Goal: Task Accomplishment & Management: Manage account settings

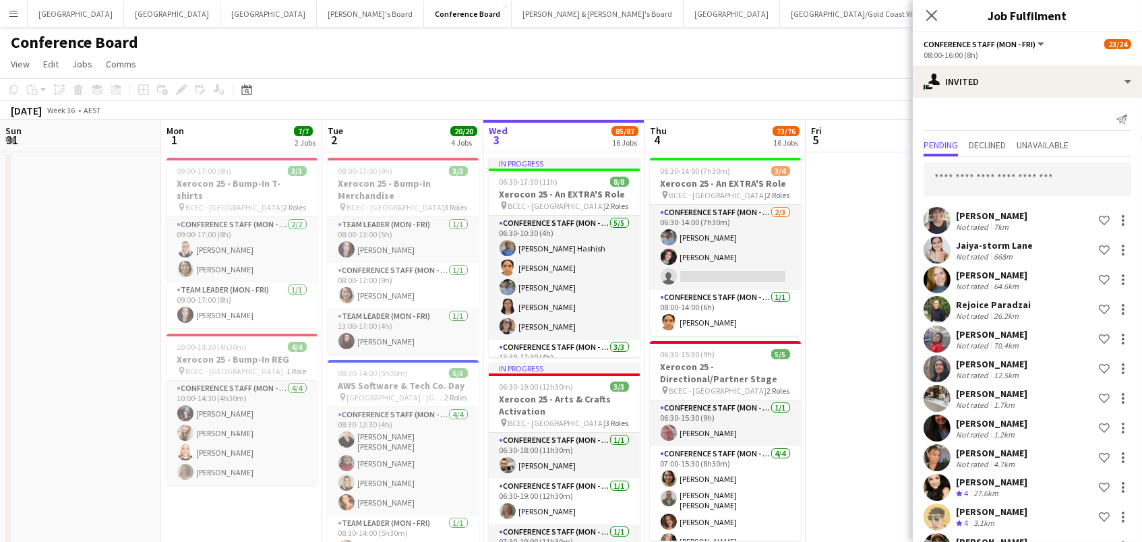
scroll to position [1075, 0]
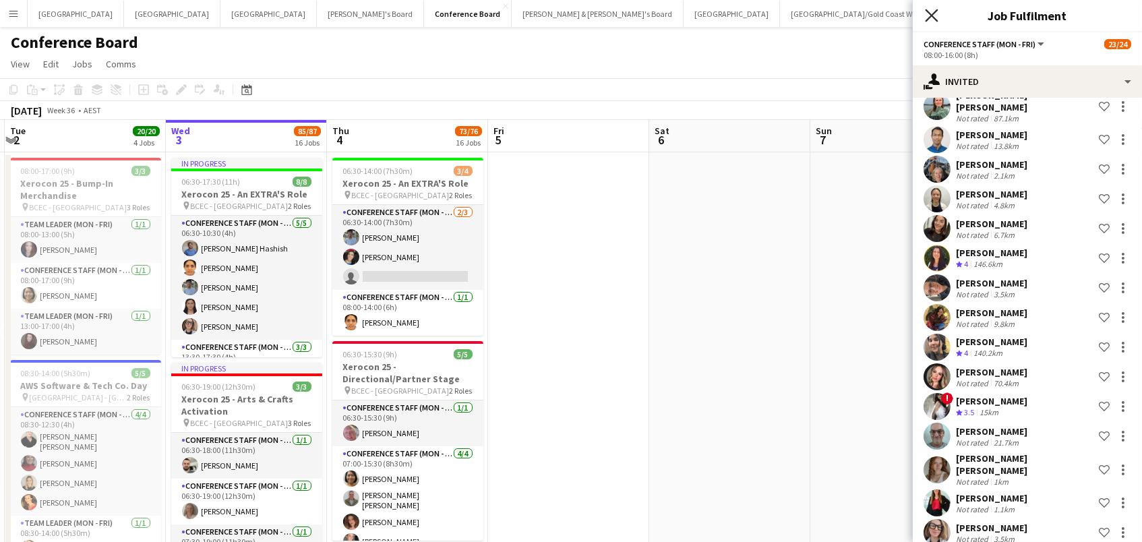
click at [934, 16] on icon "Close pop-in" at bounding box center [931, 15] width 13 height 13
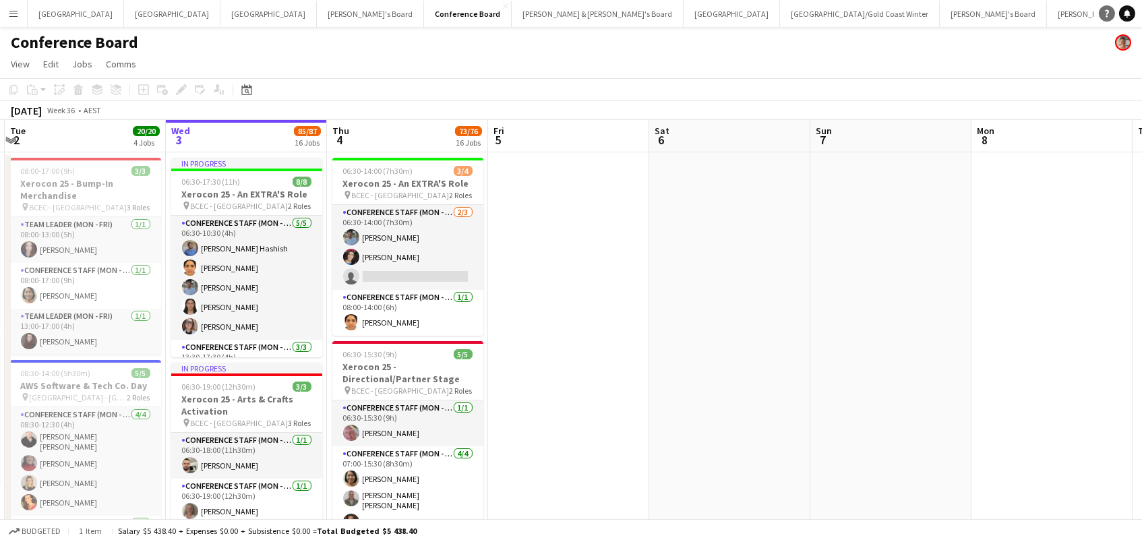
click at [1108, 9] on icon "Help" at bounding box center [1107, 13] width 8 height 8
click at [830, 96] on app-toolbar "Copy Paste Paste Command V Paste with crew Command Shift V Paste linked Job [GE…" at bounding box center [571, 89] width 1142 height 23
click at [1125, 11] on icon "Notifications" at bounding box center [1127, 13] width 8 height 8
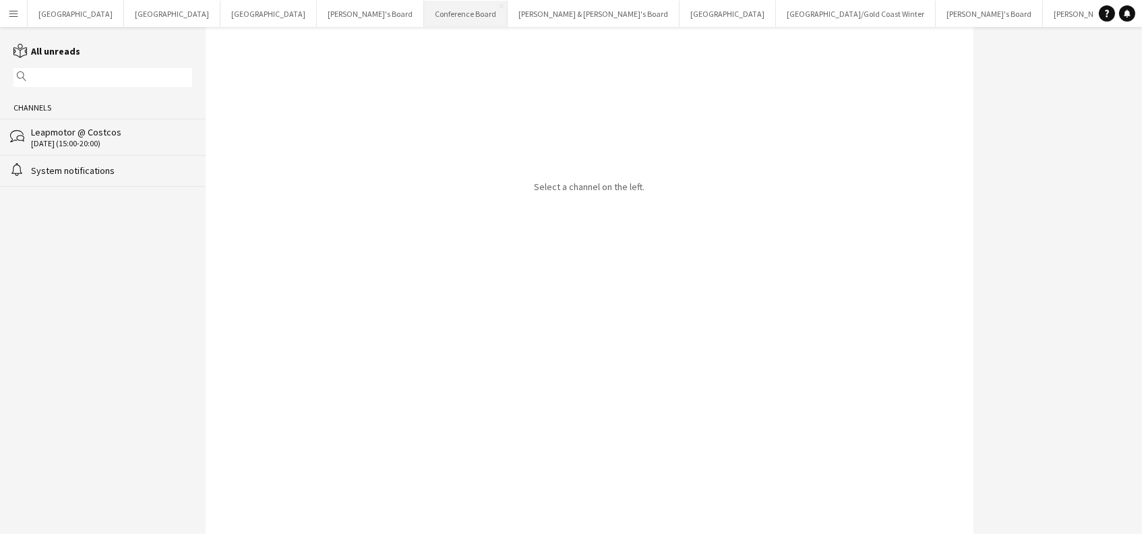
click at [424, 20] on button "Conference Board Close" at bounding box center [466, 14] width 84 height 26
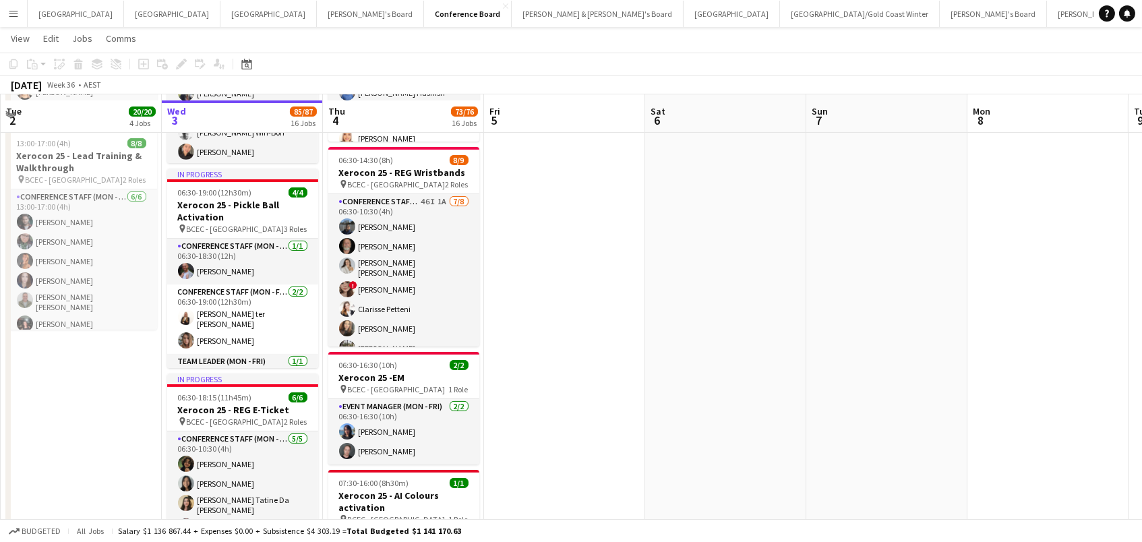
scroll to position [591, 0]
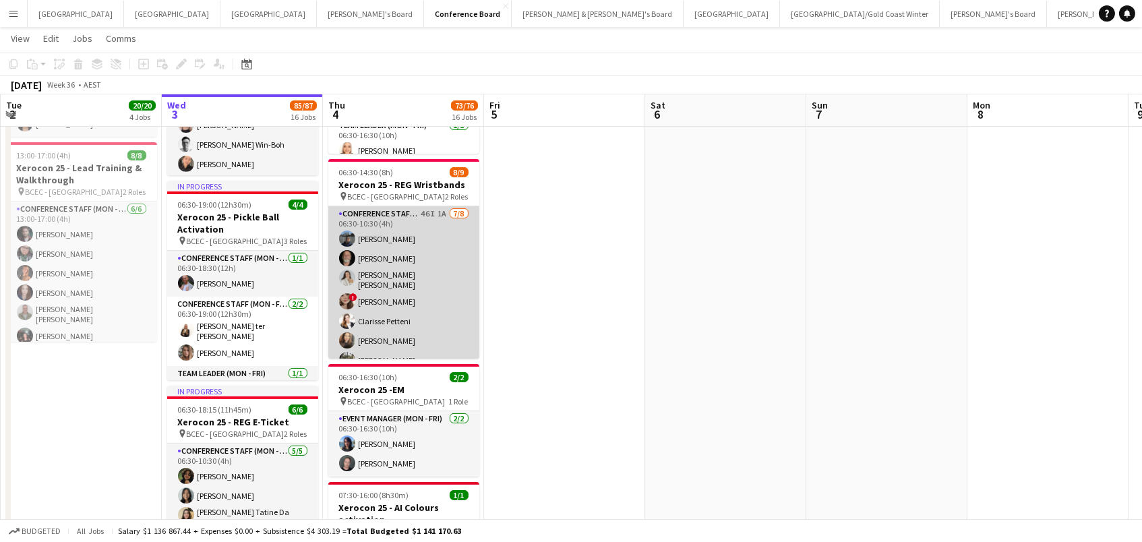
click at [398, 312] on app-card-role "Conference Staff (Mon - Fri) 46I 1A [DATE] 06:30-10:30 (4h) [PERSON_NAME] [PERS…" at bounding box center [403, 299] width 151 height 187
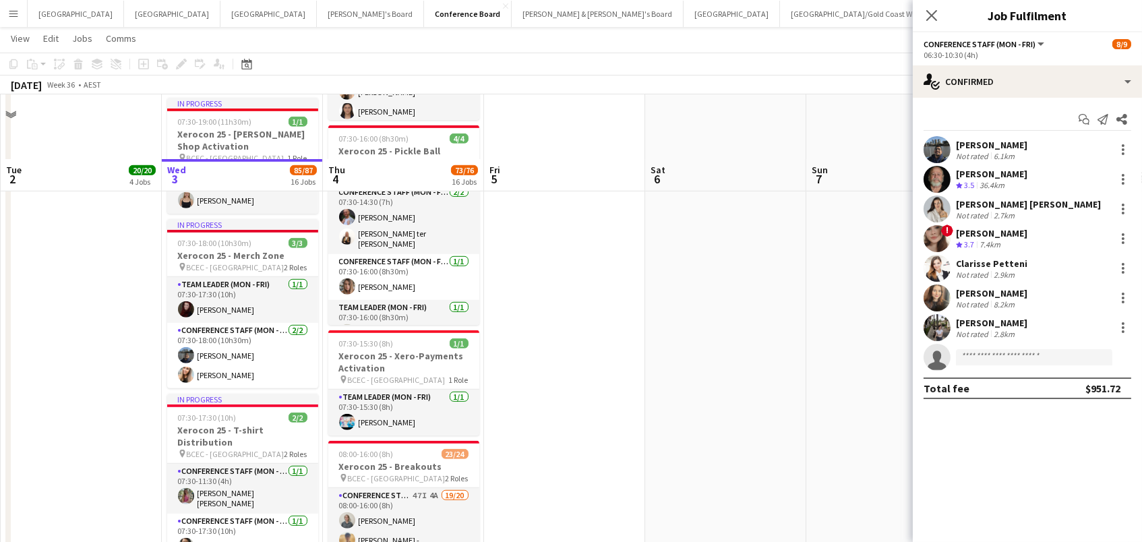
scroll to position [1741, 0]
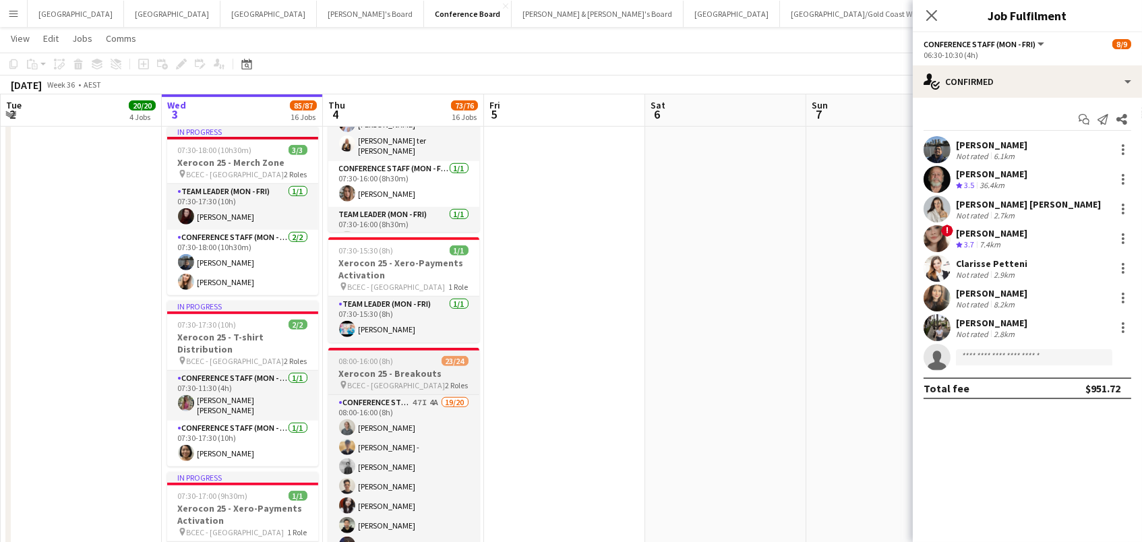
click at [452, 384] on span "2 Roles" at bounding box center [457, 385] width 23 height 10
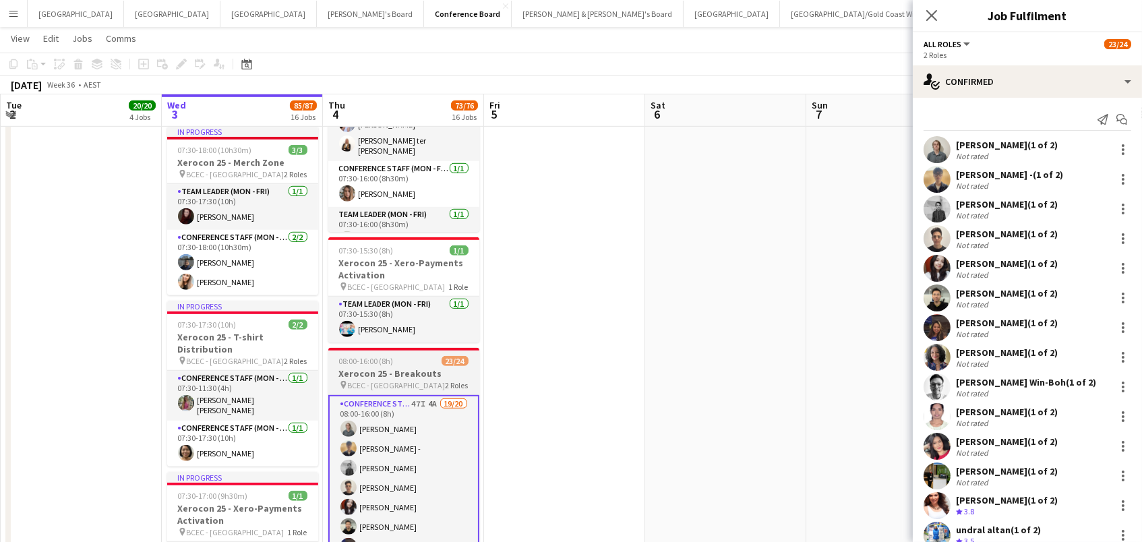
scroll to position [0, 321]
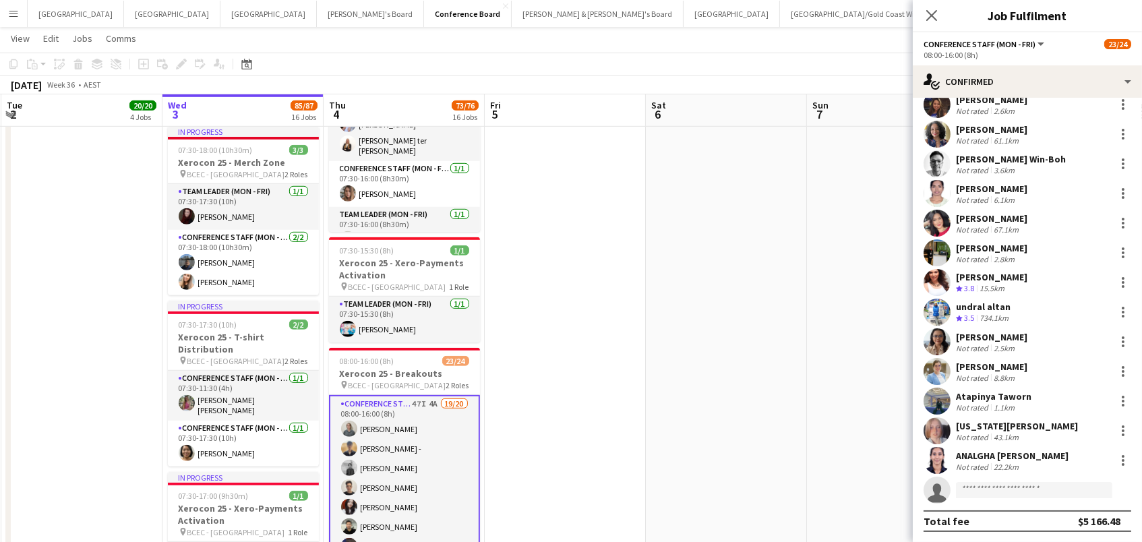
scroll to position [222, 0]
click at [976, 485] on input at bounding box center [1034, 491] width 156 height 16
type input "*****"
drag, startPoint x: 999, startPoint y: 514, endPoint x: 1023, endPoint y: 534, distance: 31.2
click at [1023, 534] on span "[PHONE_NUMBER]" at bounding box center [1034, 531] width 135 height 11
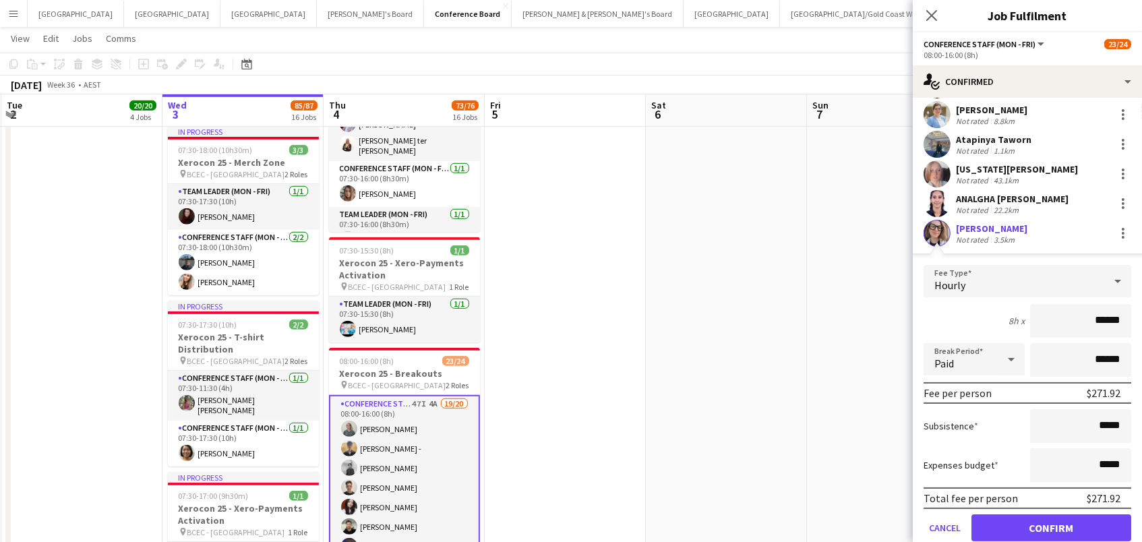
click at [1023, 529] on button "Confirm" at bounding box center [1052, 527] width 160 height 27
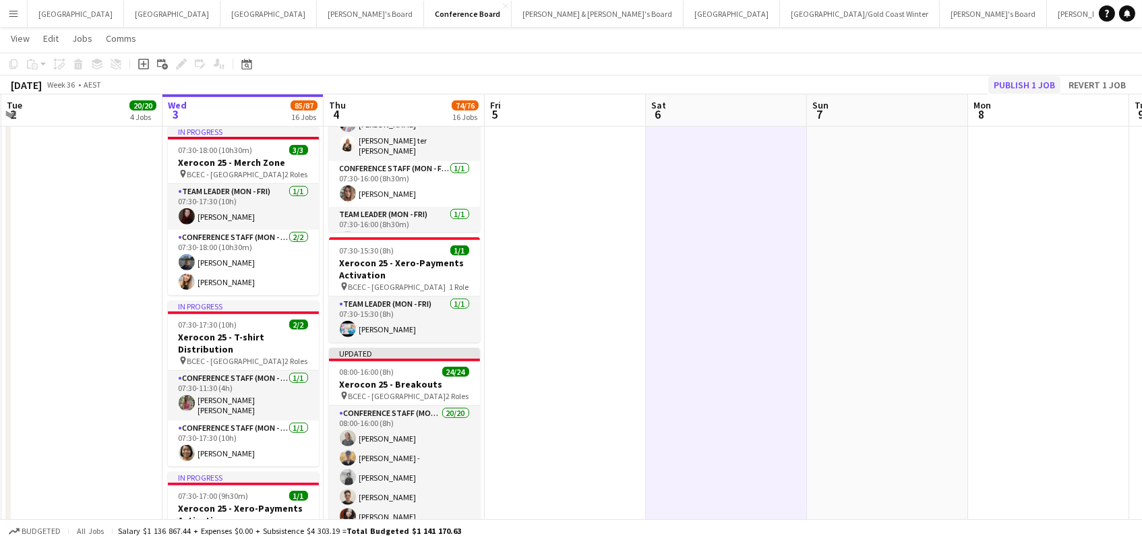
click at [1034, 79] on button "Publish 1 job" at bounding box center [1024, 85] width 72 height 18
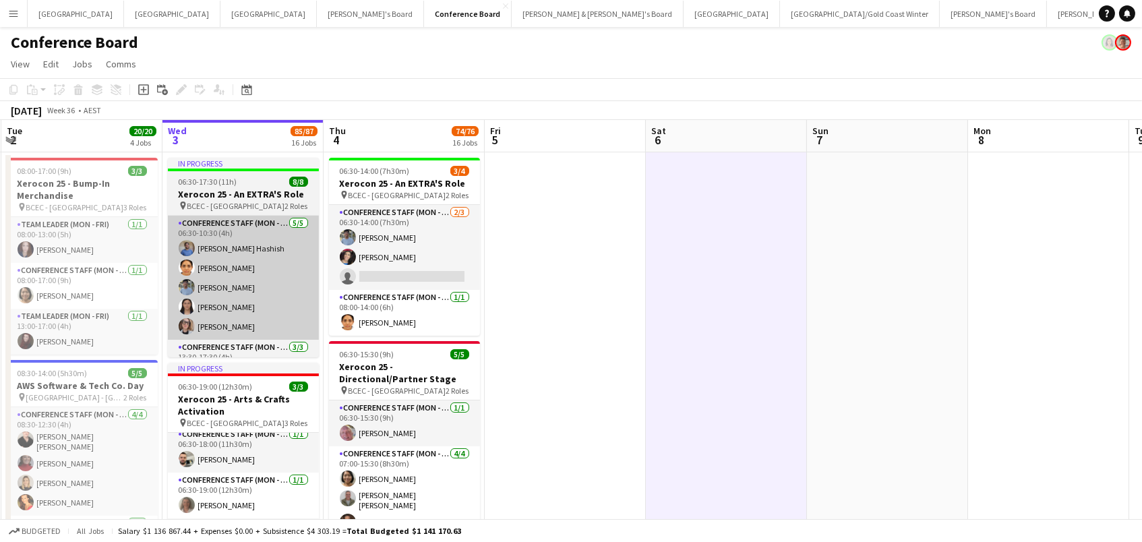
scroll to position [0, 0]
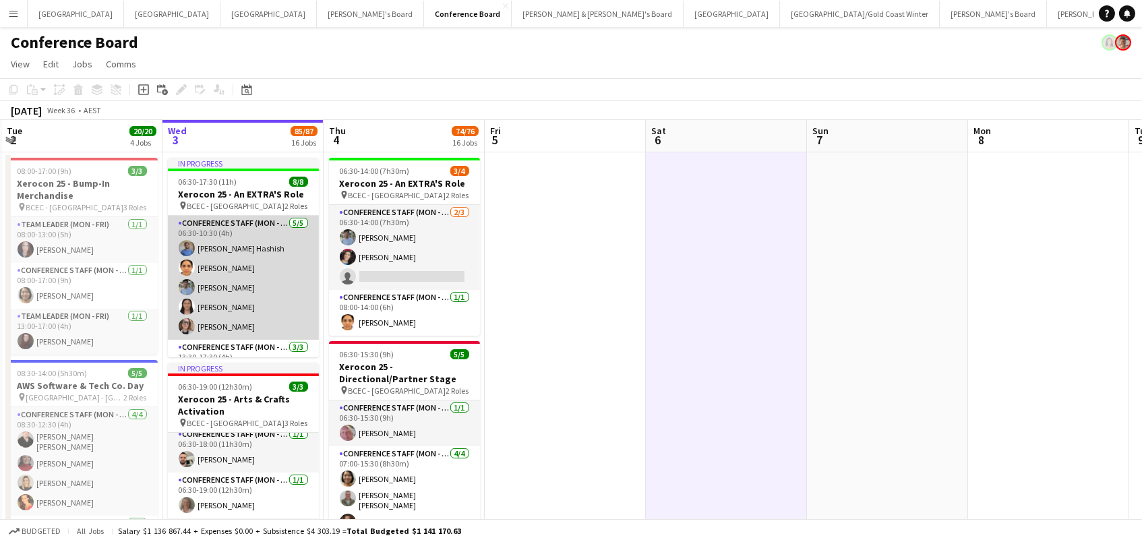
click at [225, 258] on app-card-role "Conference Staff (Mon - Fri) [DATE] 06:30-10:30 (4h) [PERSON_NAME] [PERSON_NAME…" at bounding box center [243, 278] width 151 height 124
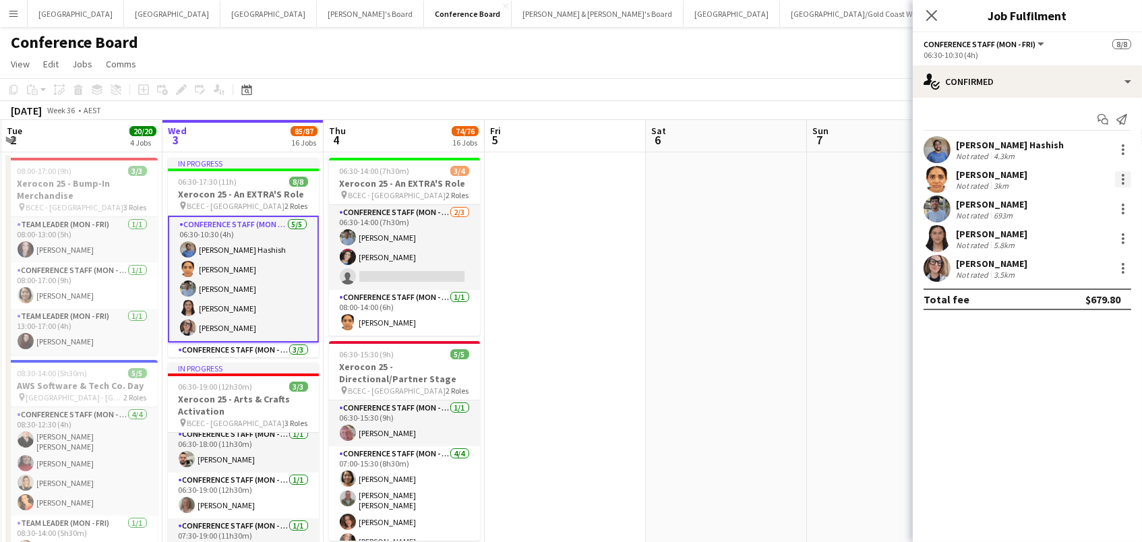
click at [1126, 177] on div at bounding box center [1123, 179] width 16 height 16
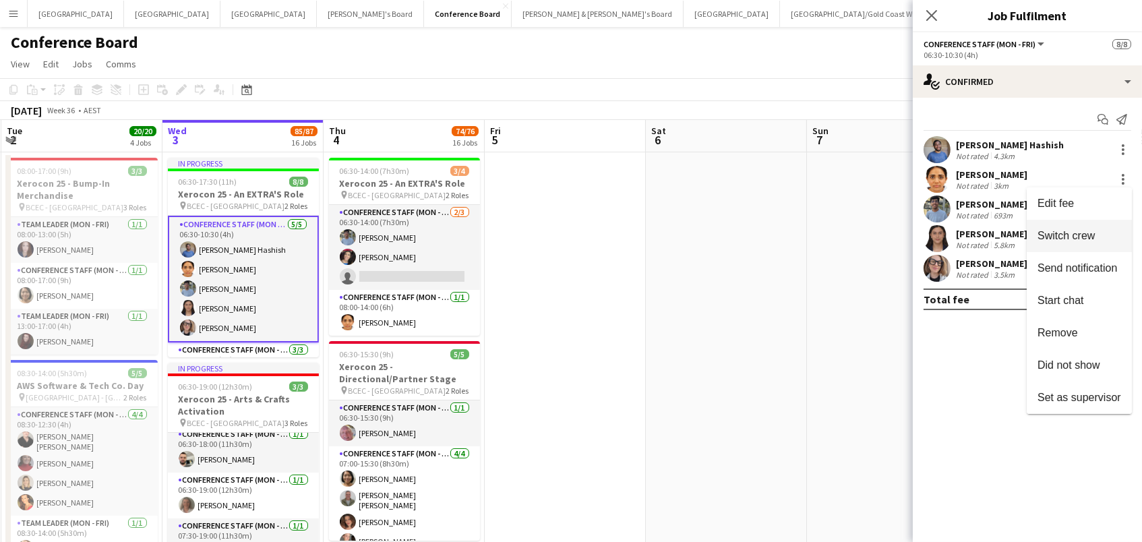
click at [1089, 239] on span "Switch crew" at bounding box center [1066, 235] width 57 height 11
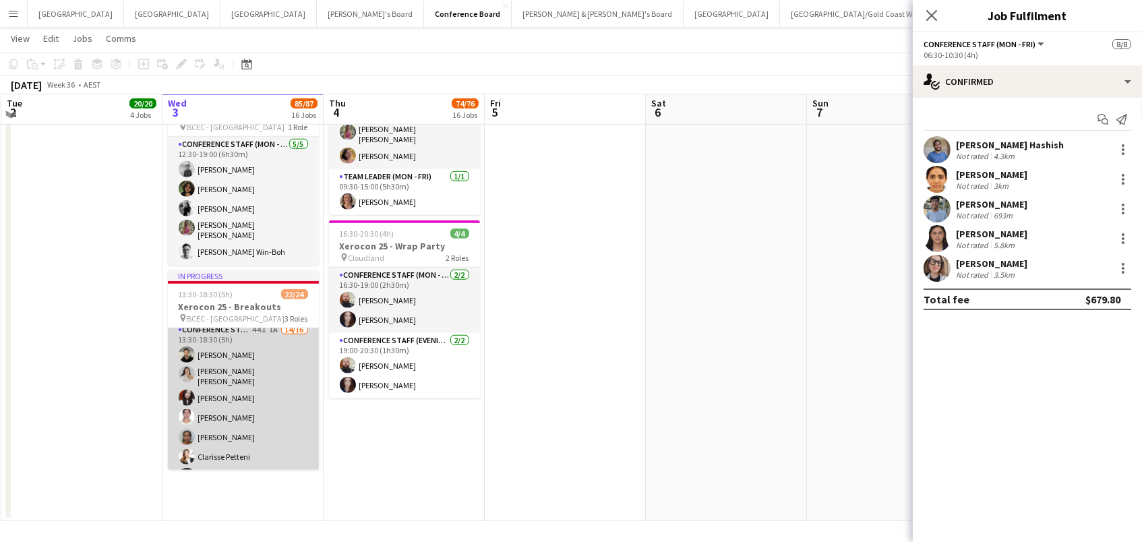
scroll to position [144, 0]
click at [233, 392] on app-card-role "Conference Staff (Mon - Fri) 44I 1A 14/16 13:30-18:30 (5h) [PERSON_NAME] [PERSO…" at bounding box center [243, 460] width 151 height 343
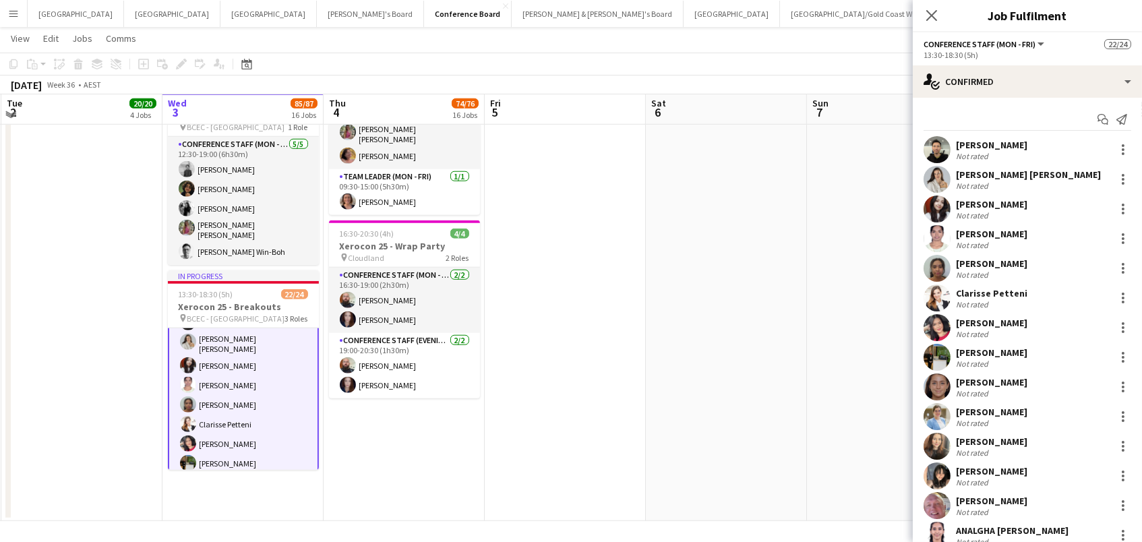
scroll to position [0, 320]
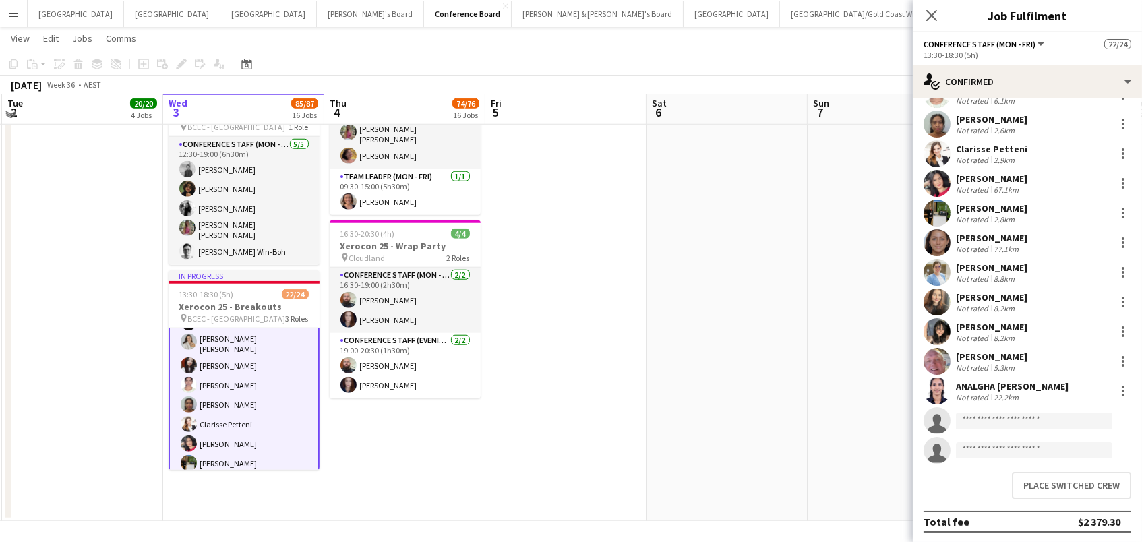
click at [1031, 479] on button "Place switched crew" at bounding box center [1071, 485] width 119 height 27
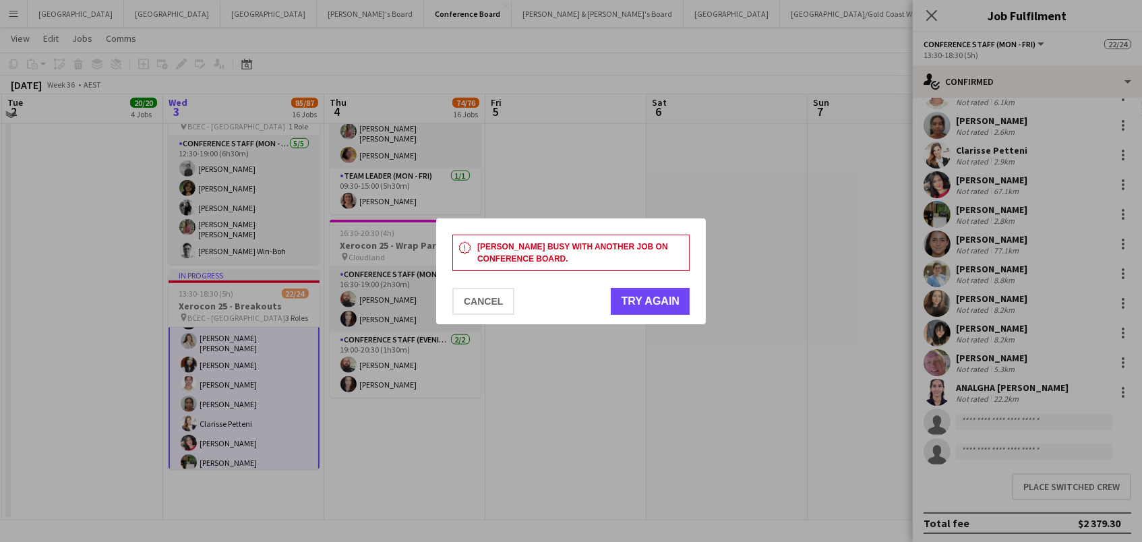
click at [636, 304] on button "Try again" at bounding box center [650, 301] width 79 height 27
click at [466, 293] on button "Cancel" at bounding box center [483, 301] width 62 height 27
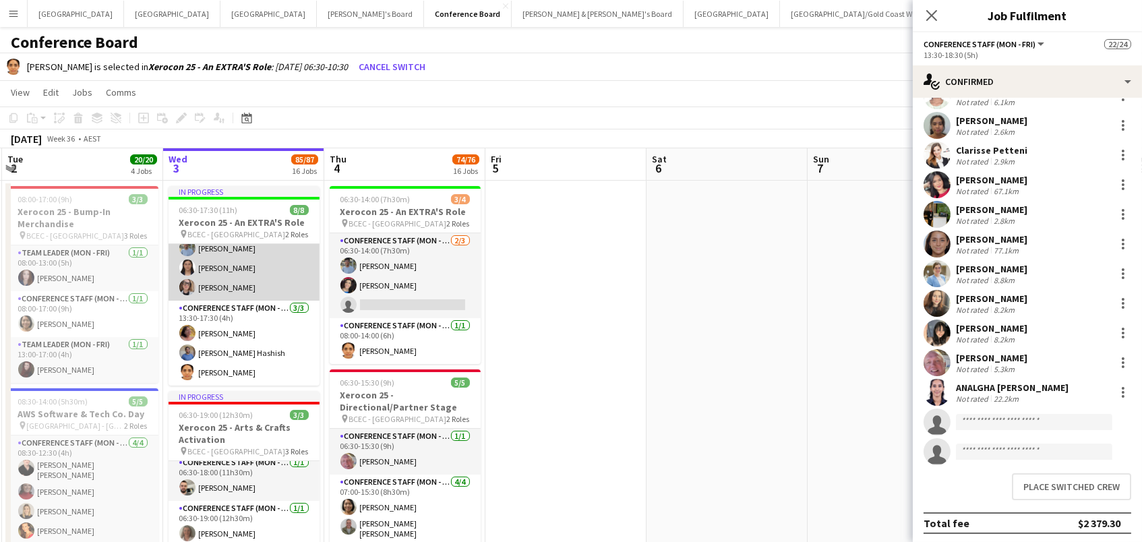
scroll to position [66, 0]
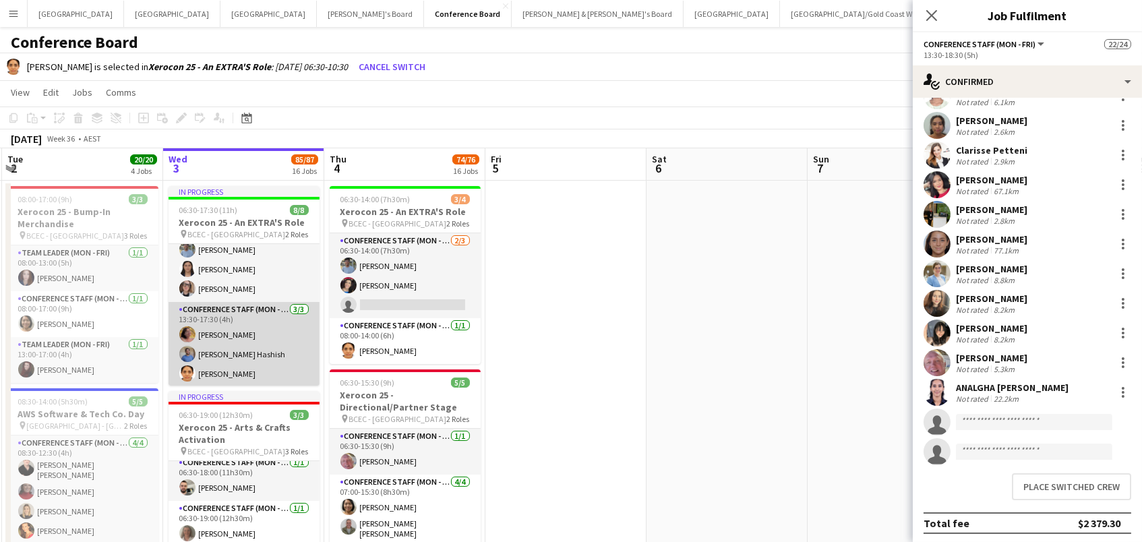
click at [255, 353] on app-card-role "Conference Staff (Mon - Fri) [DATE] 13:30-17:30 (4h) [PERSON_NAME] [PERSON_NAME…" at bounding box center [244, 344] width 151 height 85
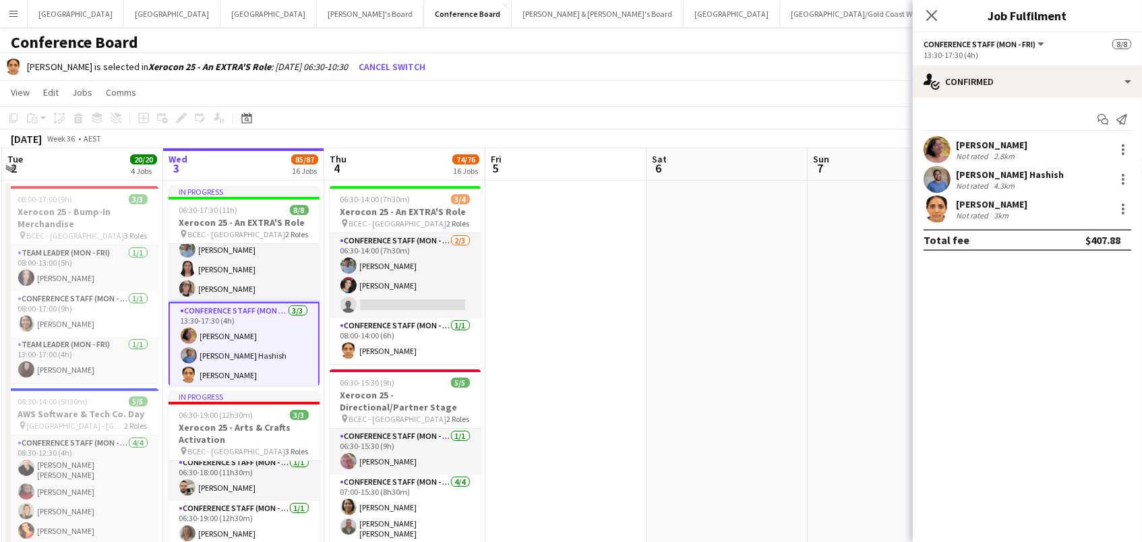
scroll to position [0, 0]
click at [1124, 212] on div at bounding box center [1123, 213] width 3 height 3
click at [403, 68] on div at bounding box center [571, 271] width 1142 height 542
click at [402, 65] on button "Cancel switch" at bounding box center [392, 67] width 78 height 22
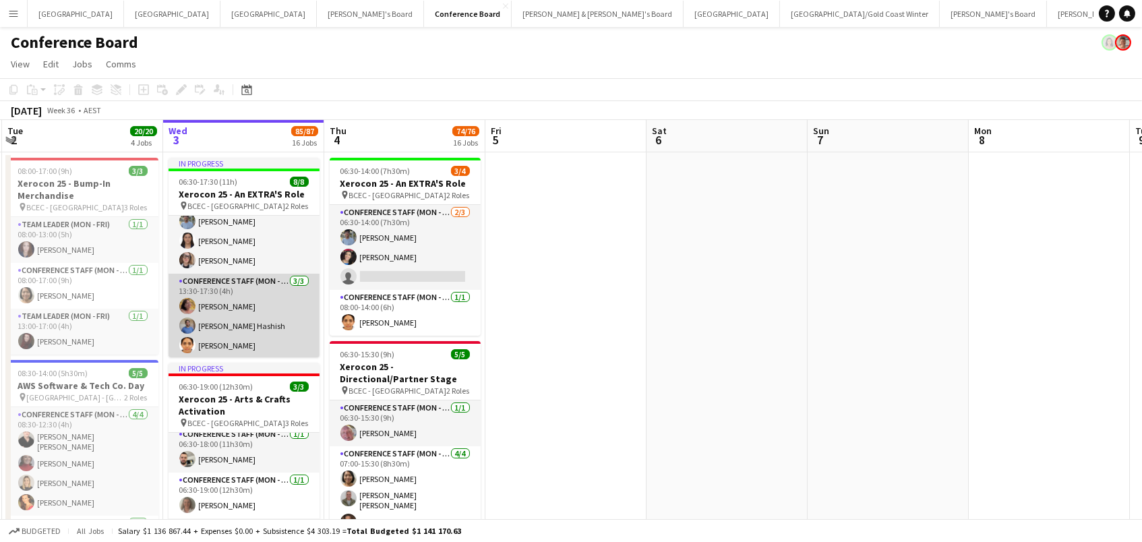
click at [268, 338] on app-card-role "Conference Staff (Mon - Fri) [DATE] 13:30-17:30 (4h) [PERSON_NAME] [PERSON_NAME…" at bounding box center [244, 316] width 151 height 85
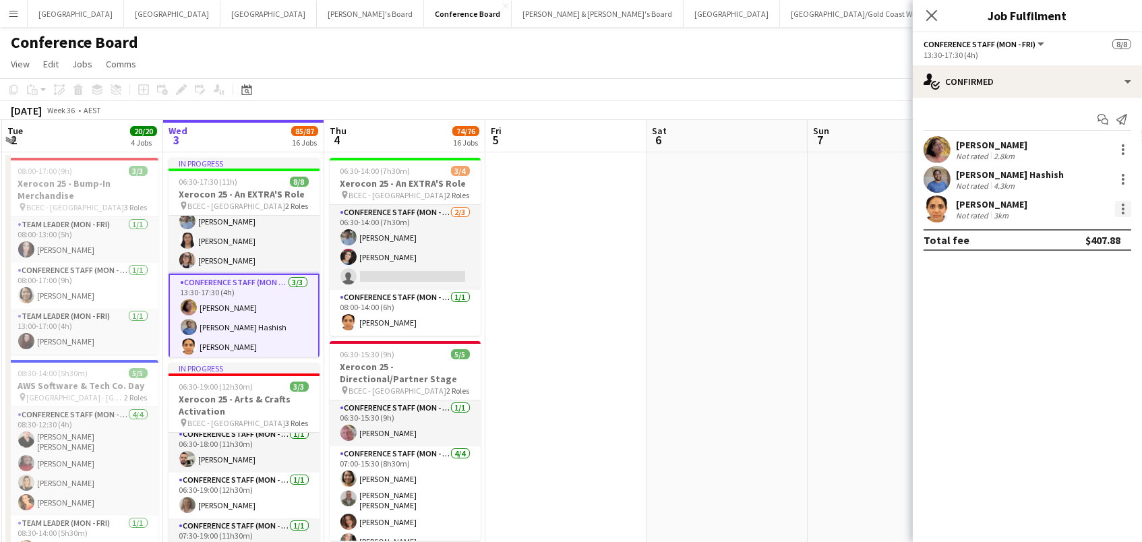
click at [1122, 205] on div at bounding box center [1123, 205] width 3 height 3
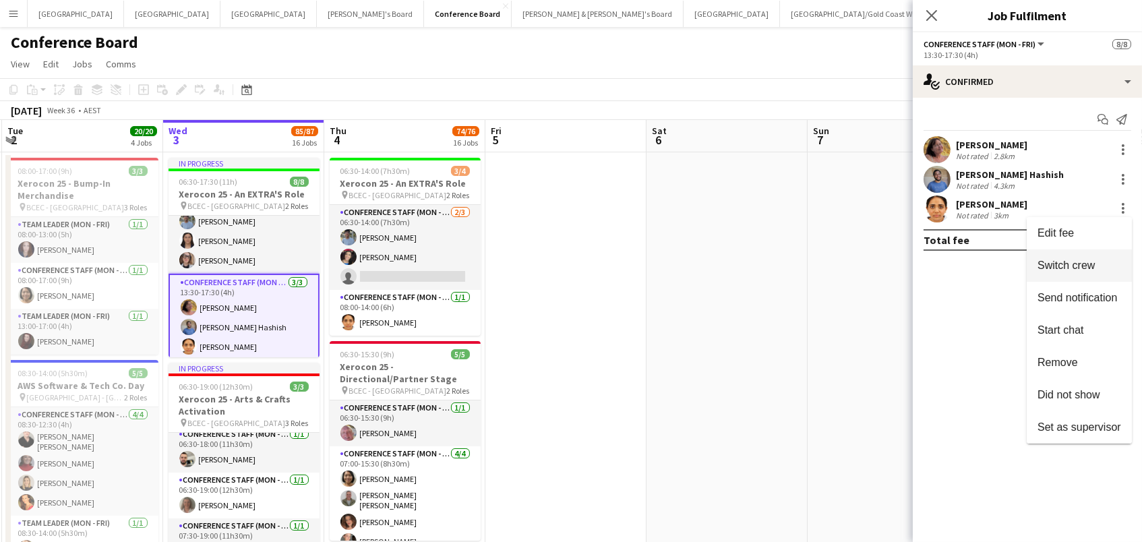
click at [1071, 261] on span "Switch crew" at bounding box center [1066, 265] width 57 height 11
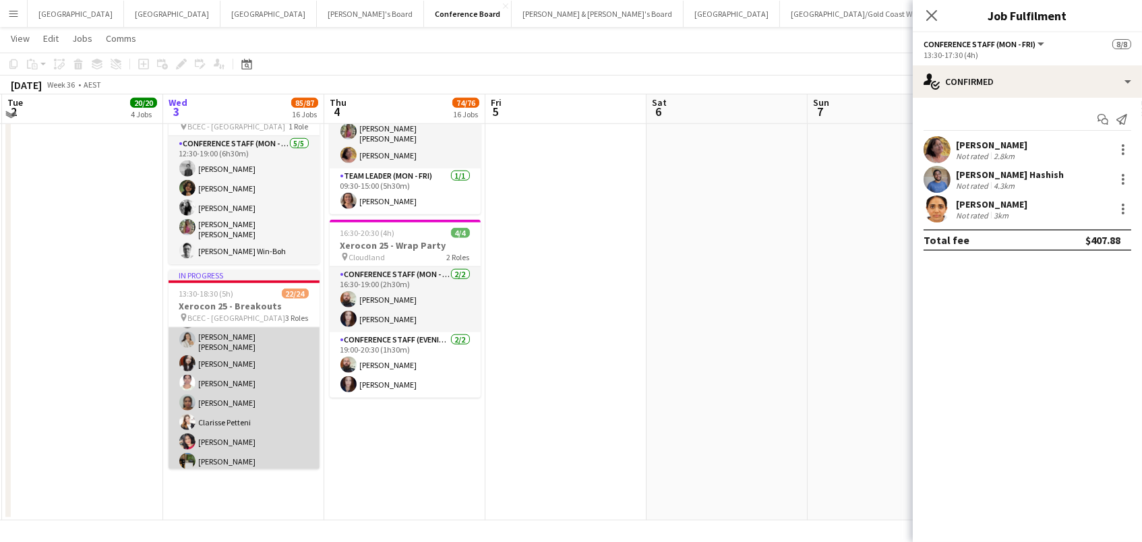
scroll to position [2489, 0]
click at [235, 403] on app-card-role "Conference Staff (Mon - Fri) 44I 1A 14/16 13:30-18:30 (5h) [PERSON_NAME] [PERSO…" at bounding box center [244, 460] width 151 height 343
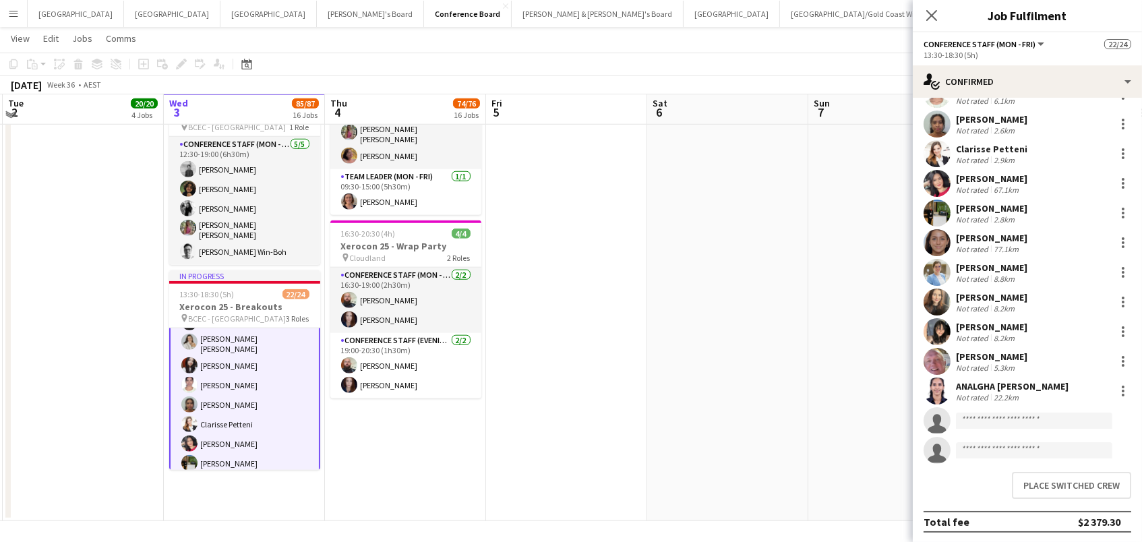
scroll to position [143, 0]
click at [1028, 487] on button "Place switched crew" at bounding box center [1071, 486] width 119 height 27
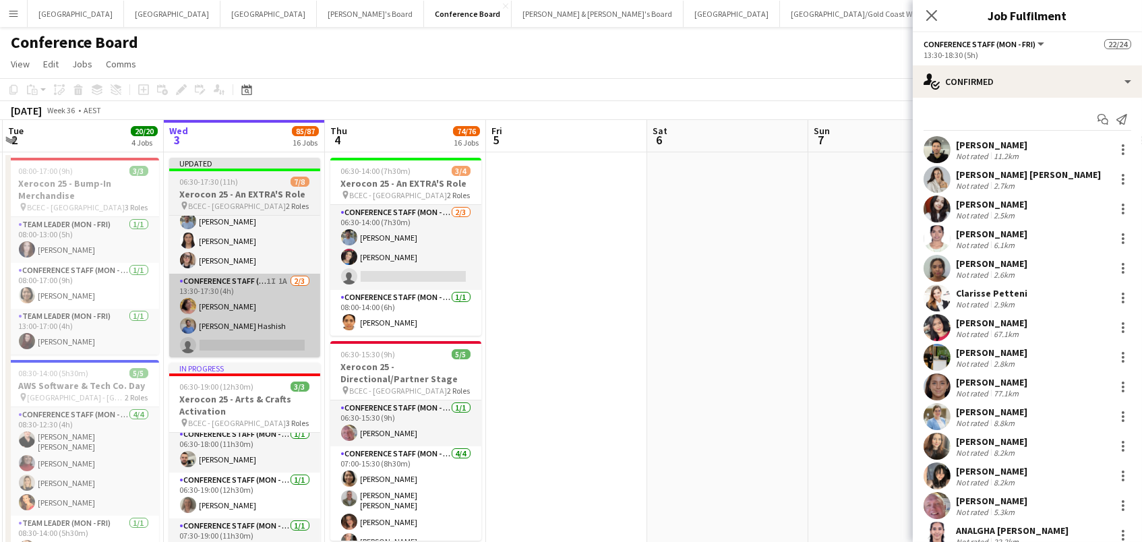
scroll to position [0, 0]
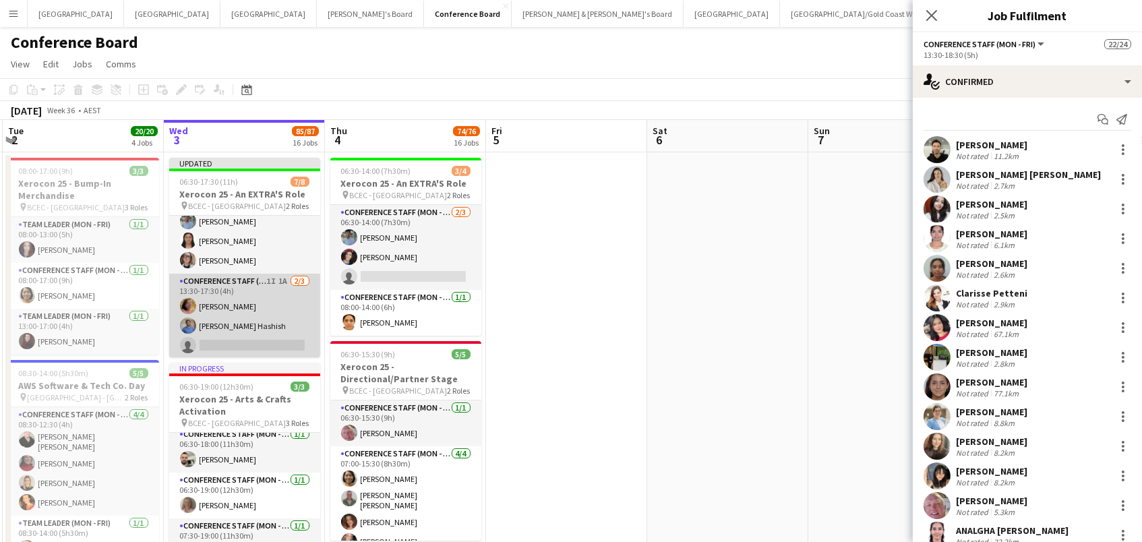
click at [237, 321] on app-card-role "Conference Staff (Mon - Fri) 1I 1A [DATE] 13:30-17:30 (4h) [PERSON_NAME] [PERSO…" at bounding box center [244, 316] width 151 height 85
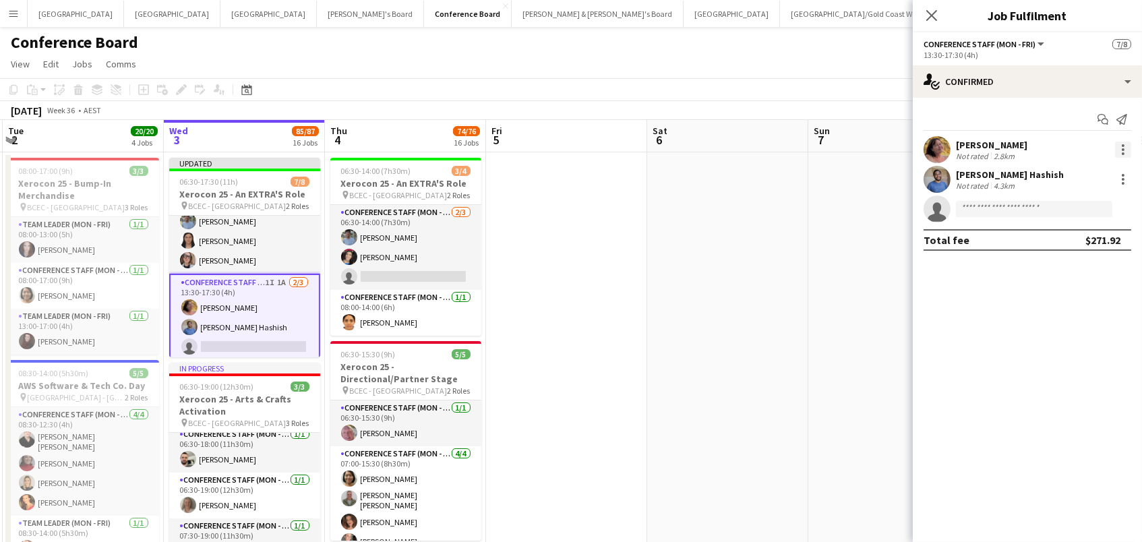
click at [1124, 150] on div at bounding box center [1123, 150] width 16 height 16
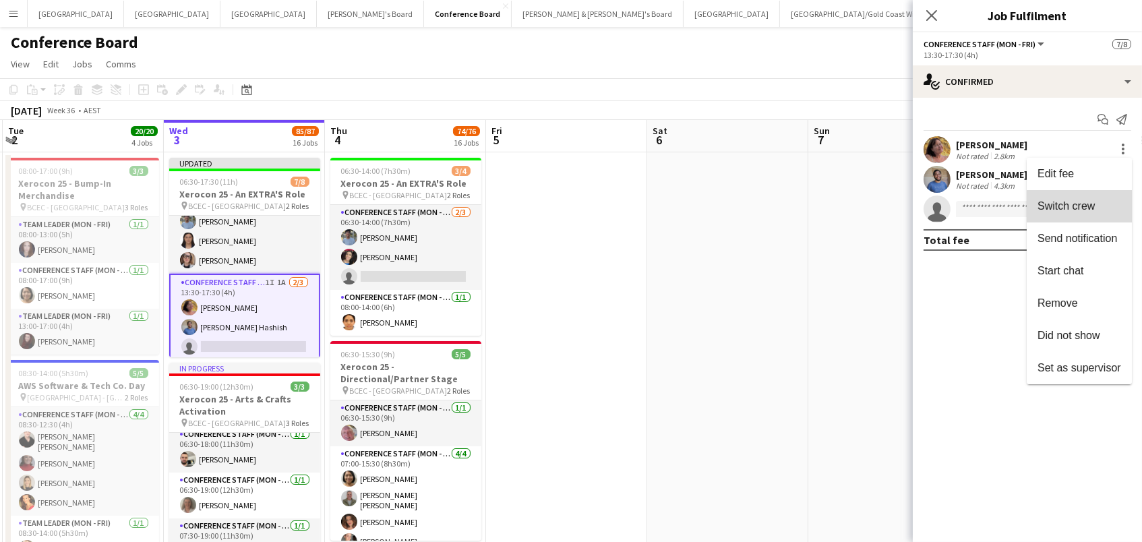
click at [1096, 210] on span "Switch crew" at bounding box center [1080, 206] width 84 height 12
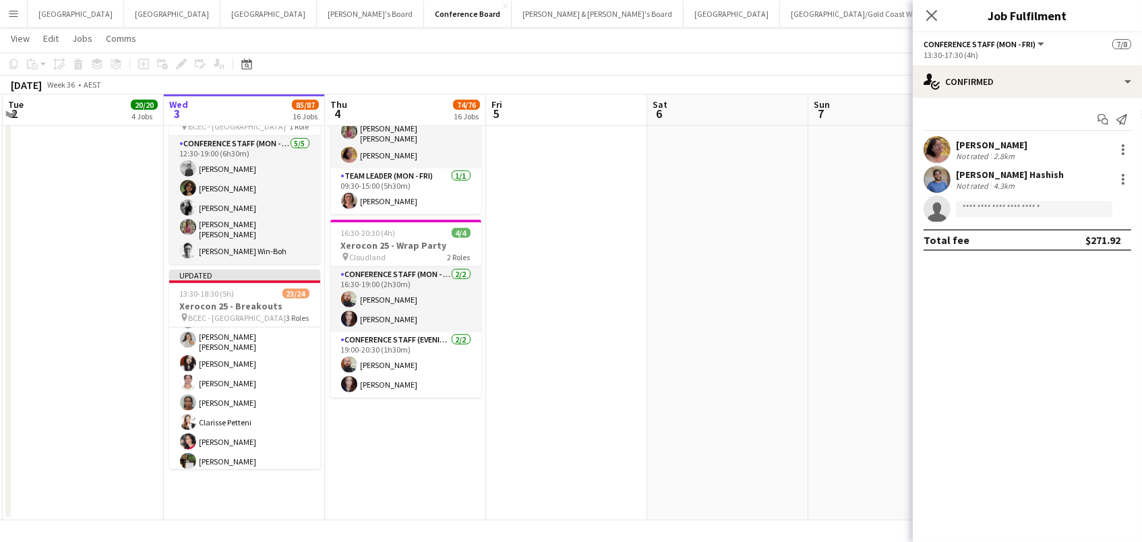
scroll to position [2489, 0]
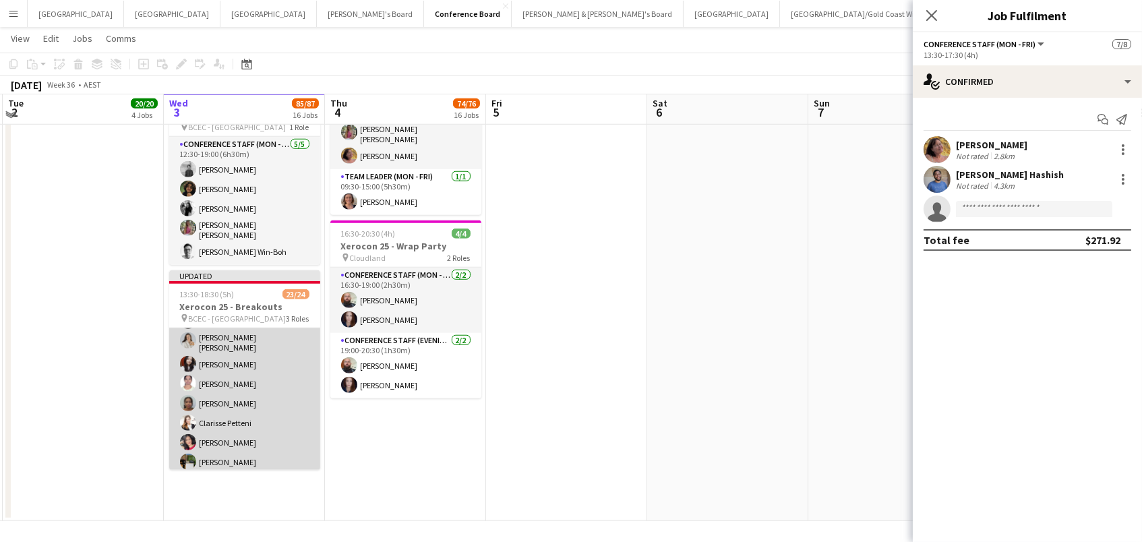
click at [268, 421] on app-card-role "Conference Staff ([PERSON_NAME]) 44I 1A 15/16 13:30-18:30 (5h) [PERSON_NAME] [P…" at bounding box center [244, 460] width 151 height 343
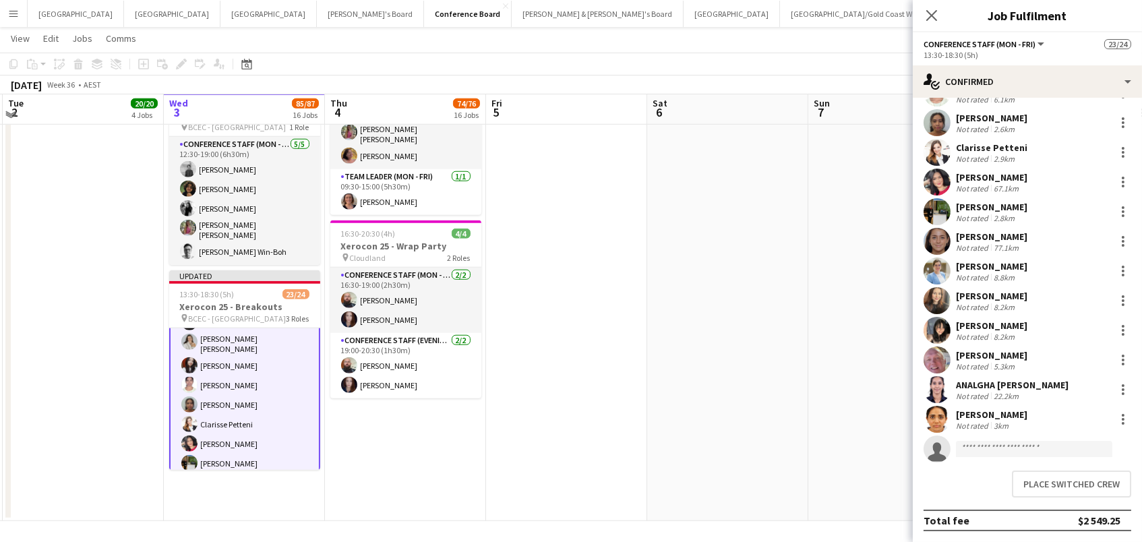
scroll to position [143, 0]
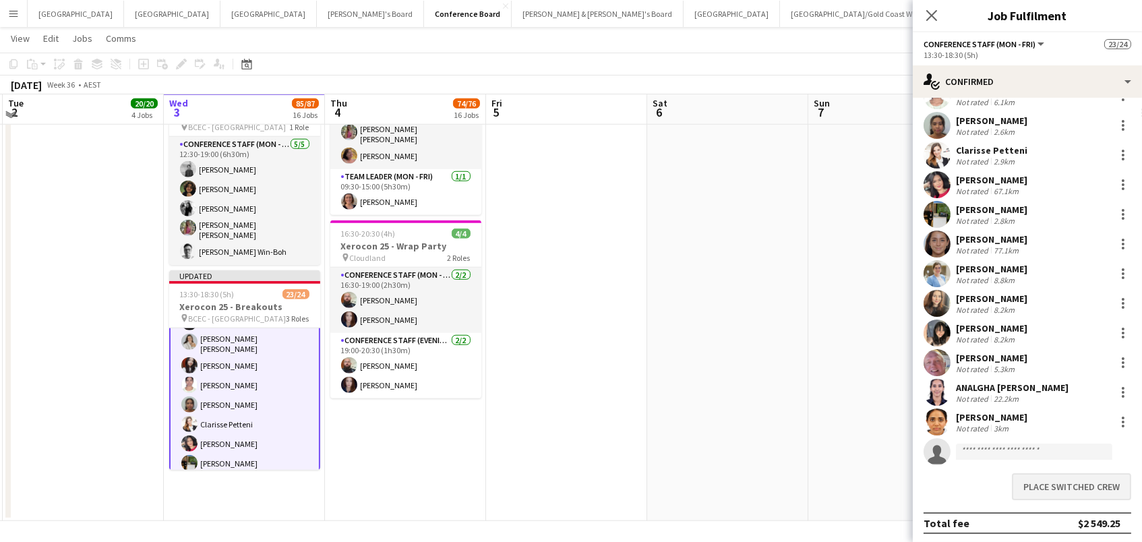
click at [1039, 486] on button "Place switched crew" at bounding box center [1071, 486] width 119 height 27
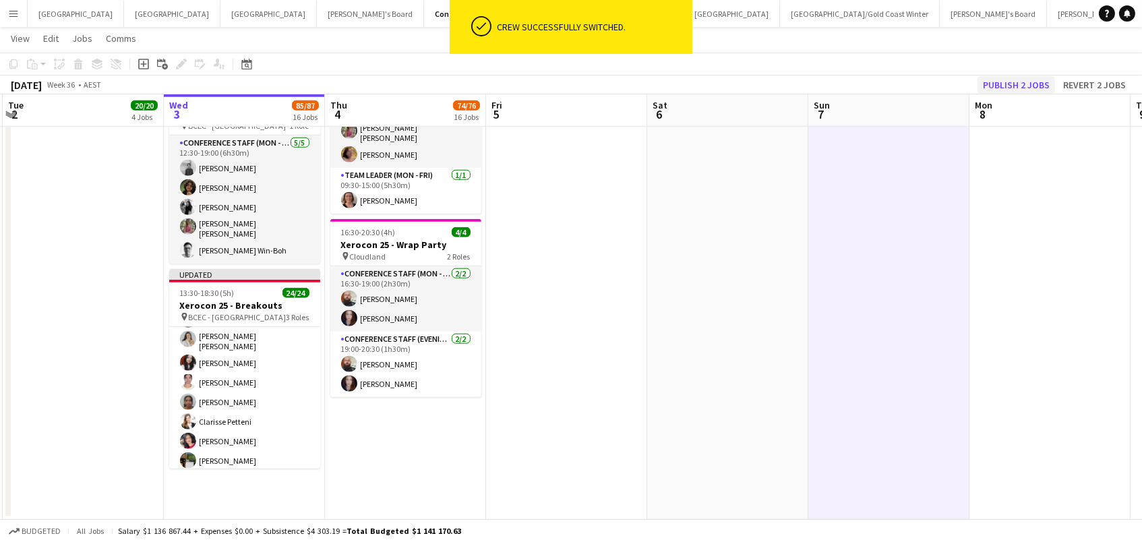
click at [1021, 86] on button "Publish 2 jobs" at bounding box center [1017, 85] width 78 height 18
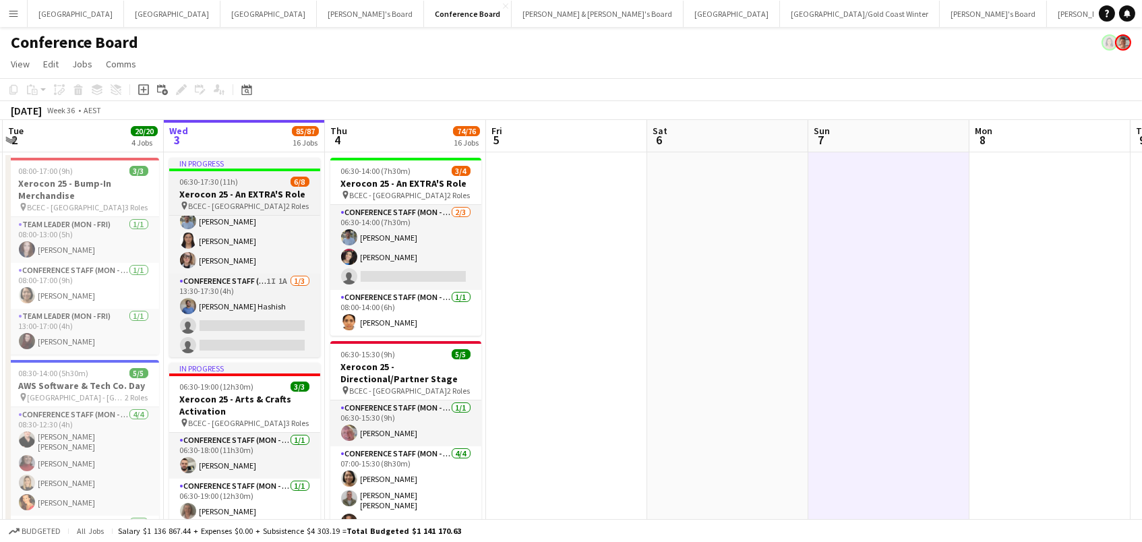
click at [222, 173] on app-job-card "In progress 06:30-17:30 (11h) 6/8 Xerocon 25 - An EXTRA'S Role pin BCEC - Brisb…" at bounding box center [244, 258] width 151 height 200
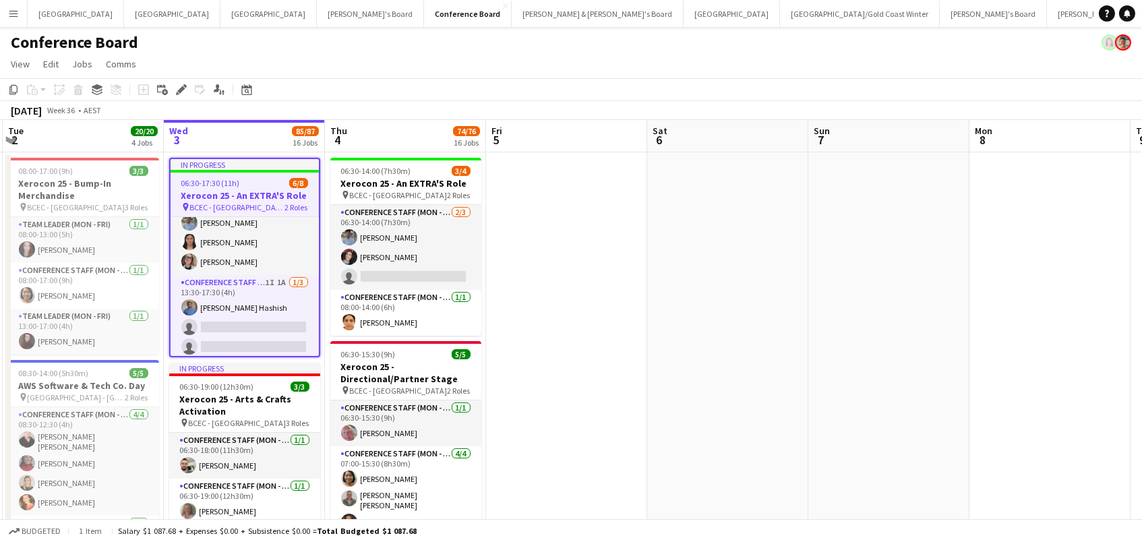
click at [178, 80] on app-toolbar "Copy Paste Paste Command V Paste with crew Command Shift V Paste linked Job [GE…" at bounding box center [571, 89] width 1142 height 23
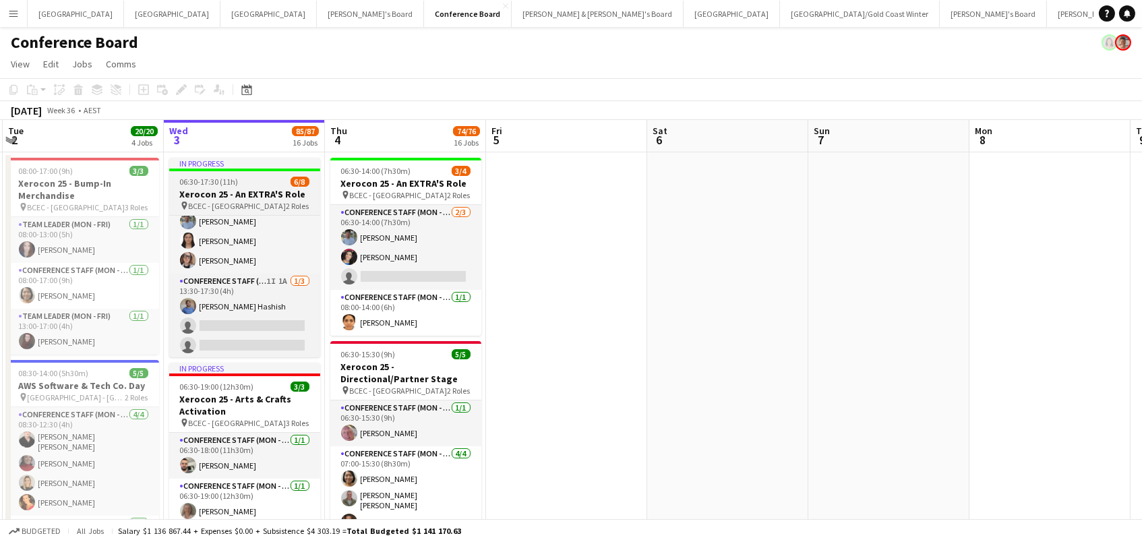
click at [213, 186] on span "06:30-17:30 (11h)" at bounding box center [209, 182] width 59 height 10
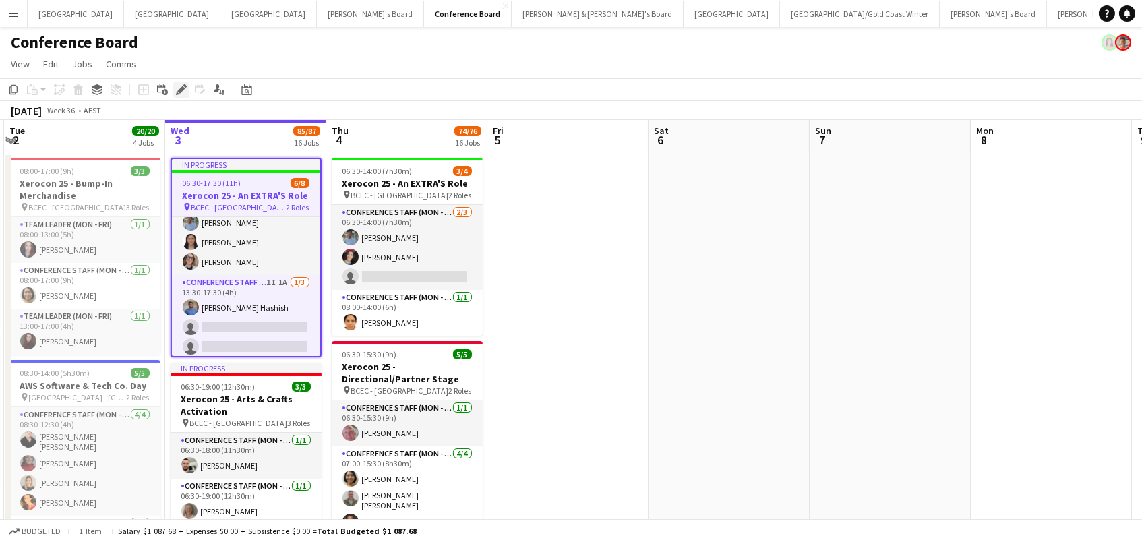
click at [185, 89] on icon "Edit" at bounding box center [181, 89] width 11 height 11
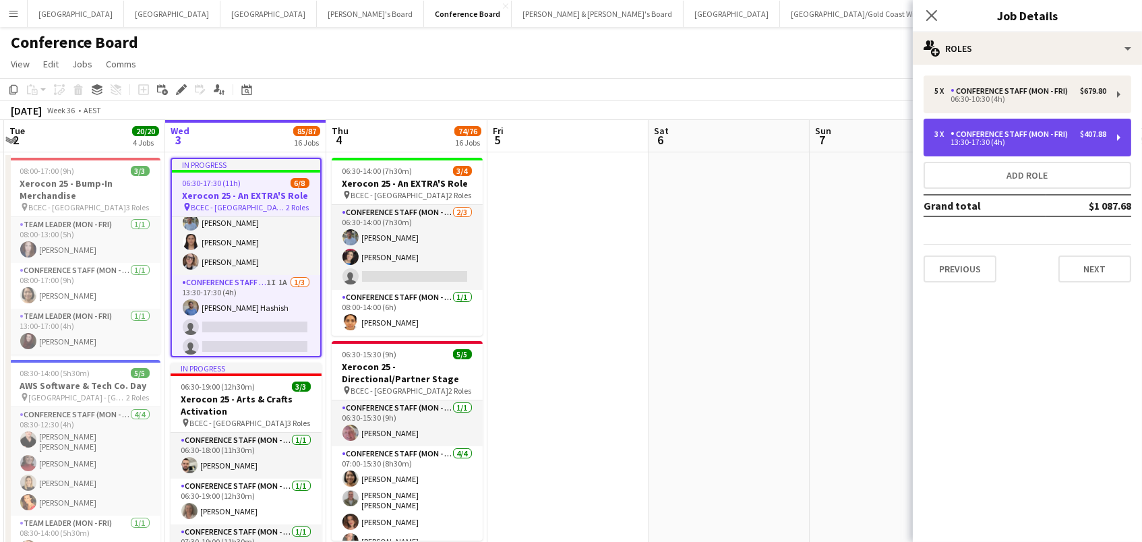
click at [1107, 134] on div "3 x Conference Staff (Mon - Fri) $407.88 13:30-17:30 (4h)" at bounding box center [1028, 138] width 208 height 38
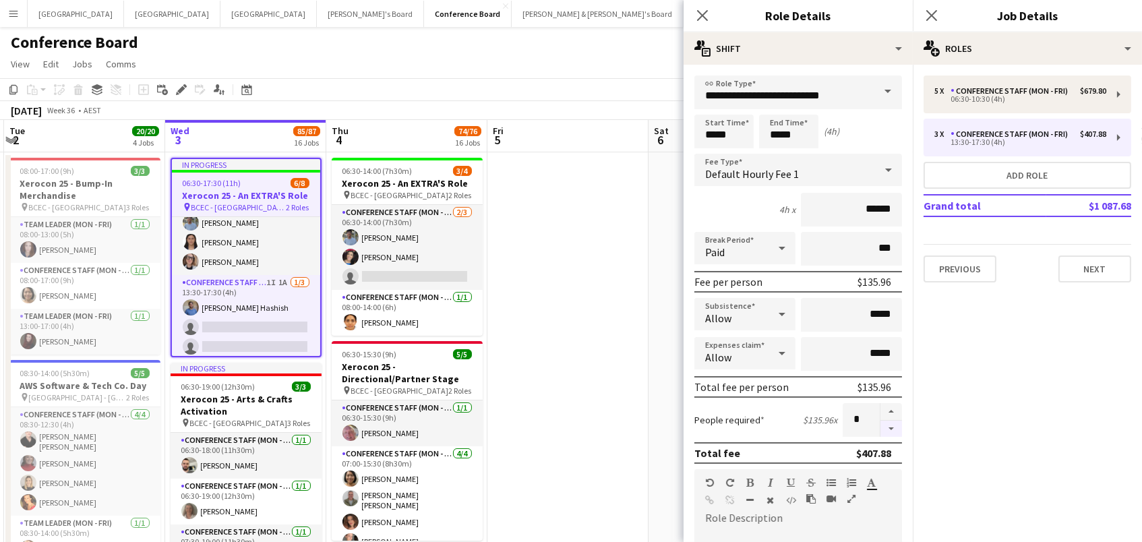
click at [887, 430] on button "button" at bounding box center [892, 429] width 22 height 17
type input "*"
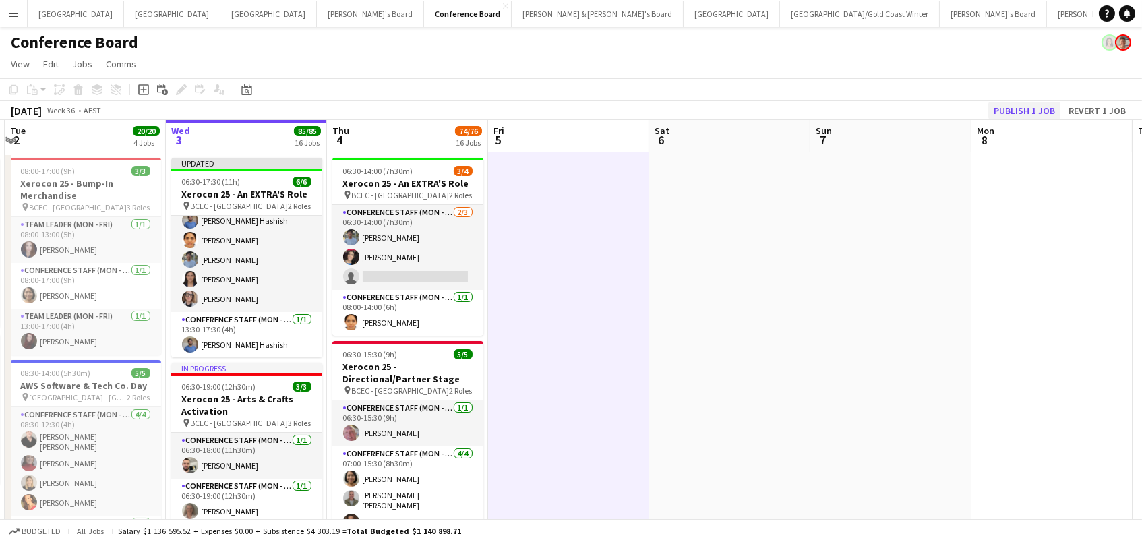
click at [1023, 105] on button "Publish 1 job" at bounding box center [1024, 111] width 72 height 18
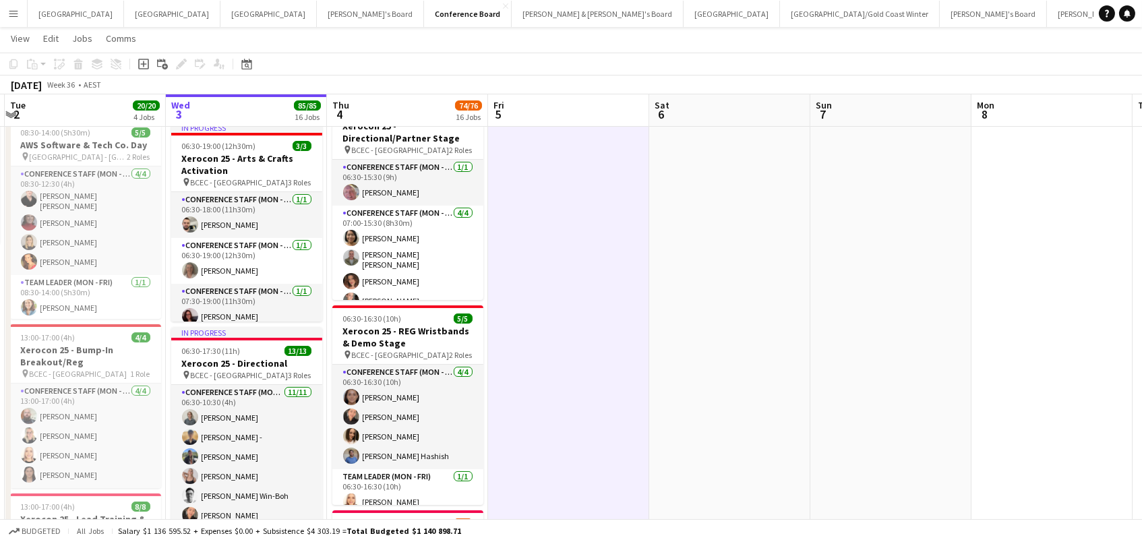
scroll to position [240, 0]
click at [124, 11] on button "Perth Close" at bounding box center [172, 14] width 96 height 26
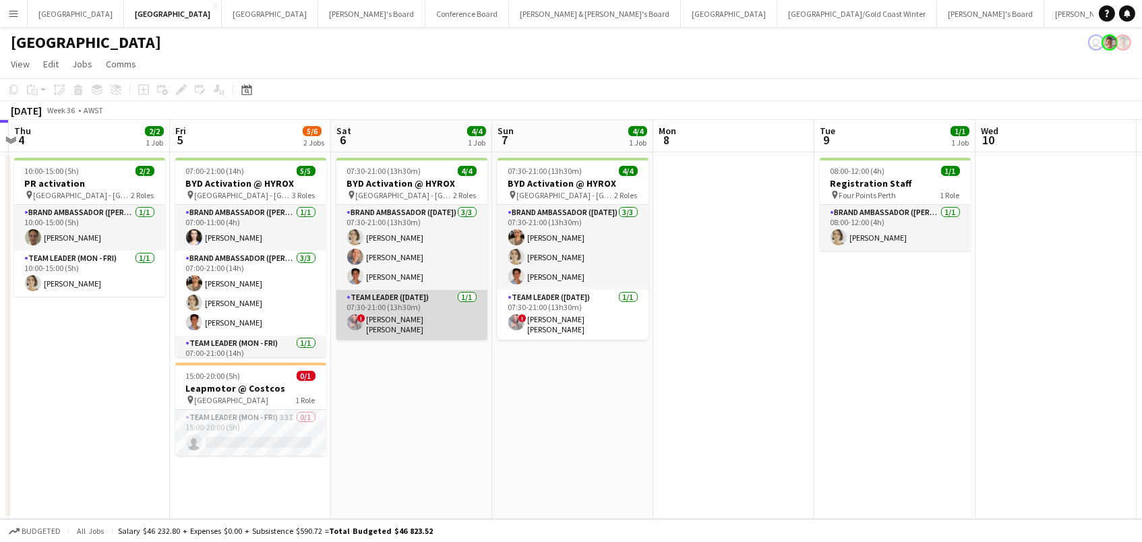
scroll to position [0, 407]
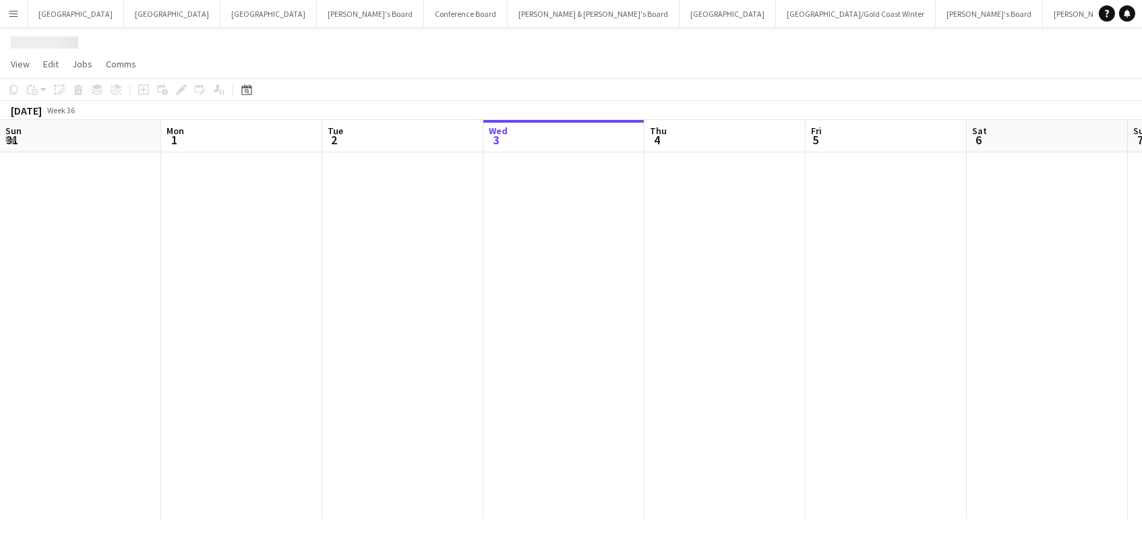
scroll to position [0, 322]
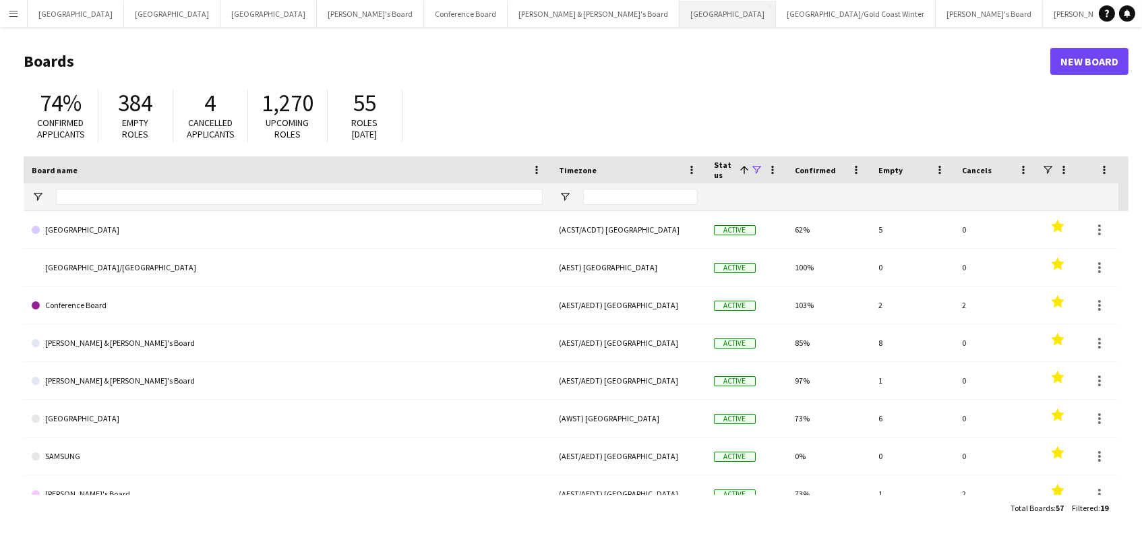
click at [680, 7] on button "Sydney Close" at bounding box center [728, 14] width 96 height 26
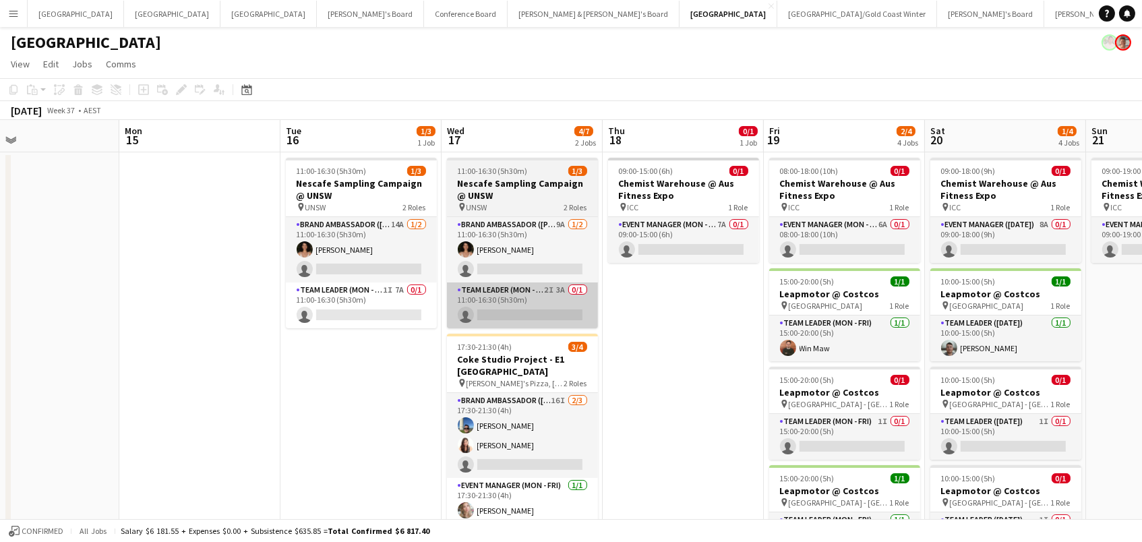
scroll to position [0, 367]
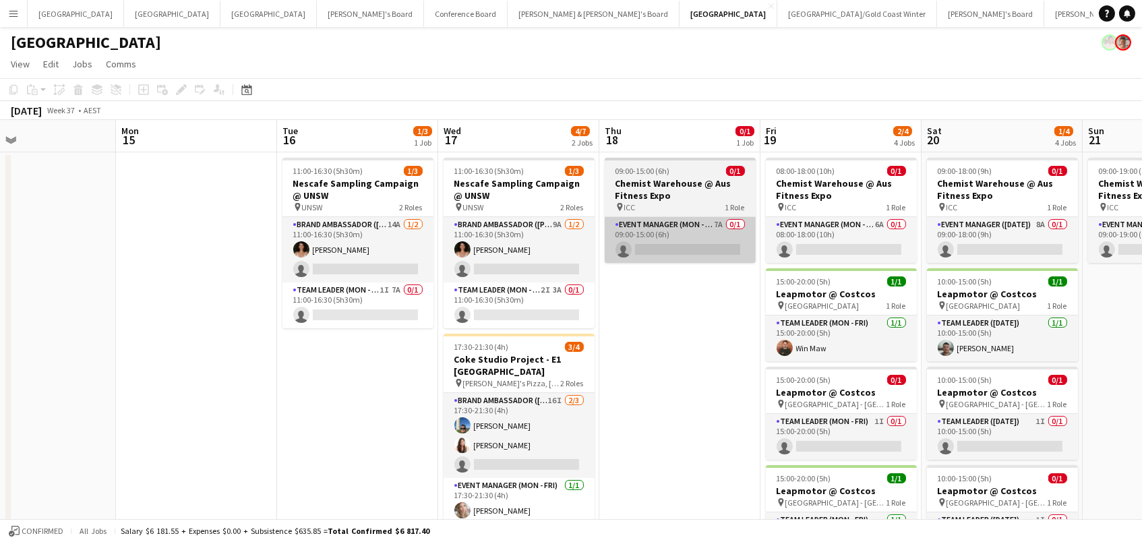
click at [708, 250] on app-card-role "Event Manager (Mon - Fri) 7A 0/1 09:00-15:00 (6h) single-neutral-actions" at bounding box center [680, 240] width 151 height 46
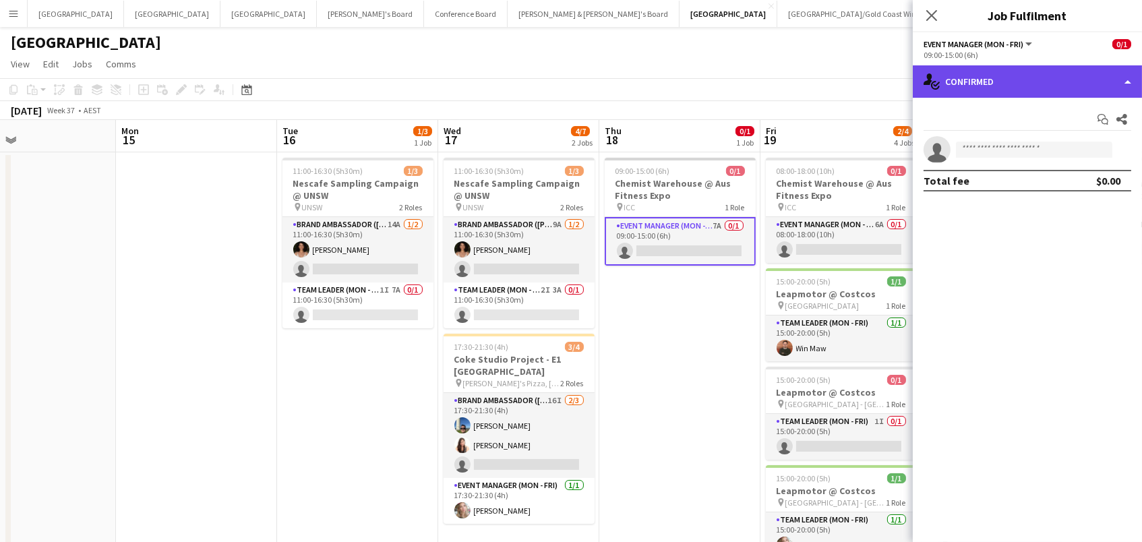
click at [1009, 82] on div "single-neutral-actions-check-2 Confirmed" at bounding box center [1027, 81] width 229 height 32
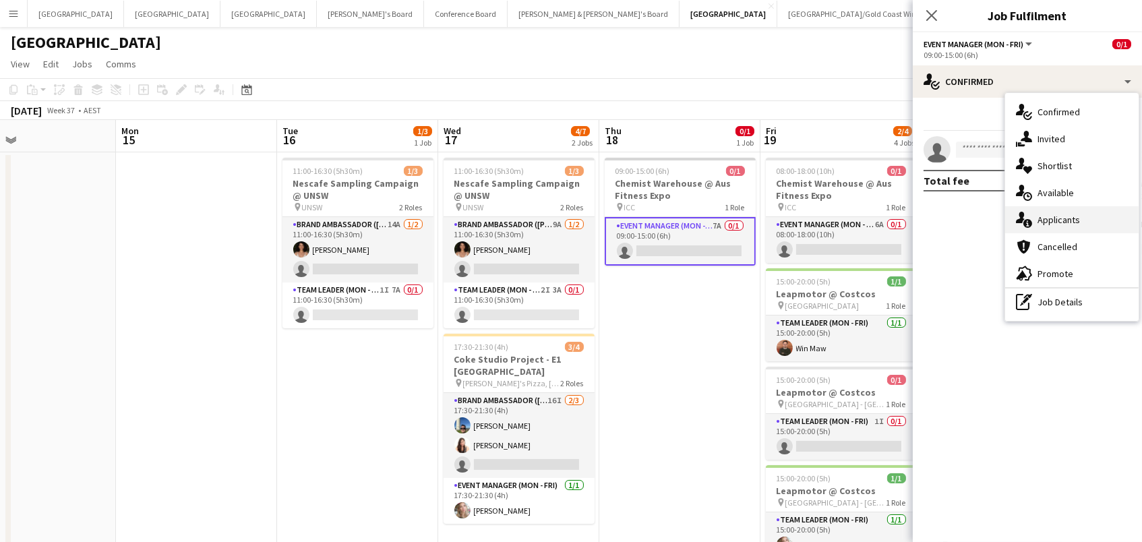
click at [1077, 214] on span "Applicants" at bounding box center [1059, 220] width 42 height 12
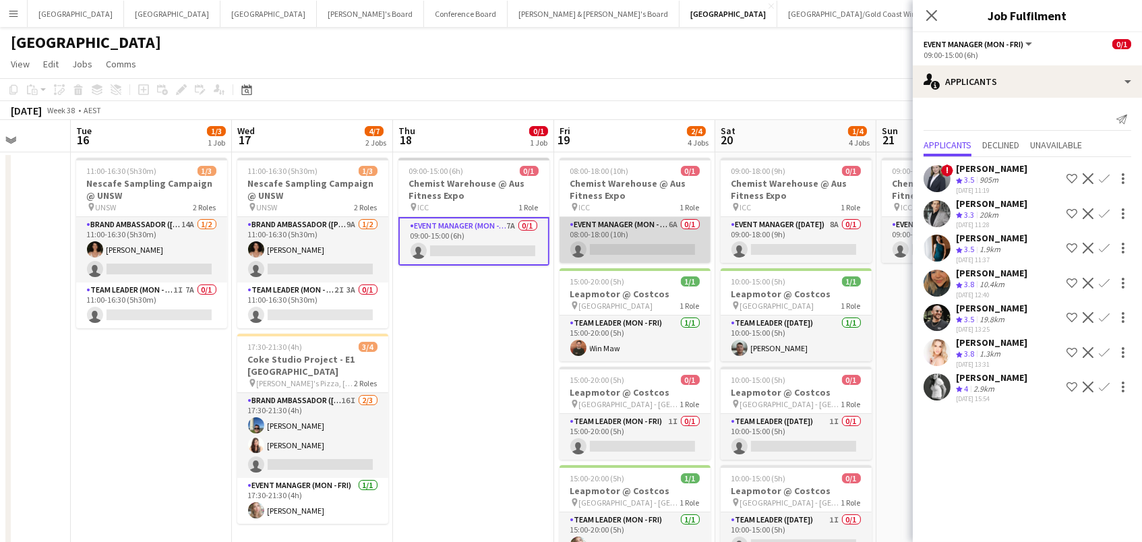
click at [609, 249] on app-card-role "Event Manager (Mon - Fri) 6A 0/1 08:00-18:00 (10h) single-neutral-actions" at bounding box center [635, 240] width 151 height 46
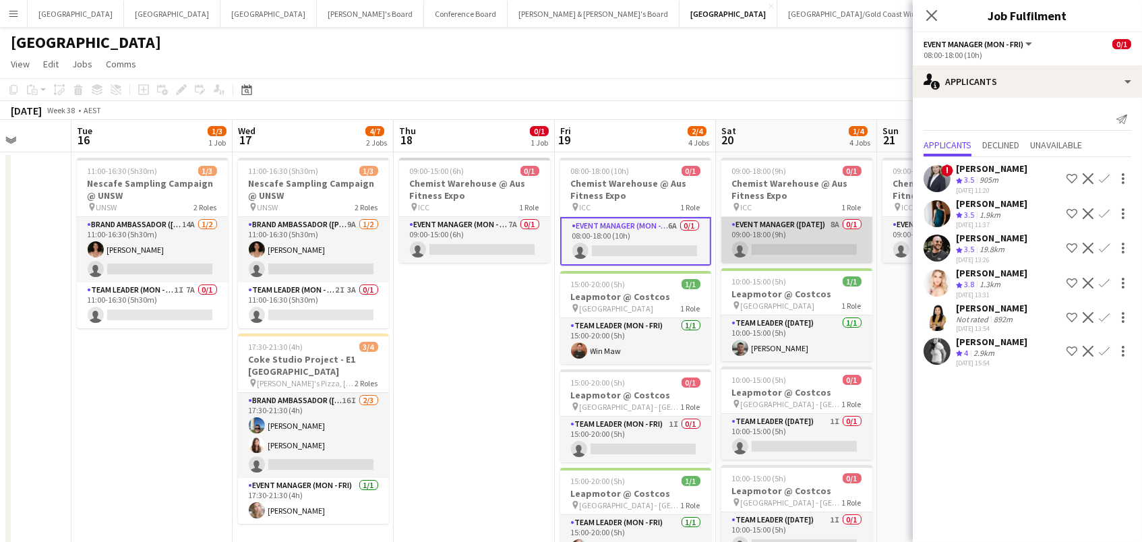
click at [769, 242] on app-card-role "Event Manager ([DATE]) 8A 0/1 09:00-18:00 (9h) single-neutral-actions" at bounding box center [796, 240] width 151 height 46
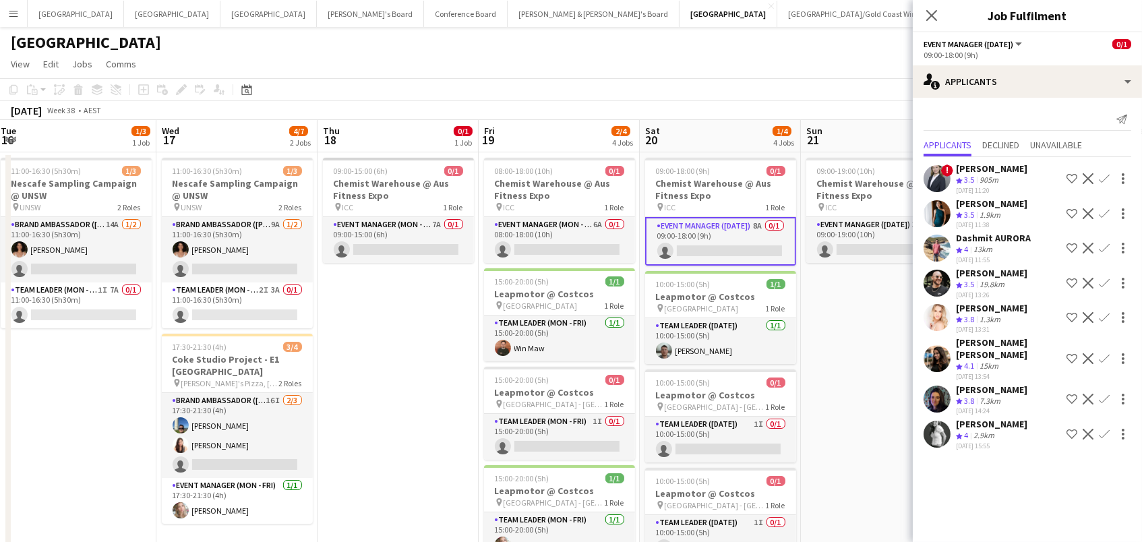
scroll to position [0, 378]
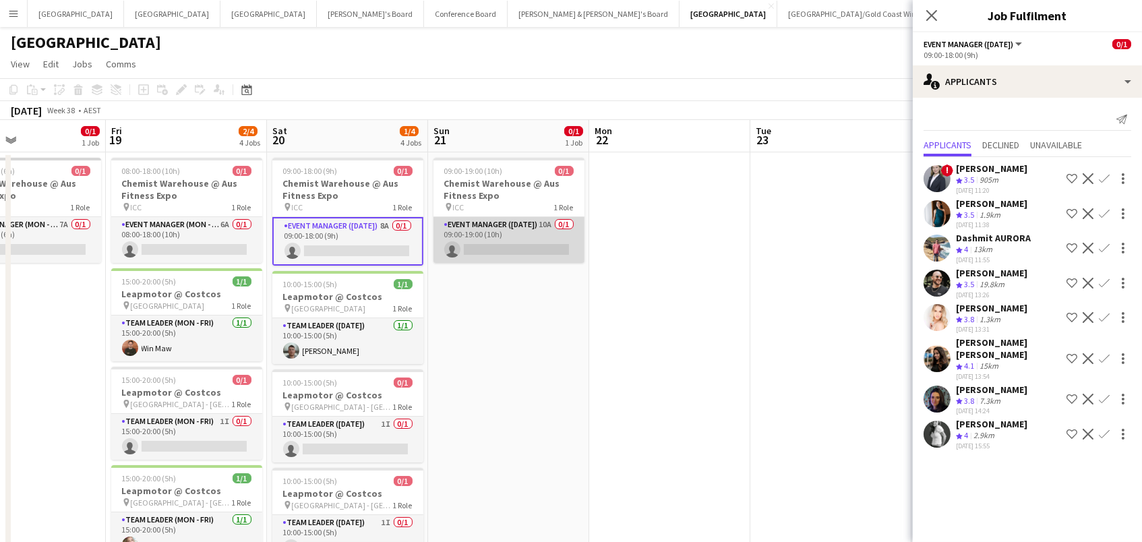
click at [552, 230] on app-card-role "Event Manager ([DATE]) 10A 0/1 09:00-19:00 (10h) single-neutral-actions" at bounding box center [509, 240] width 151 height 46
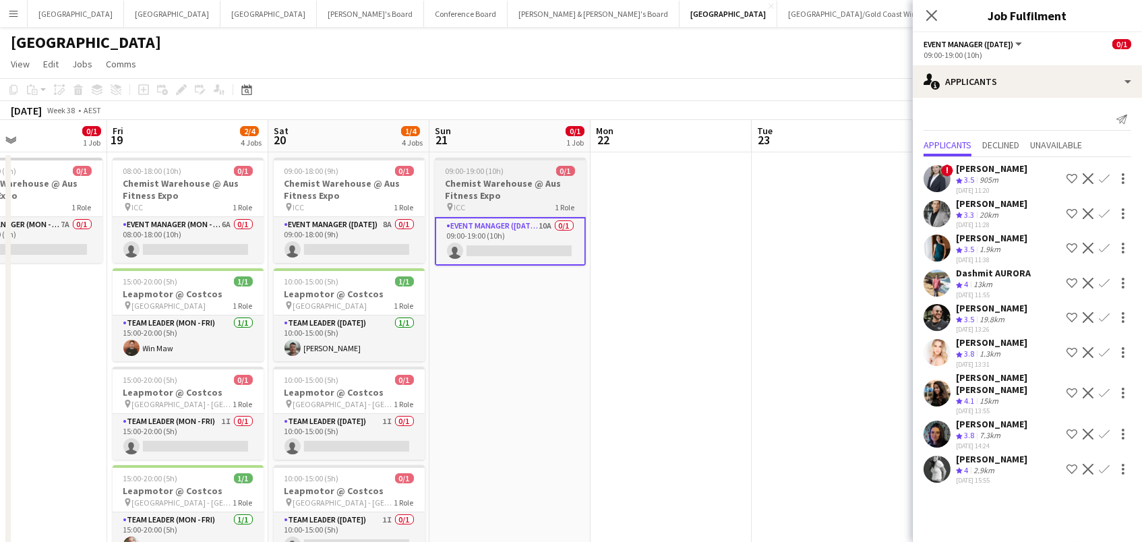
click at [497, 180] on h3 "Chemist Warehouse @ Aus Fitness Expo" at bounding box center [510, 189] width 151 height 24
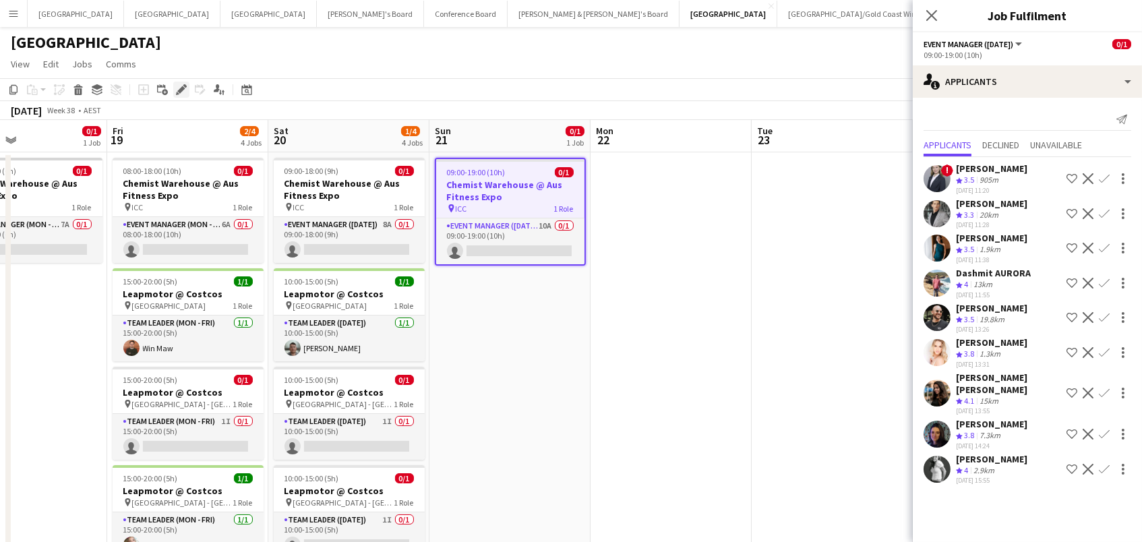
click at [181, 82] on div "Edit" at bounding box center [181, 90] width 16 height 16
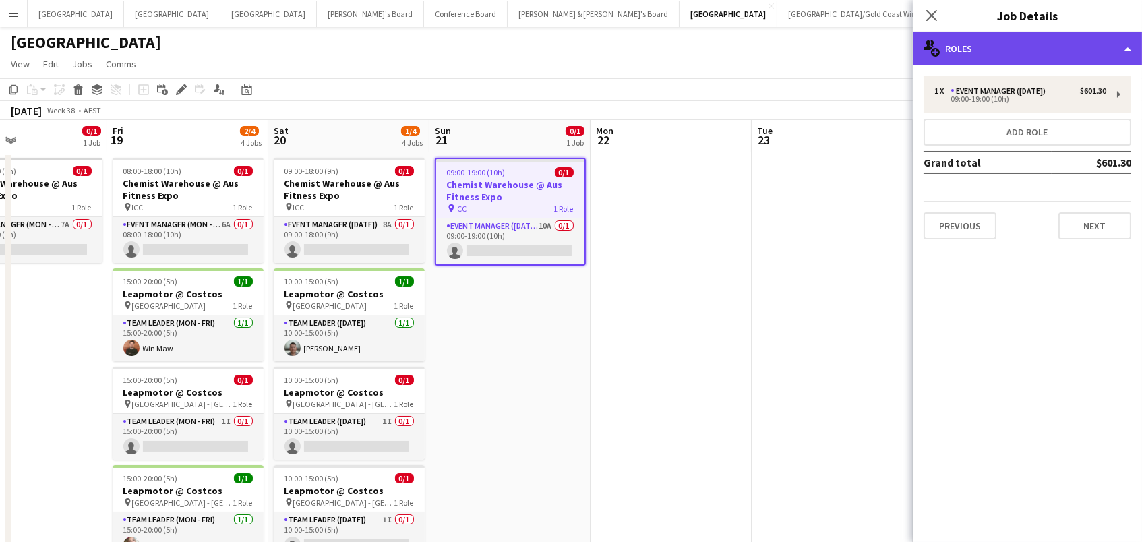
click at [1040, 45] on div "multiple-users-add Roles" at bounding box center [1027, 48] width 229 height 32
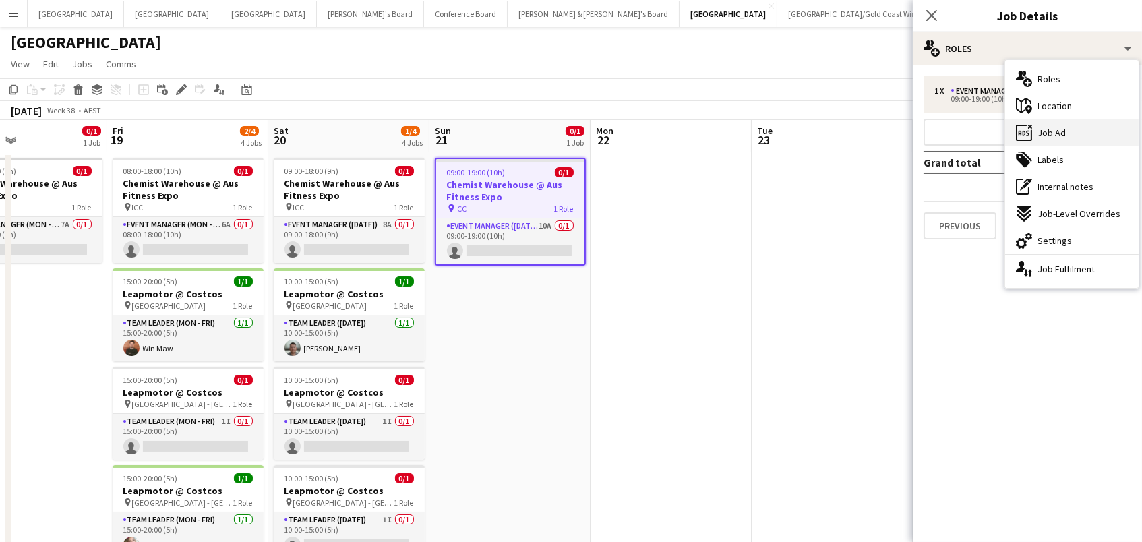
click at [1067, 140] on div "ads-window Job Ad" at bounding box center [1071, 132] width 133 height 27
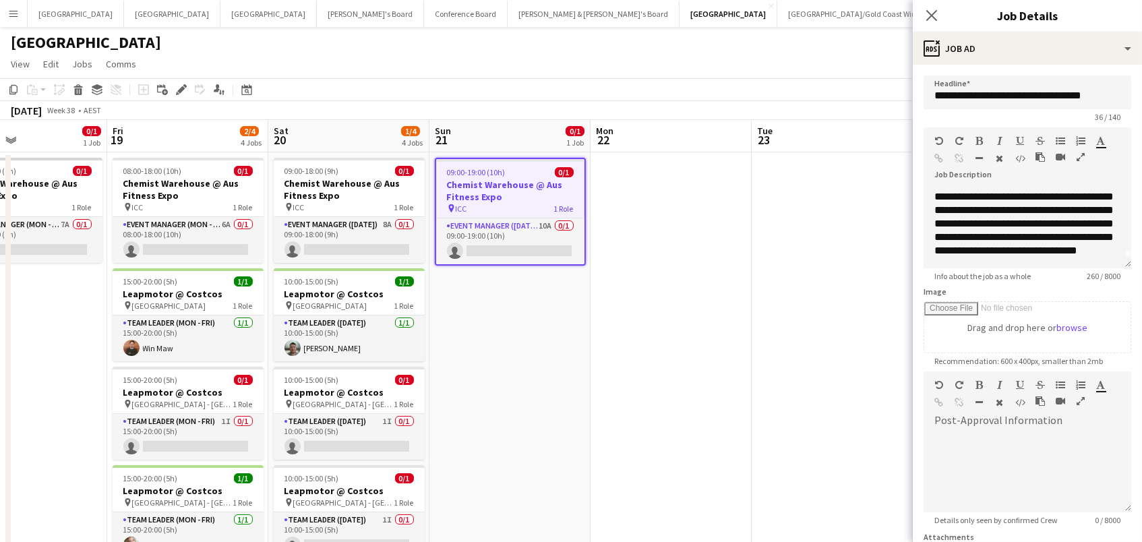
scroll to position [24, 0]
click at [936, 8] on app-icon "Close pop-in" at bounding box center [932, 16] width 20 height 20
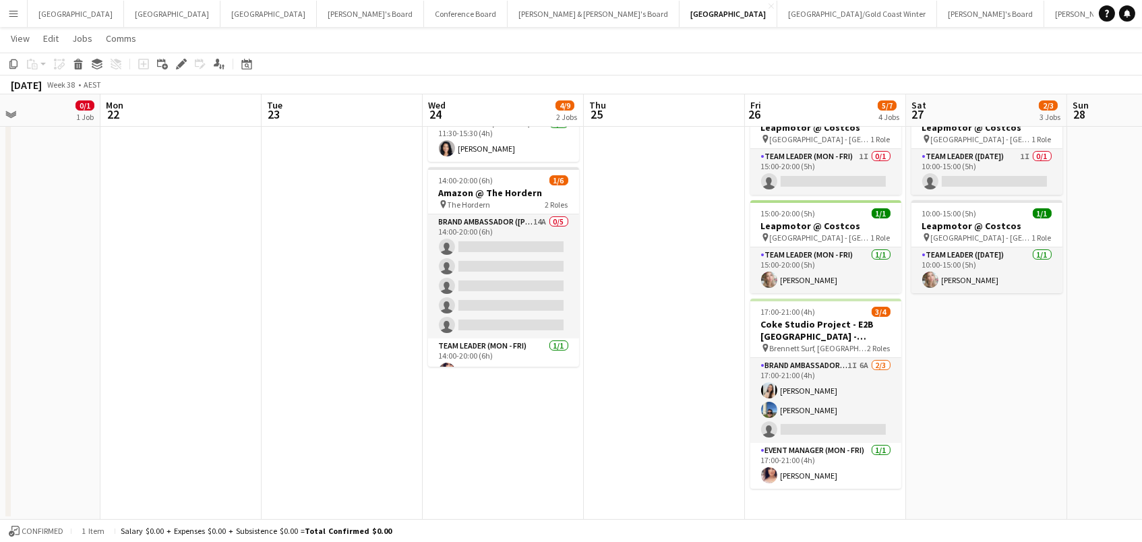
scroll to position [0, 592]
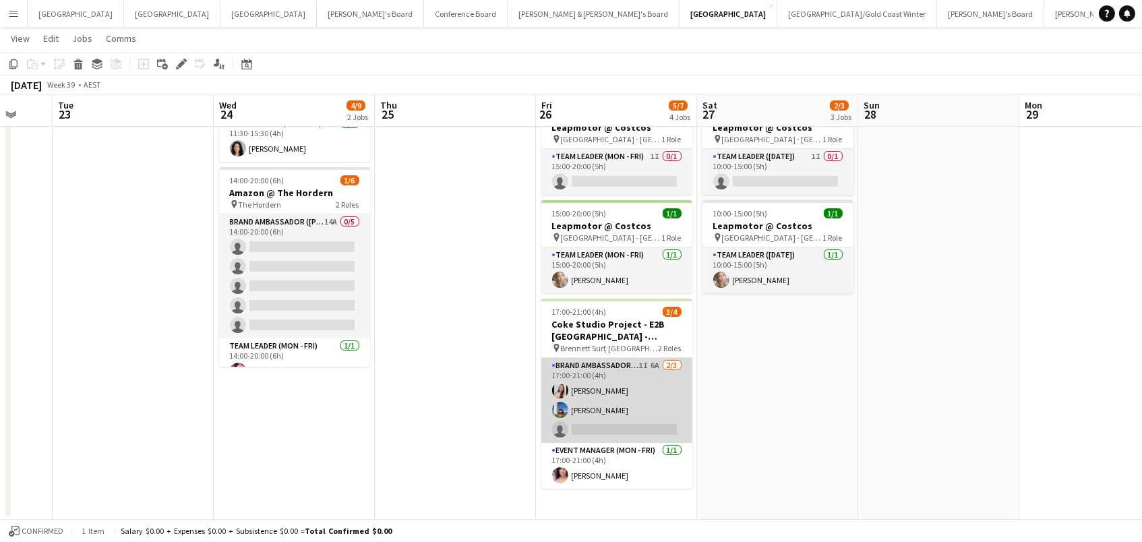
click at [638, 401] on app-card-role "Brand Ambassador (Mon - Fri) 1I 6A [DATE] 17:00-21:00 (4h) [PERSON_NAME] [PERSO…" at bounding box center [616, 400] width 151 height 85
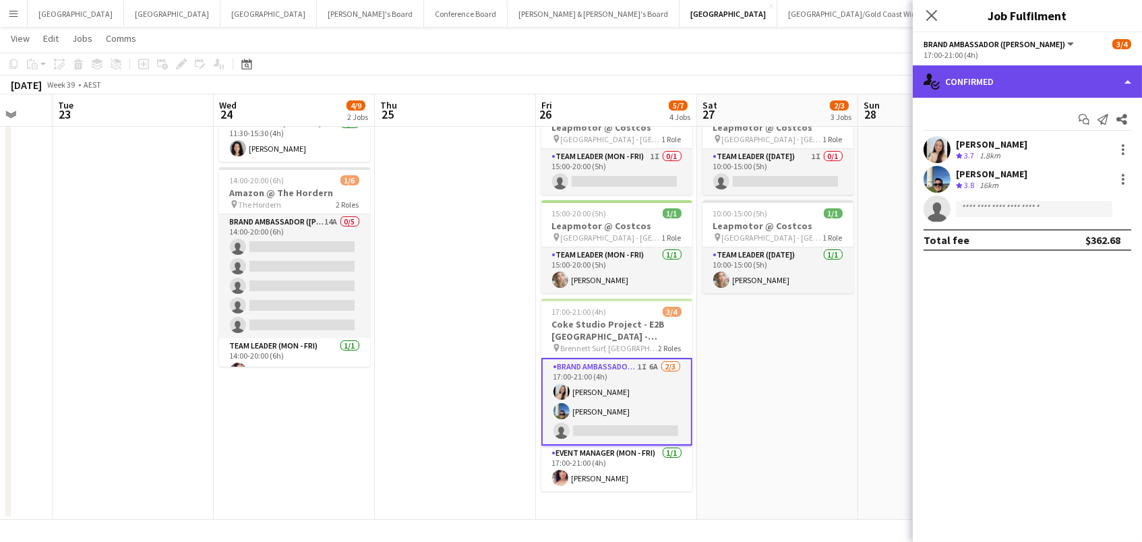
click at [1008, 87] on div "single-neutral-actions-check-2 Confirmed" at bounding box center [1027, 81] width 229 height 32
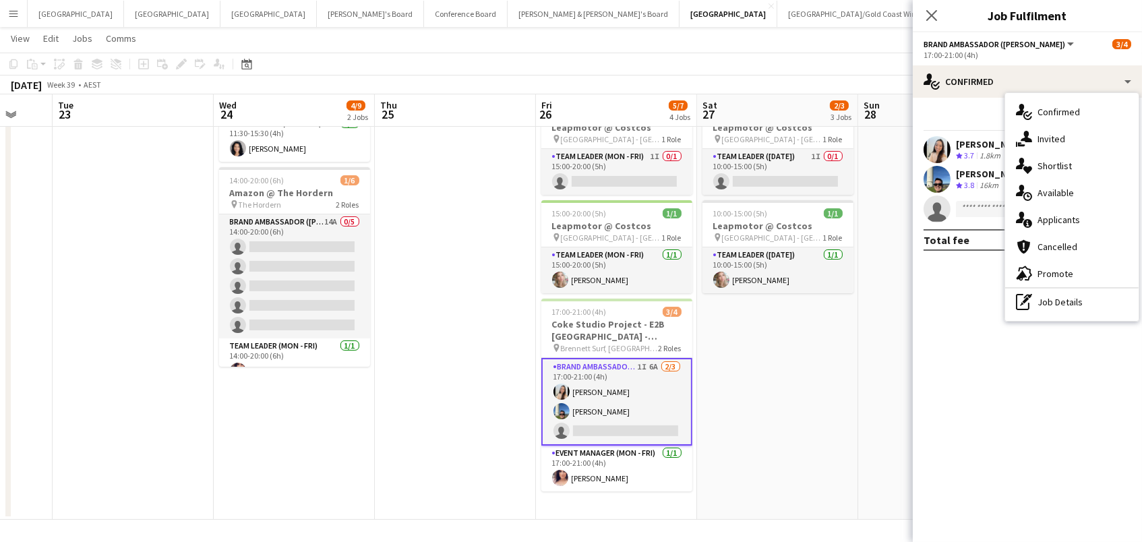
click at [1050, 227] on div "single-neutral-actions-information Applicants" at bounding box center [1071, 219] width 133 height 27
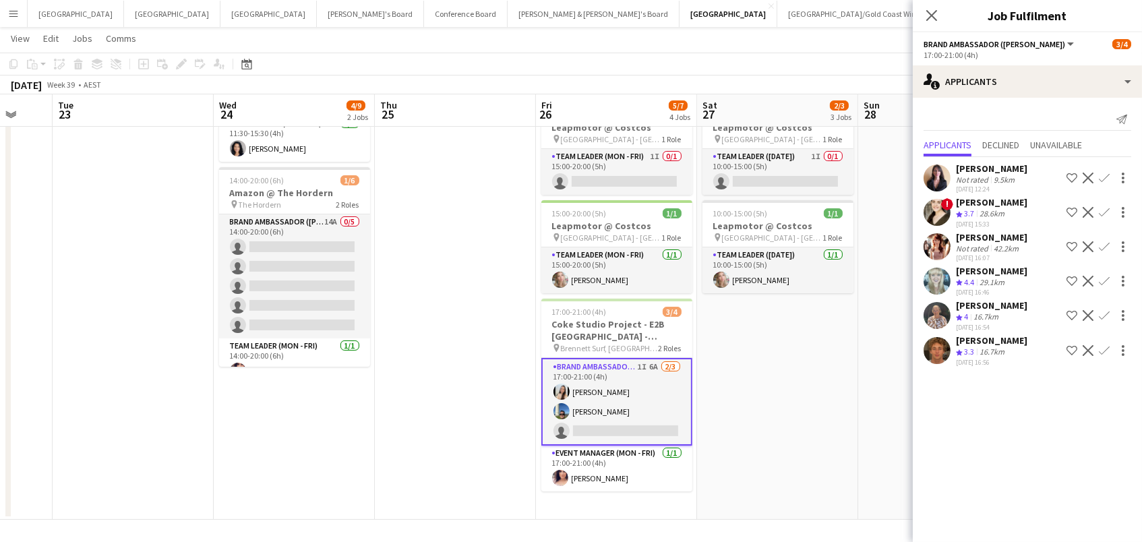
click at [1107, 285] on app-icon "Confirm" at bounding box center [1104, 281] width 11 height 11
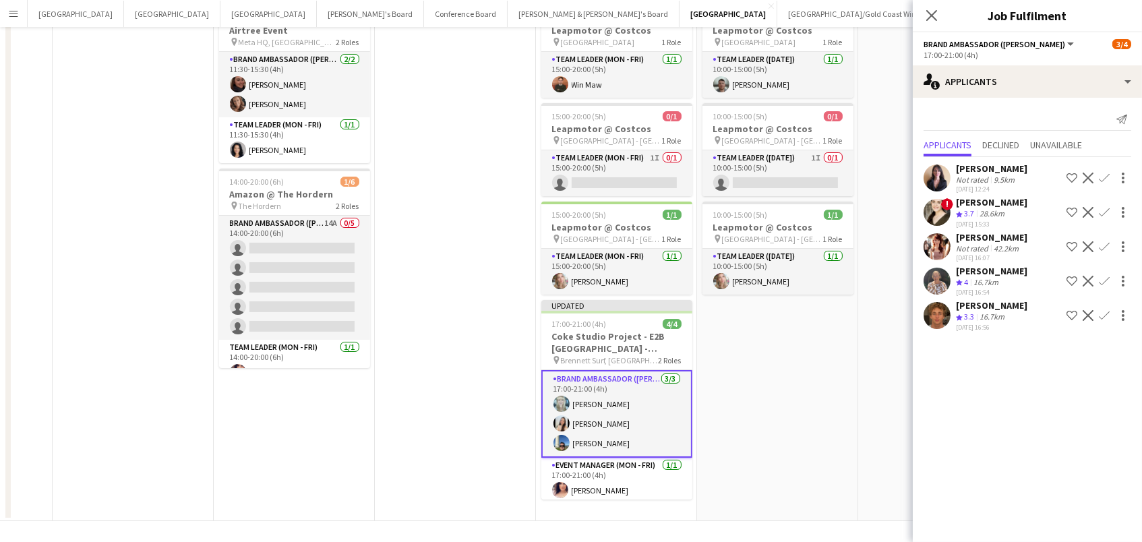
scroll to position [0, 0]
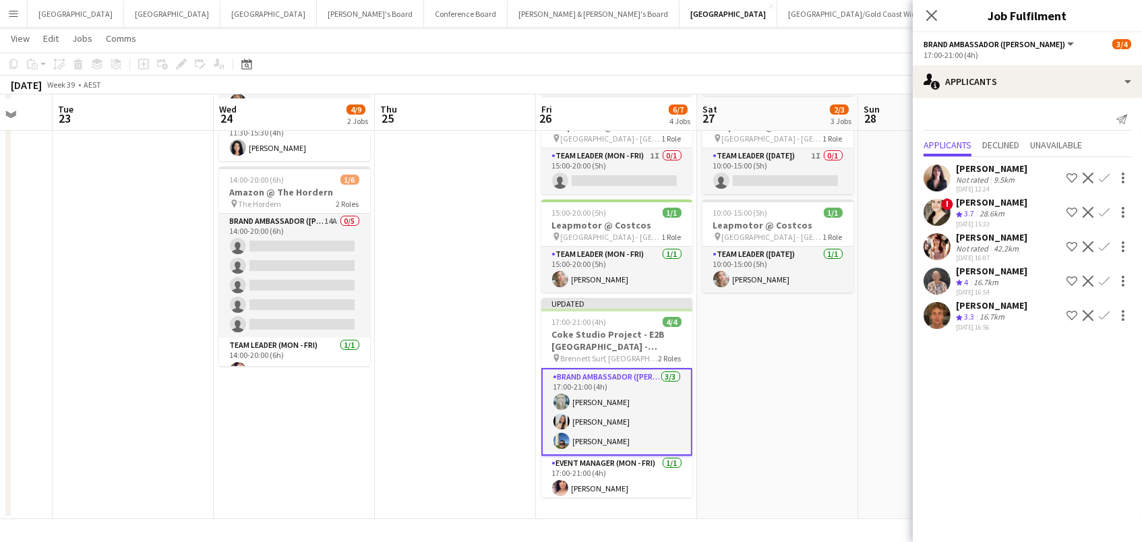
click at [796, 407] on app-date-cell "10:00-15:00 (5h) 1/1 Leapmotor @ Costcos pin Canberra Airport 1 Role Team Leade…" at bounding box center [777, 258] width 161 height 522
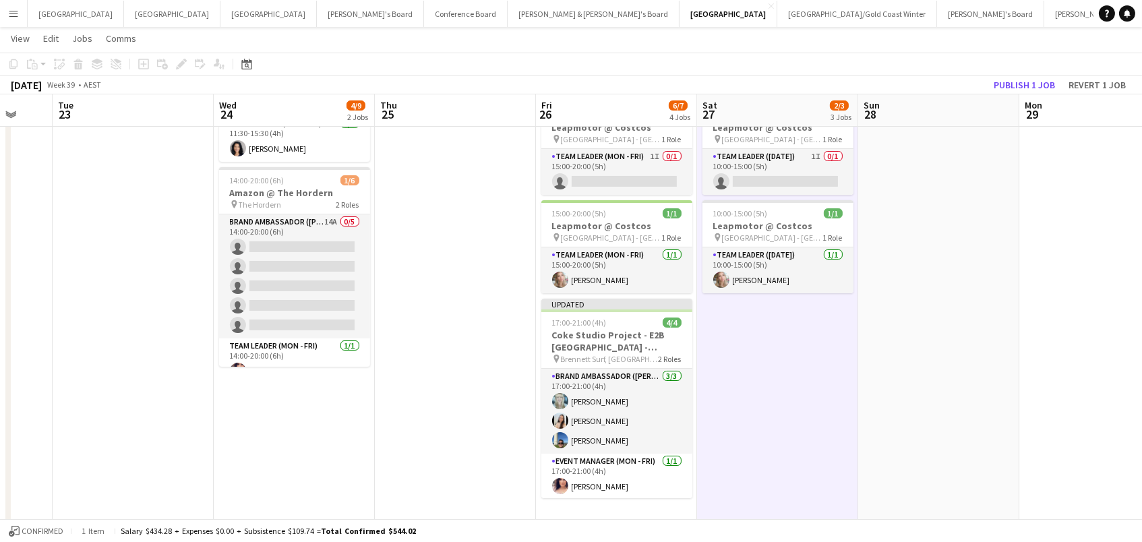
scroll to position [0, 591]
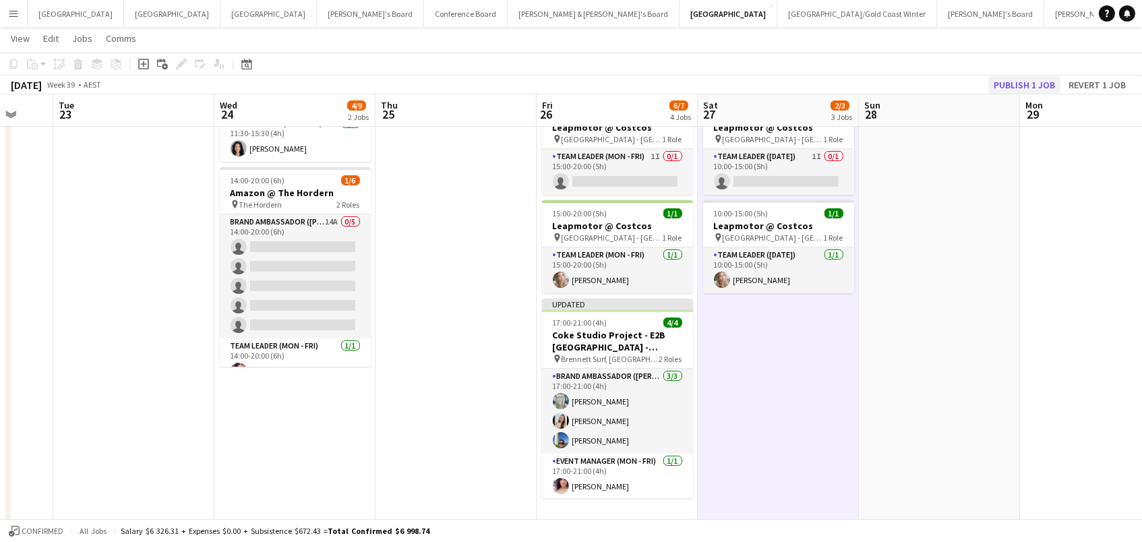
click at [1018, 91] on button "Publish 1 job" at bounding box center [1024, 85] width 72 height 18
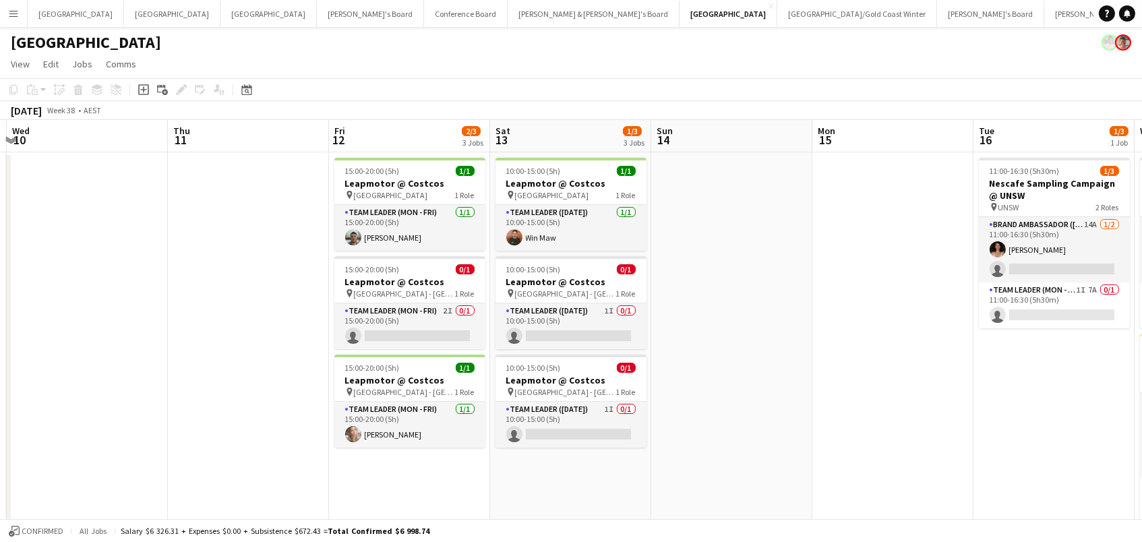
scroll to position [0, 394]
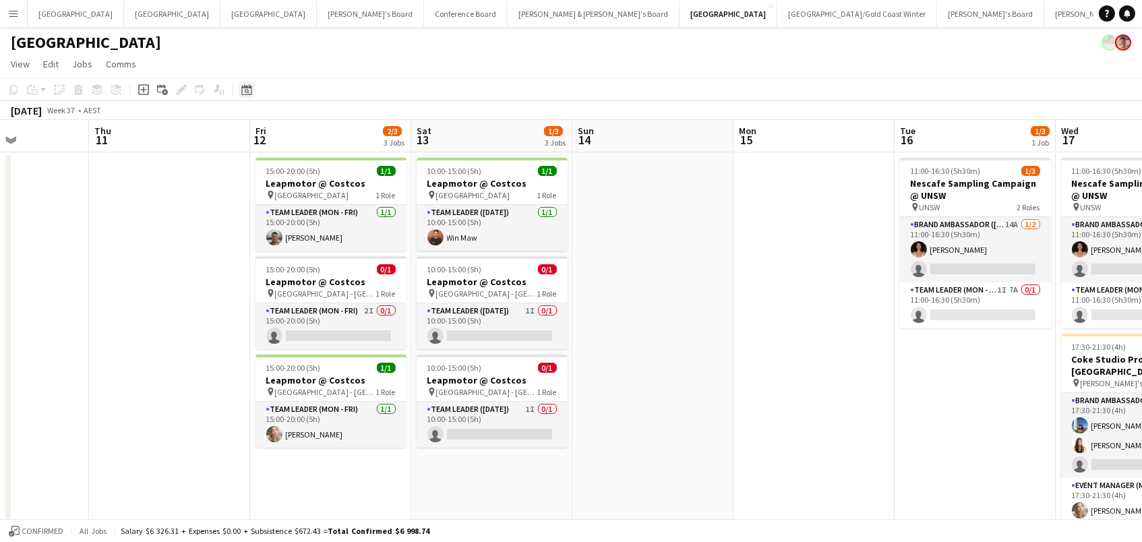
click at [246, 89] on icon at bounding box center [247, 91] width 5 height 5
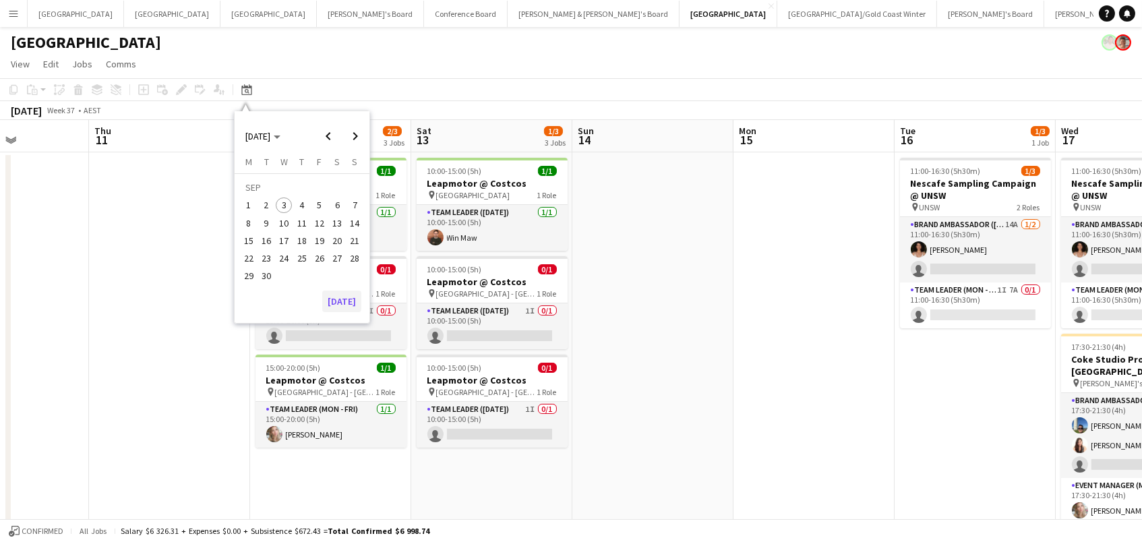
click at [345, 303] on button "[DATE]" at bounding box center [341, 302] width 39 height 22
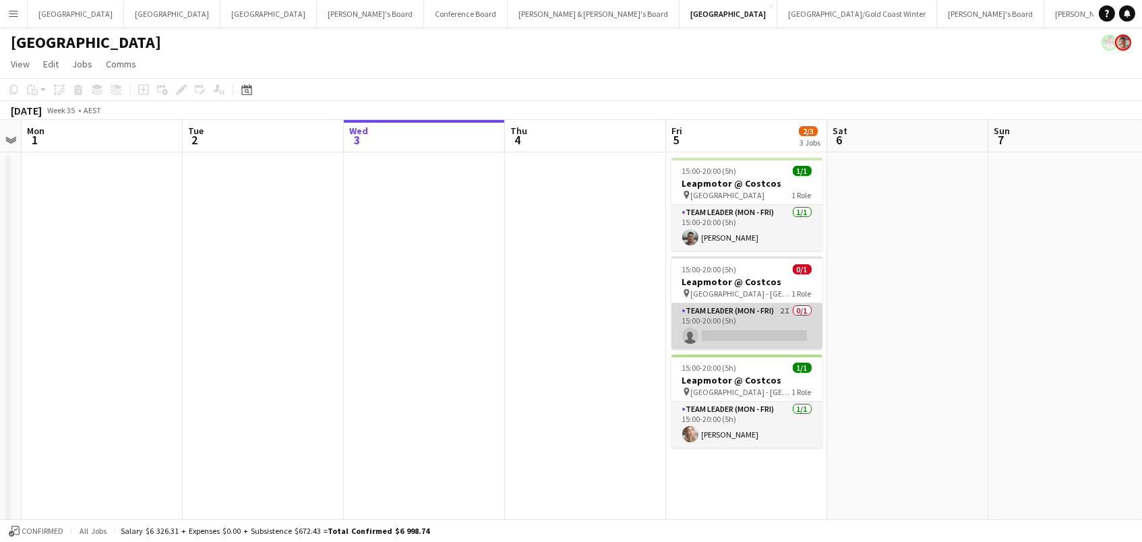
click at [763, 339] on app-card-role "Team Leader (Mon - Fri) 2I 0/1 15:00-20:00 (5h) single-neutral-actions" at bounding box center [747, 326] width 151 height 46
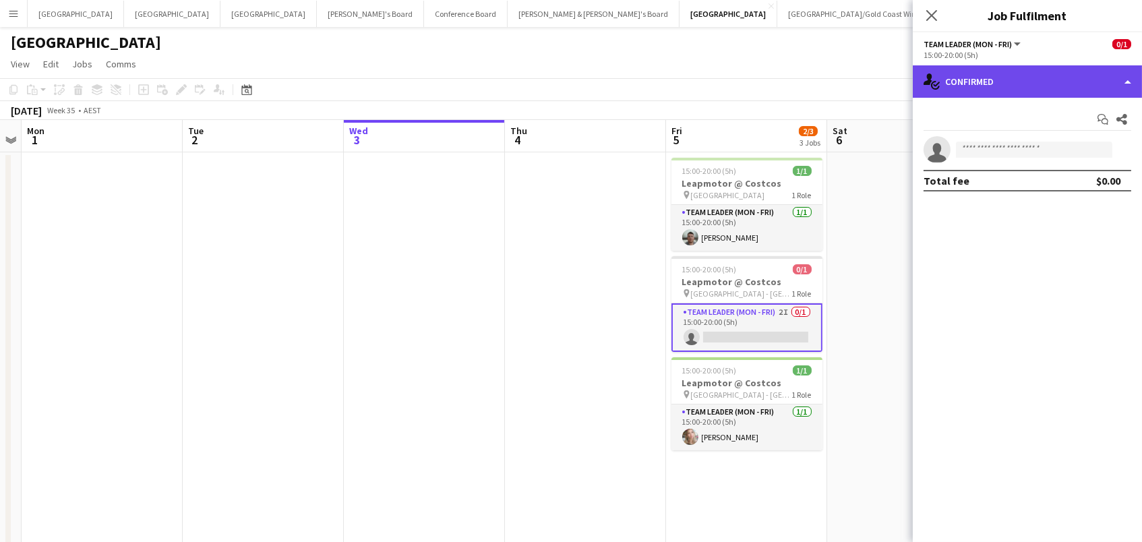
click at [1046, 92] on div "single-neutral-actions-check-2 Confirmed" at bounding box center [1027, 81] width 229 height 32
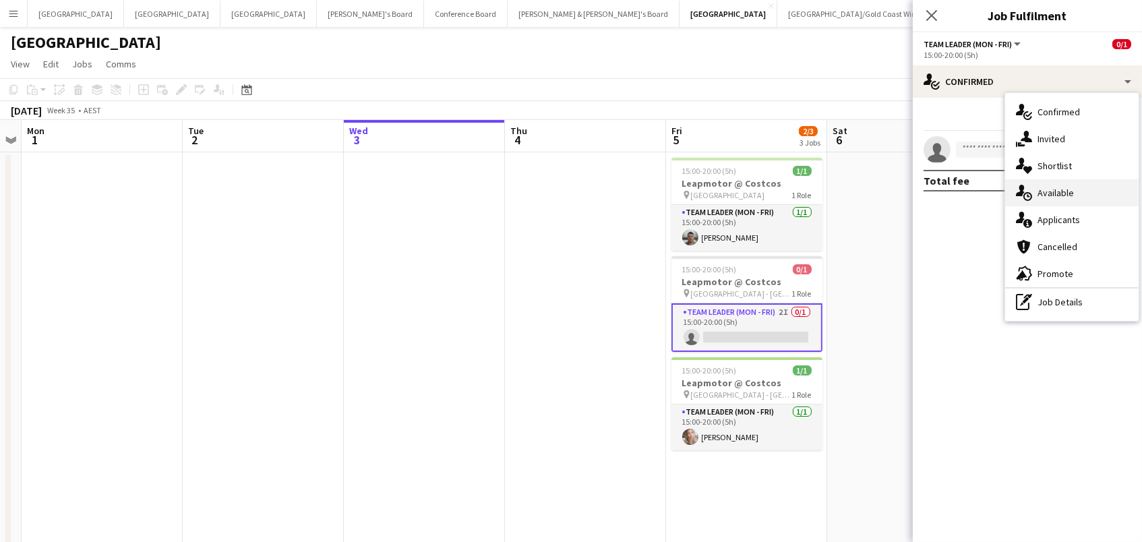
click at [1073, 203] on div "single-neutral-actions-upload Available" at bounding box center [1071, 192] width 133 height 27
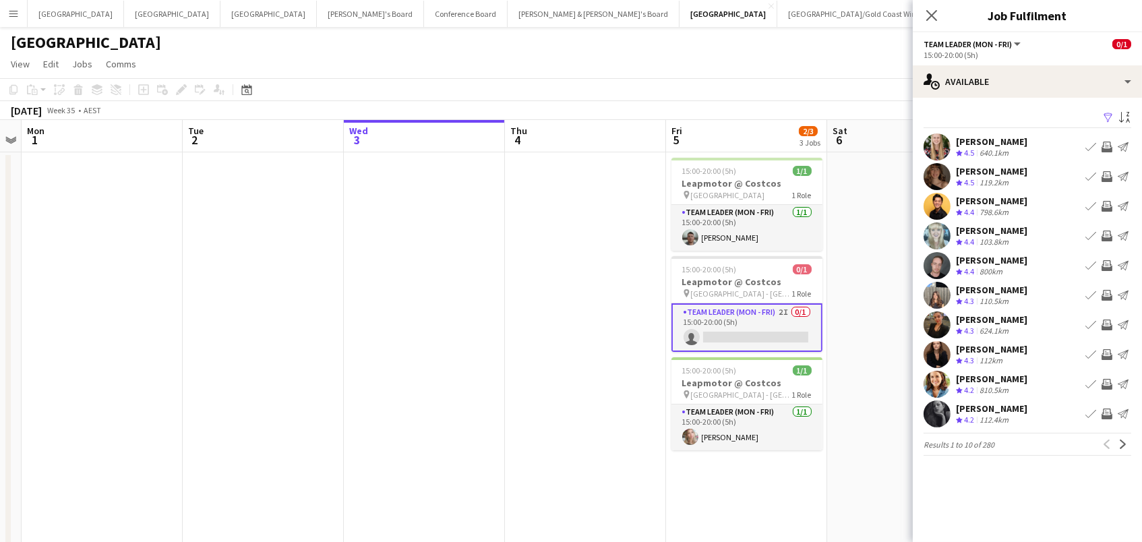
click at [803, 93] on app-toolbar "Copy Paste Paste Command V Paste with crew Command Shift V Paste linked Job [GE…" at bounding box center [571, 89] width 1142 height 23
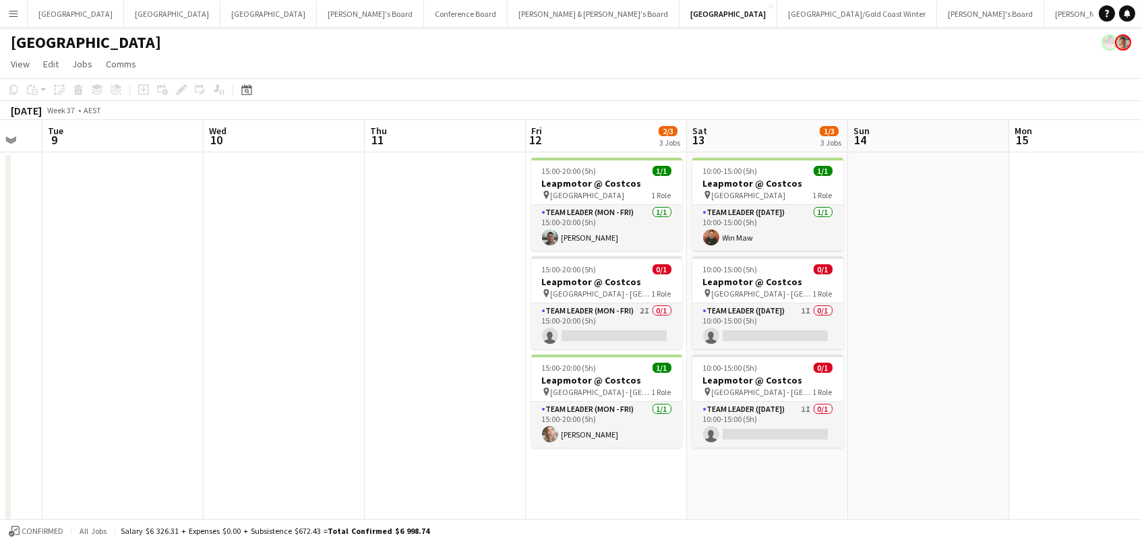
scroll to position [0, 441]
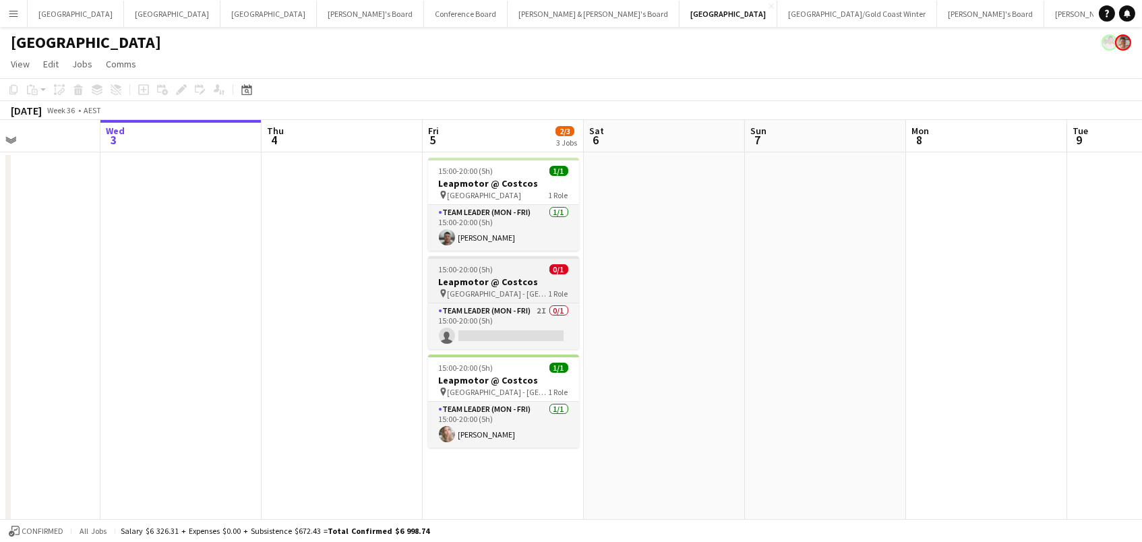
click at [549, 273] on div "0/1" at bounding box center [558, 269] width 19 height 10
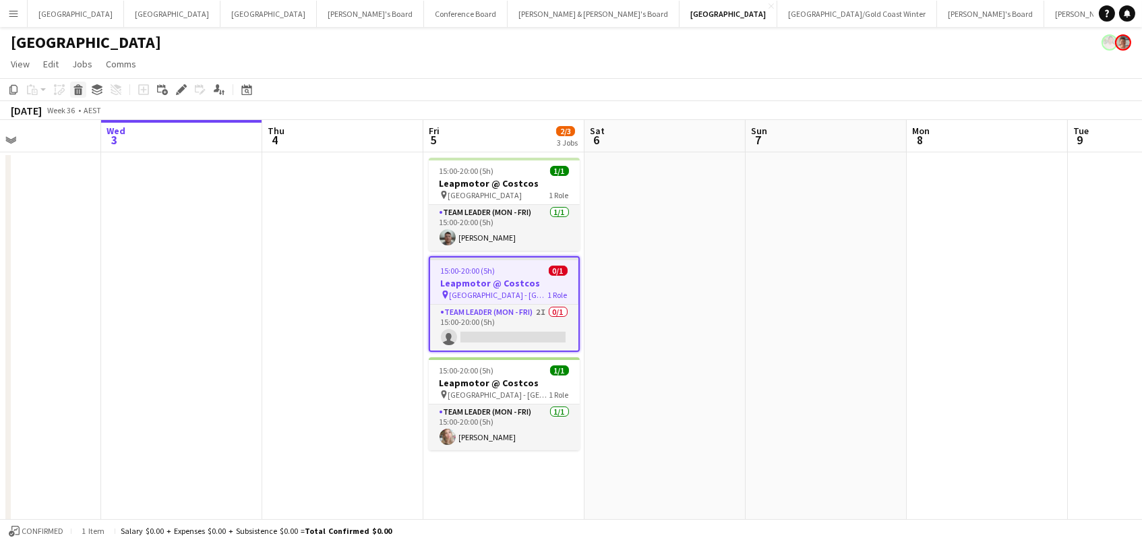
click at [75, 88] on icon at bounding box center [78, 91] width 7 height 7
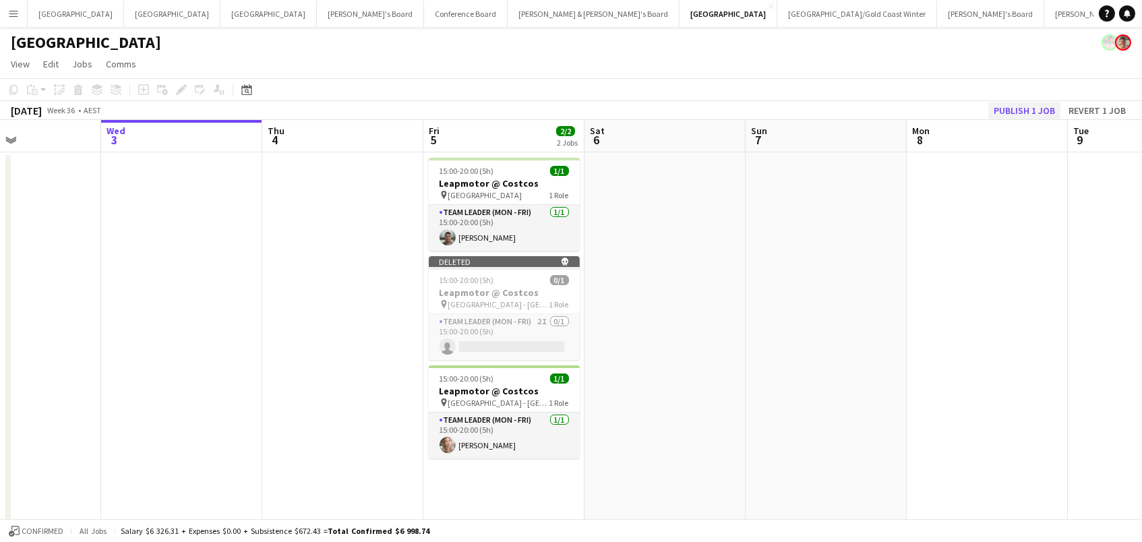
click at [1010, 110] on button "Publish 1 job" at bounding box center [1024, 111] width 72 height 18
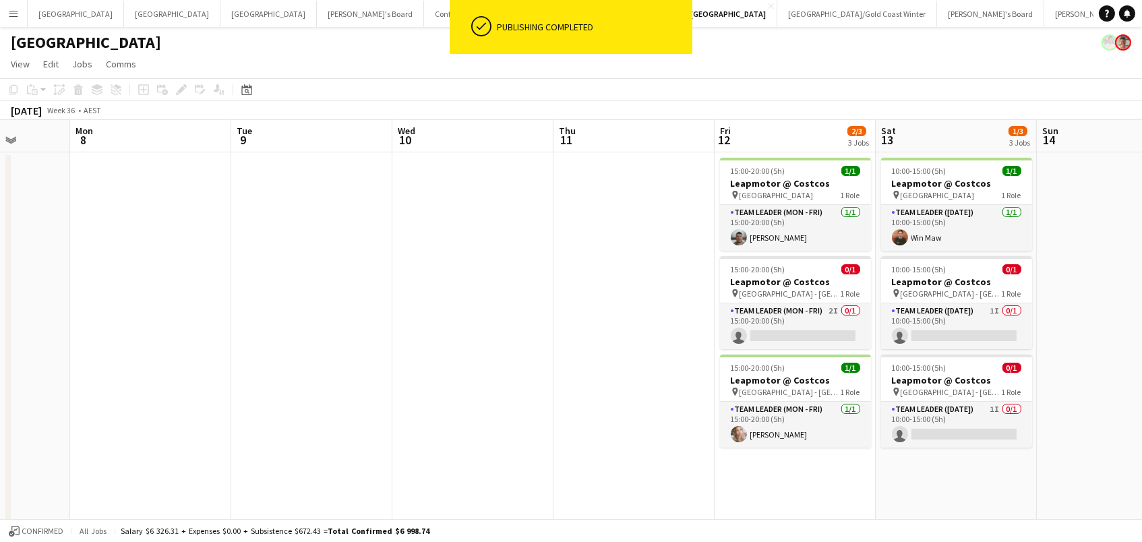
scroll to position [0, 457]
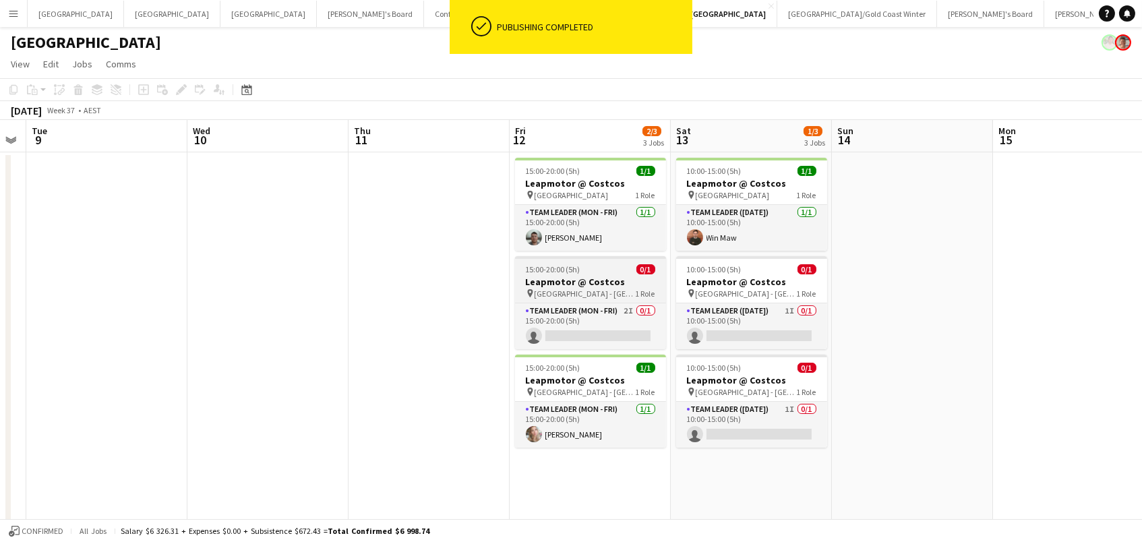
click at [619, 276] on h3 "Leapmotor @ Costcos" at bounding box center [590, 282] width 151 height 12
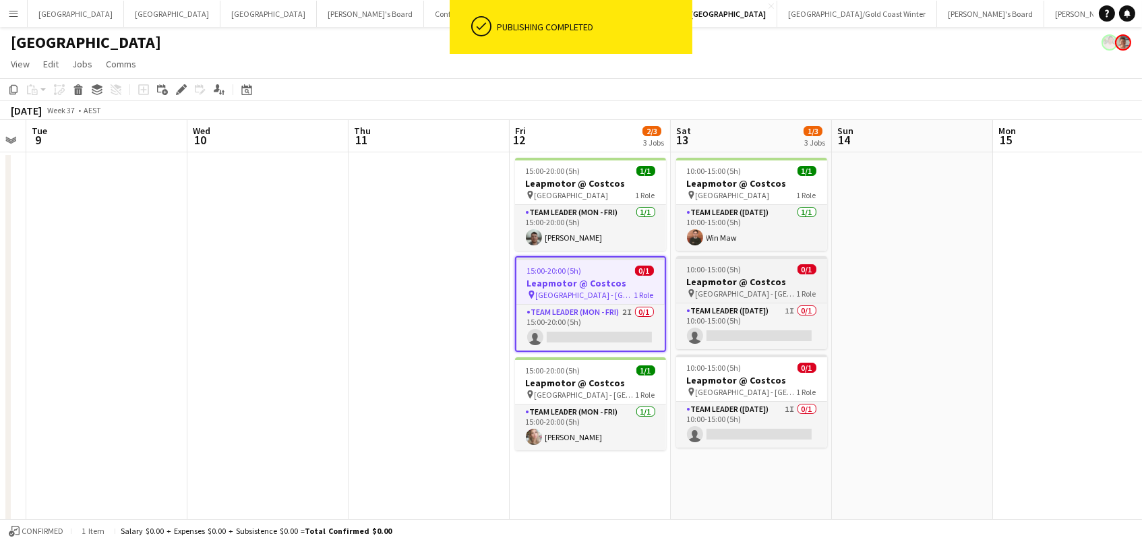
click at [748, 278] on h3 "Leapmotor @ Costcos" at bounding box center [751, 282] width 151 height 12
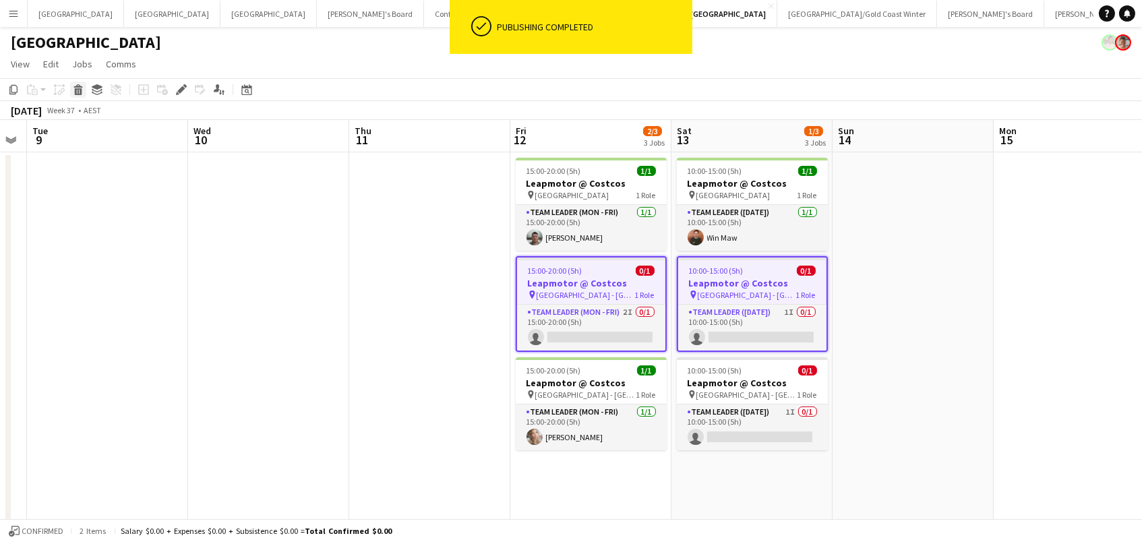
click at [77, 84] on icon "Delete" at bounding box center [78, 89] width 11 height 11
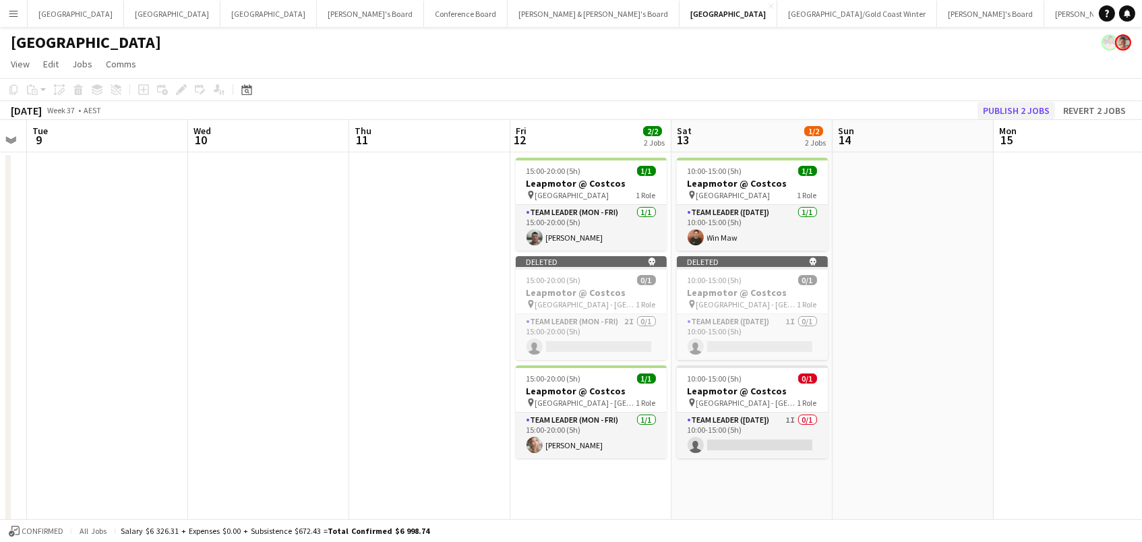
click at [1034, 109] on button "Publish 2 jobs" at bounding box center [1017, 111] width 78 height 18
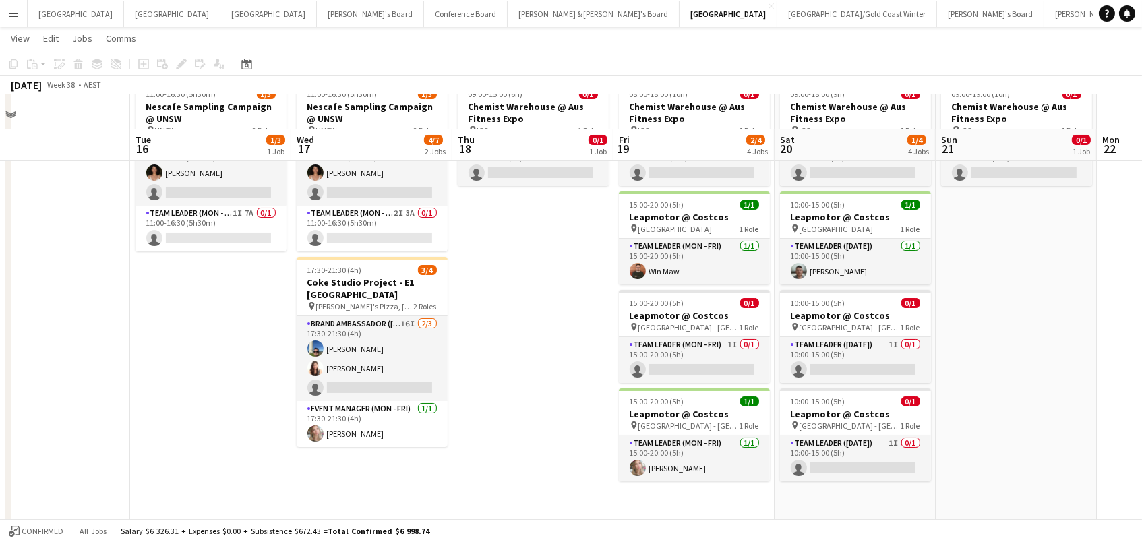
scroll to position [7, 0]
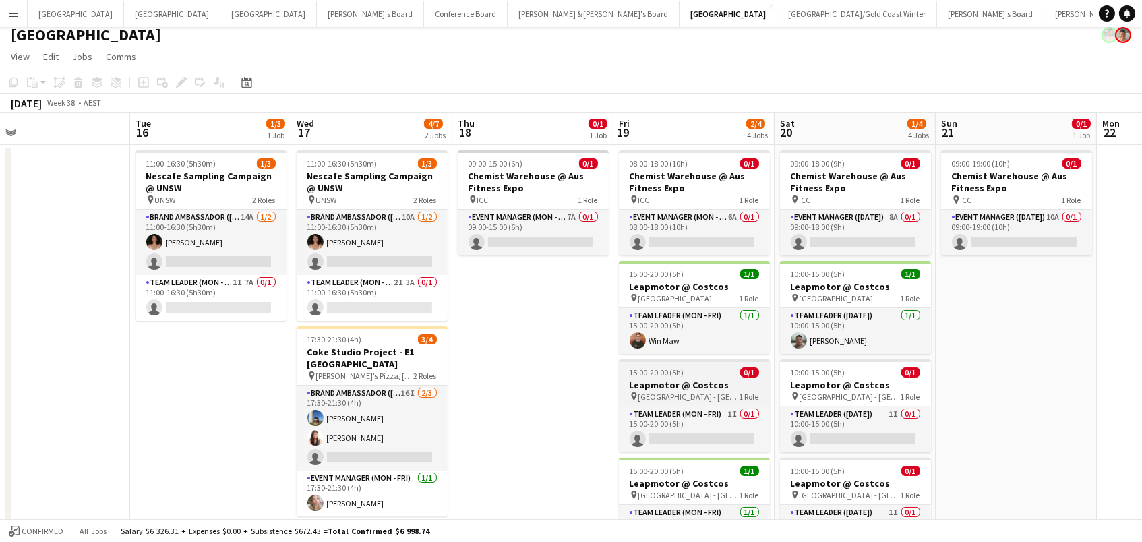
click at [713, 391] on div "pin [GEOGRAPHIC_DATA] - [GEOGRAPHIC_DATA] 1 Role" at bounding box center [694, 396] width 151 height 11
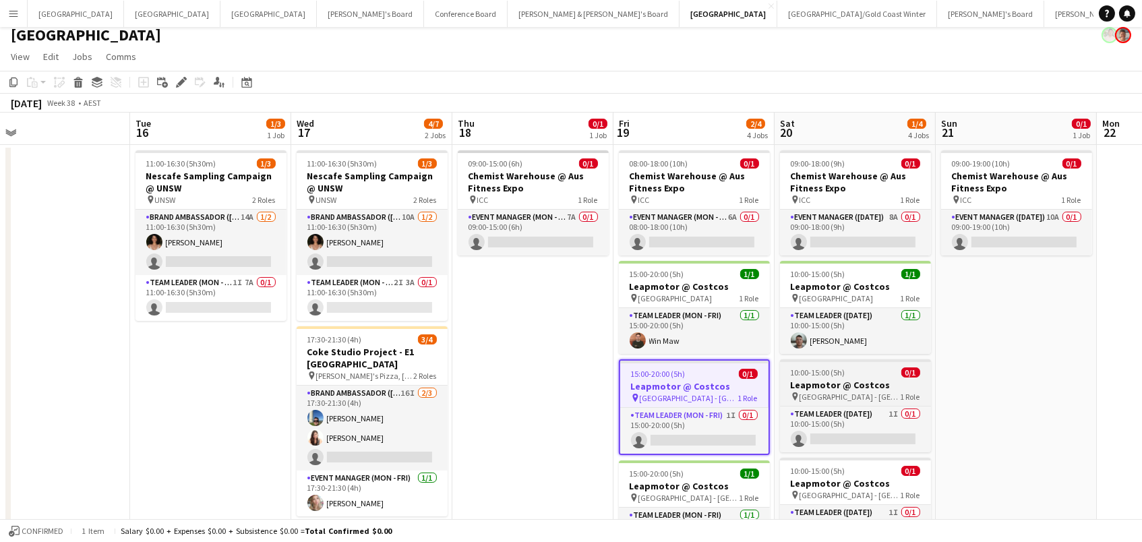
click at [797, 379] on h3 "Leapmotor @ Costcos" at bounding box center [855, 385] width 151 height 12
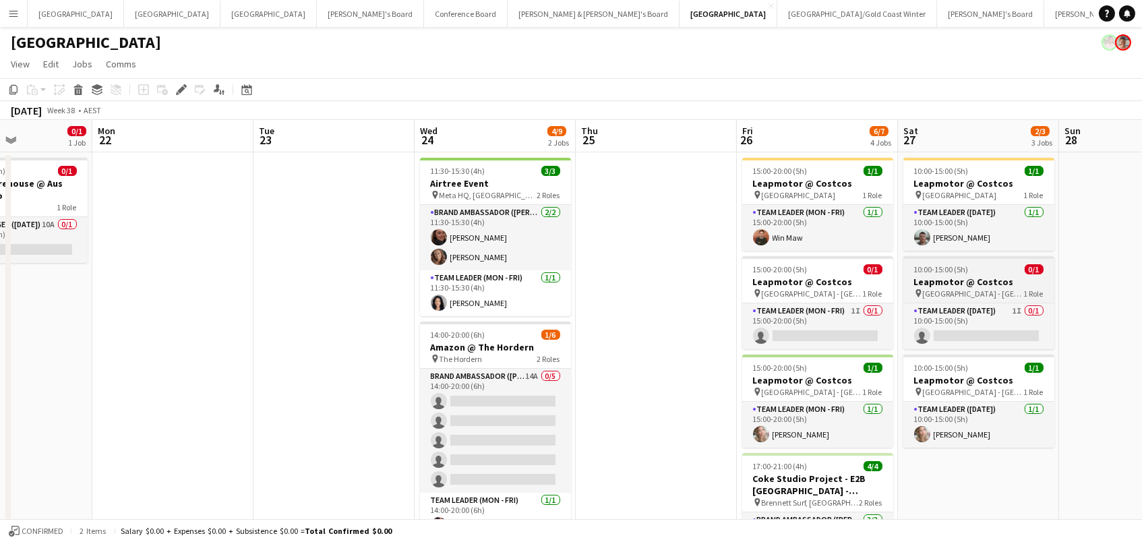
scroll to position [0, 0]
click at [936, 268] on span "10:00-15:00 (5h)" at bounding box center [941, 269] width 55 height 10
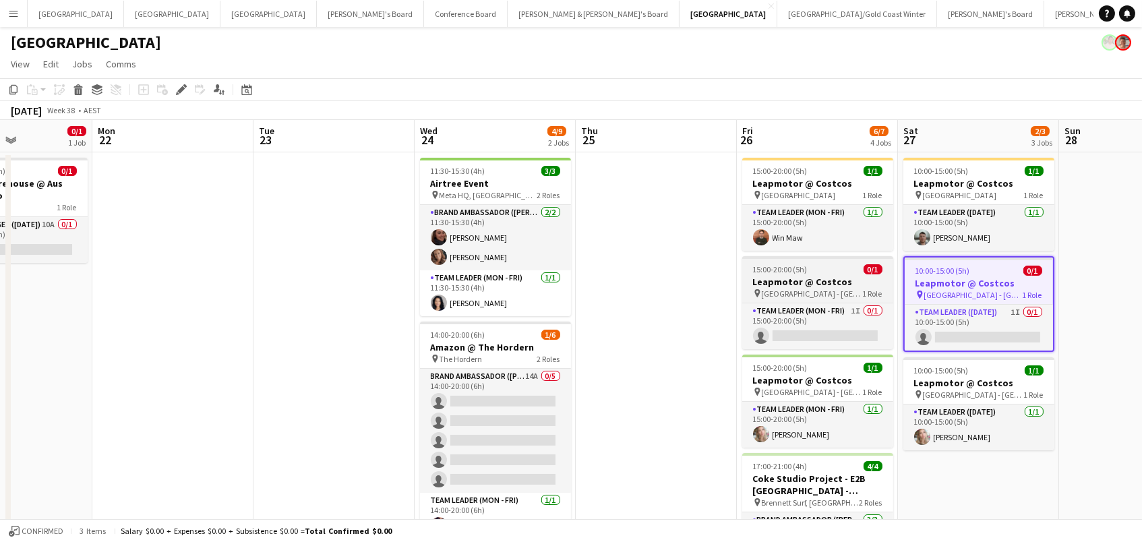
click at [846, 273] on div "15:00-20:00 (5h) 0/1" at bounding box center [817, 269] width 151 height 10
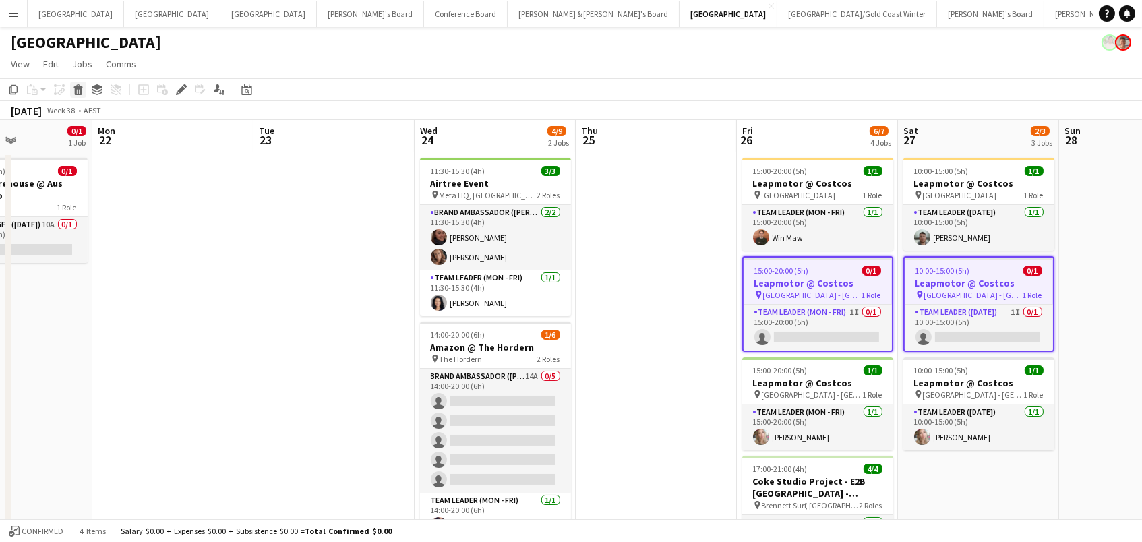
click at [73, 88] on icon "Delete" at bounding box center [78, 89] width 11 height 11
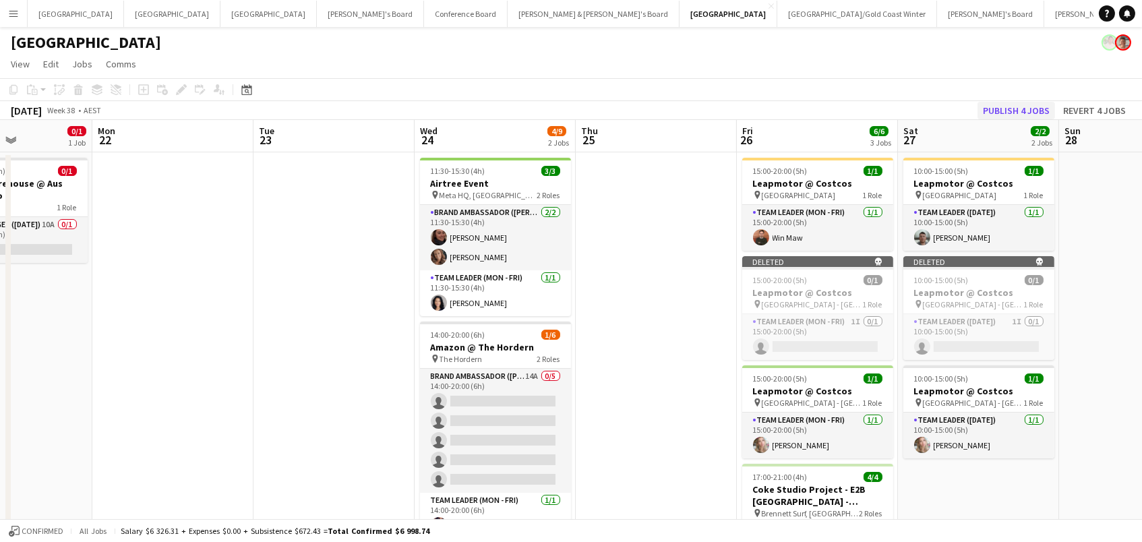
click at [1023, 109] on button "Publish 4 jobs" at bounding box center [1017, 111] width 78 height 18
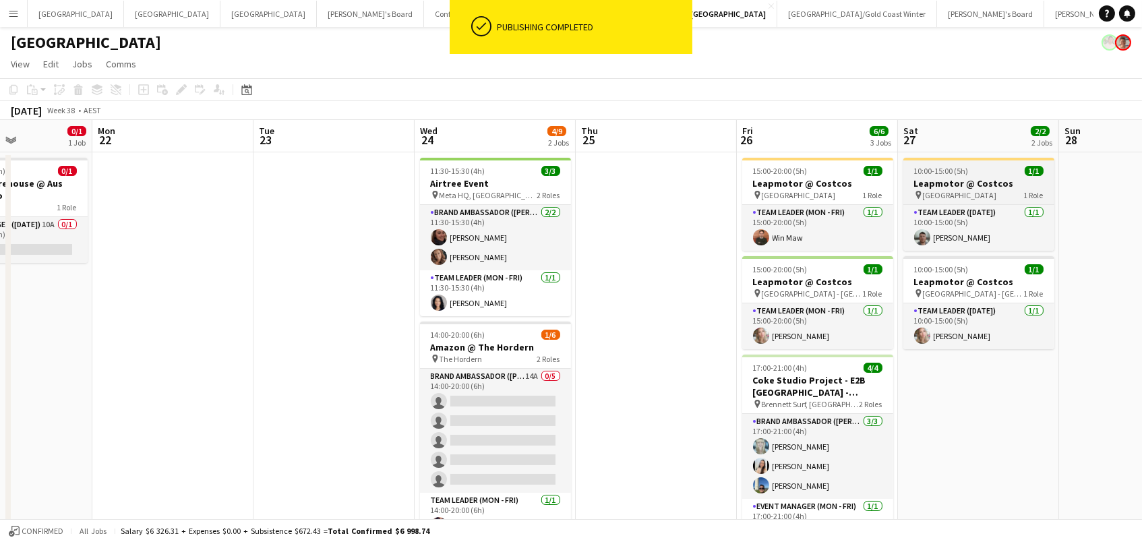
click at [958, 176] on app-job-card "10:00-15:00 (5h) 1/1 Leapmotor @ Costcos pin Canberra Airport 1 Role Team Leade…" at bounding box center [978, 204] width 151 height 93
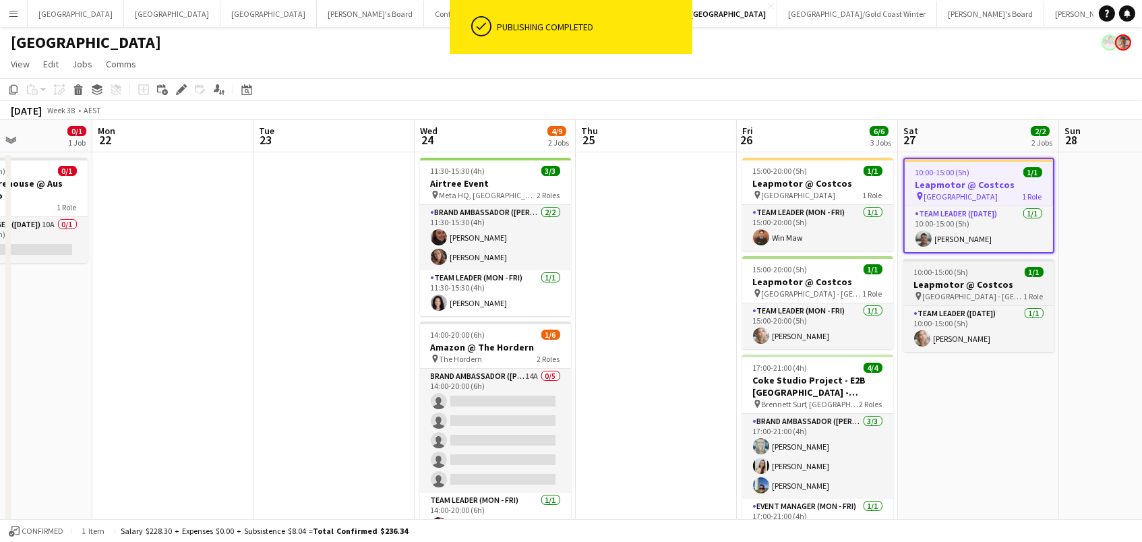
click at [960, 280] on h3 "Leapmotor @ Costcos" at bounding box center [978, 284] width 151 height 12
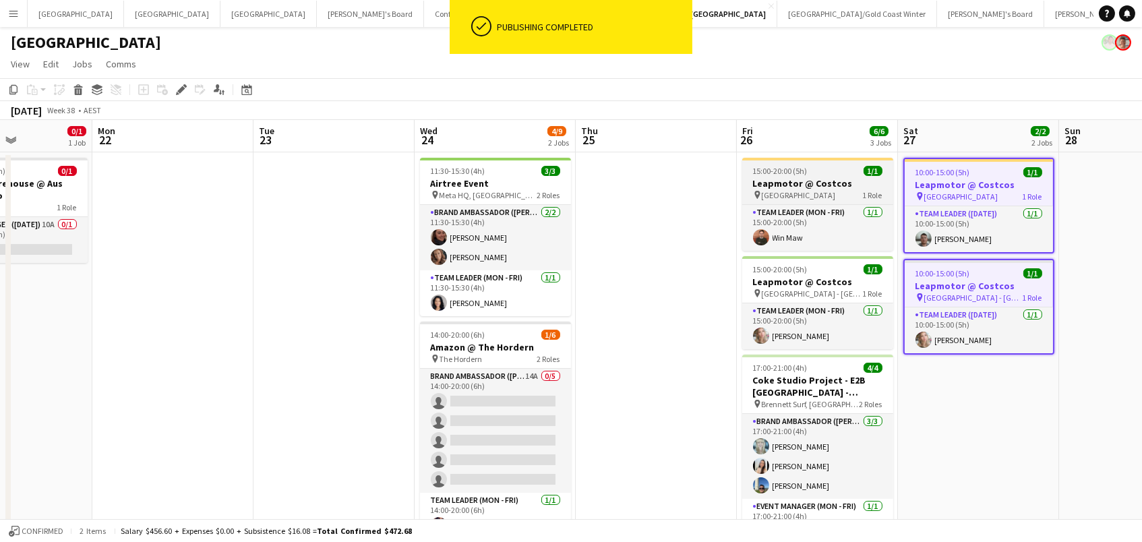
click at [829, 187] on h3 "Leapmotor @ Costcos" at bounding box center [817, 183] width 151 height 12
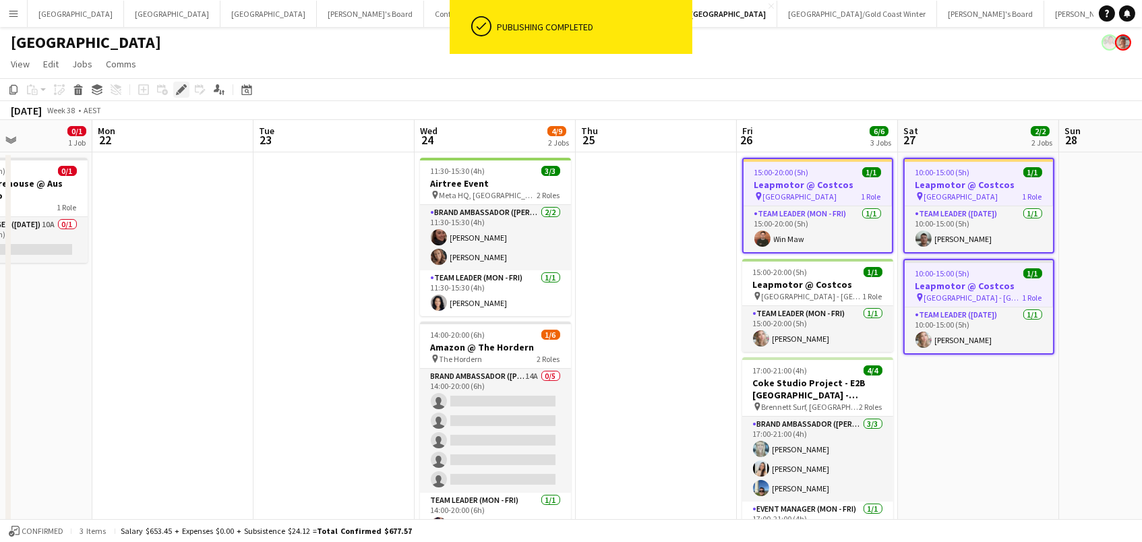
click at [179, 89] on icon at bounding box center [180, 89] width 7 height 7
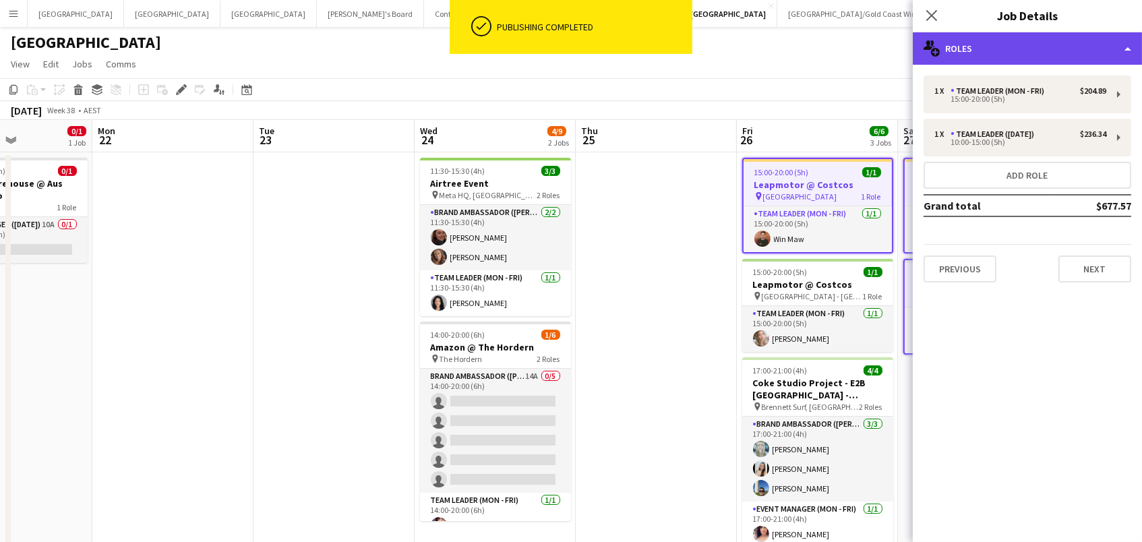
click at [985, 61] on div "multiple-users-add Roles" at bounding box center [1027, 48] width 229 height 32
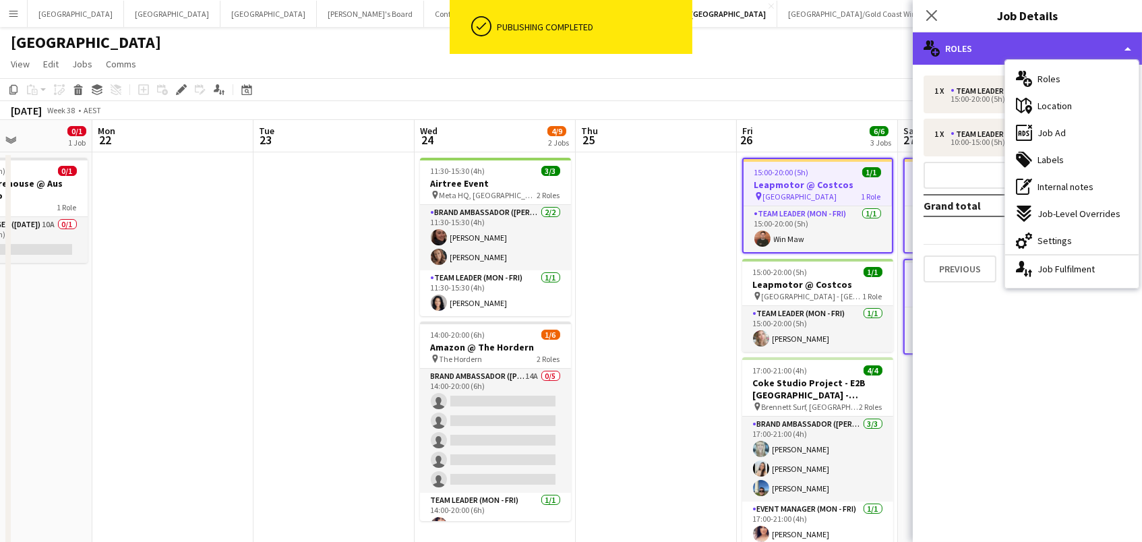
click at [984, 61] on div "multiple-users-add Roles" at bounding box center [1027, 48] width 229 height 32
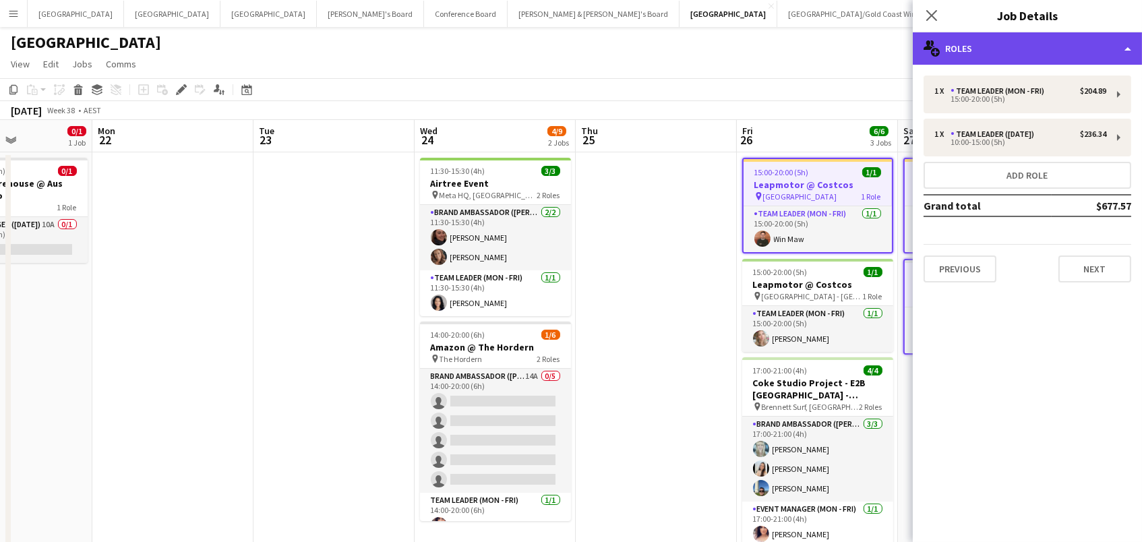
click at [986, 62] on div "multiple-users-add Roles" at bounding box center [1027, 48] width 229 height 32
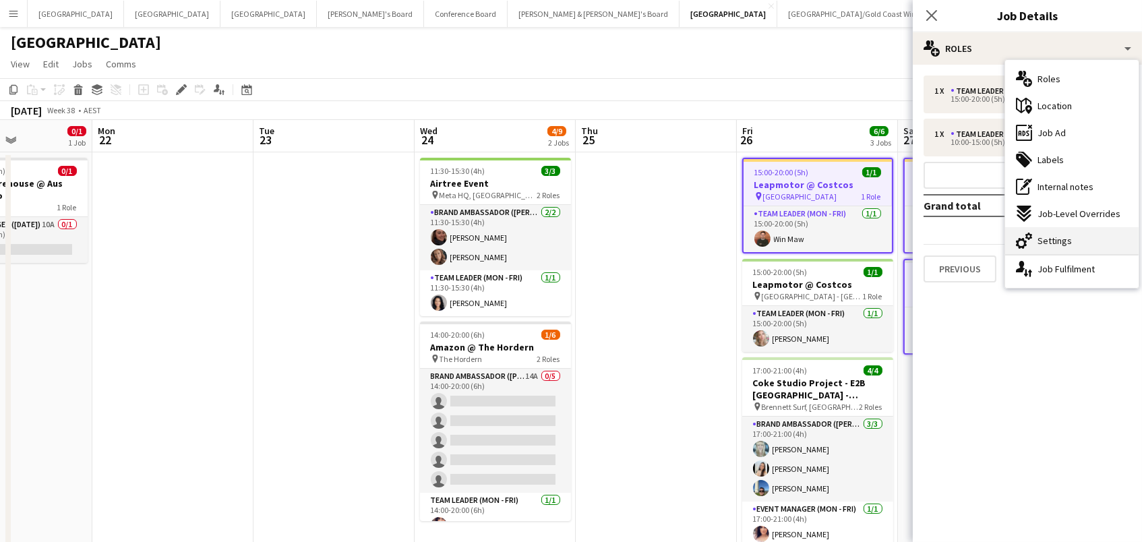
click at [1058, 240] on span "Settings" at bounding box center [1055, 241] width 34 height 12
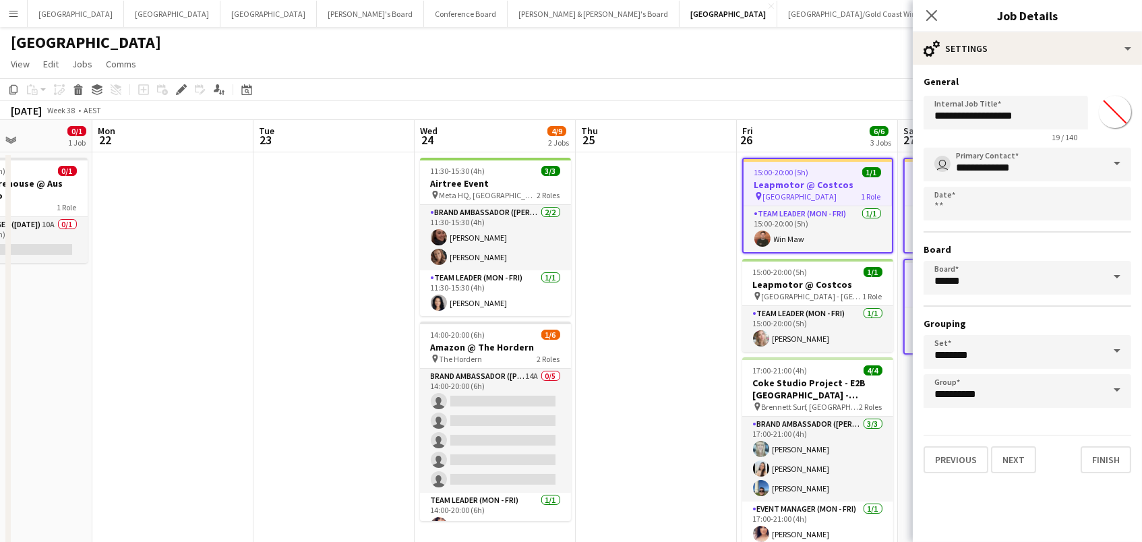
click at [1104, 111] on input "*******" at bounding box center [1115, 112] width 49 height 49
type input "*******"
click at [681, 308] on app-date-cell at bounding box center [656, 363] width 161 height 423
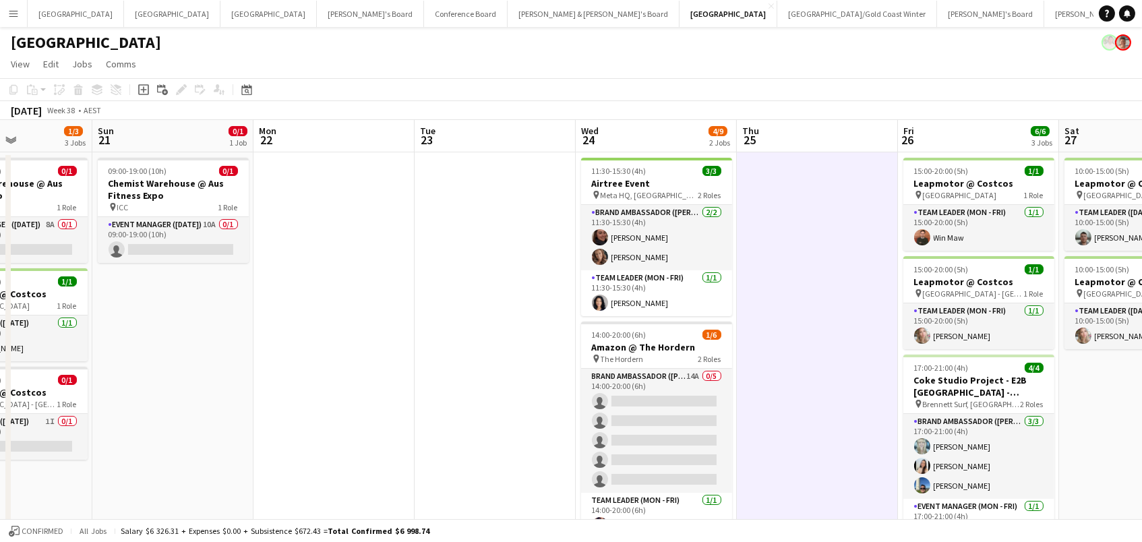
scroll to position [0, 374]
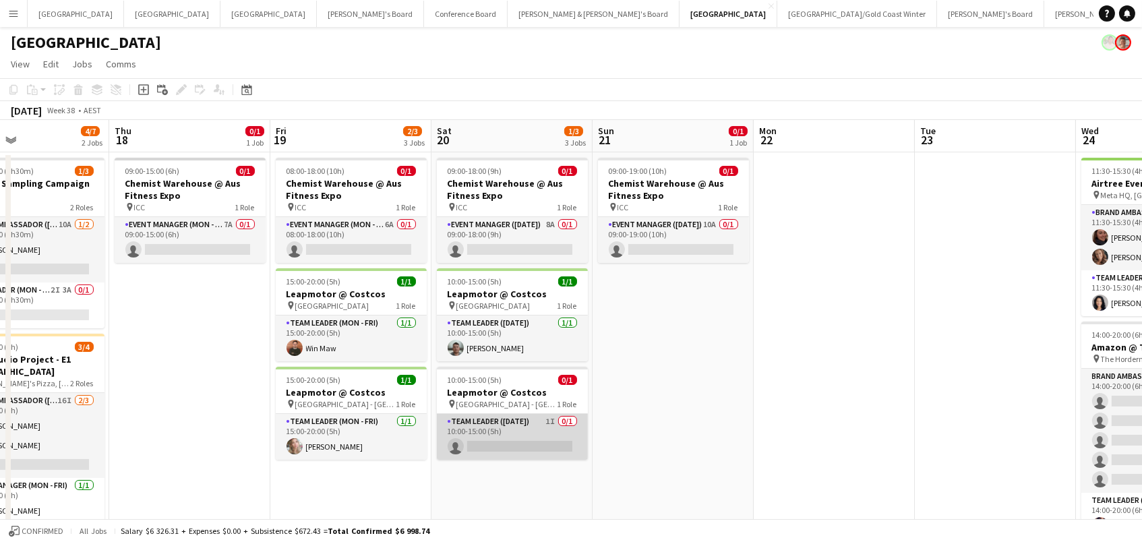
click at [484, 432] on app-card-role "Team Leader ([DATE]) 1I 0/1 10:00-15:00 (5h) single-neutral-actions" at bounding box center [512, 437] width 151 height 46
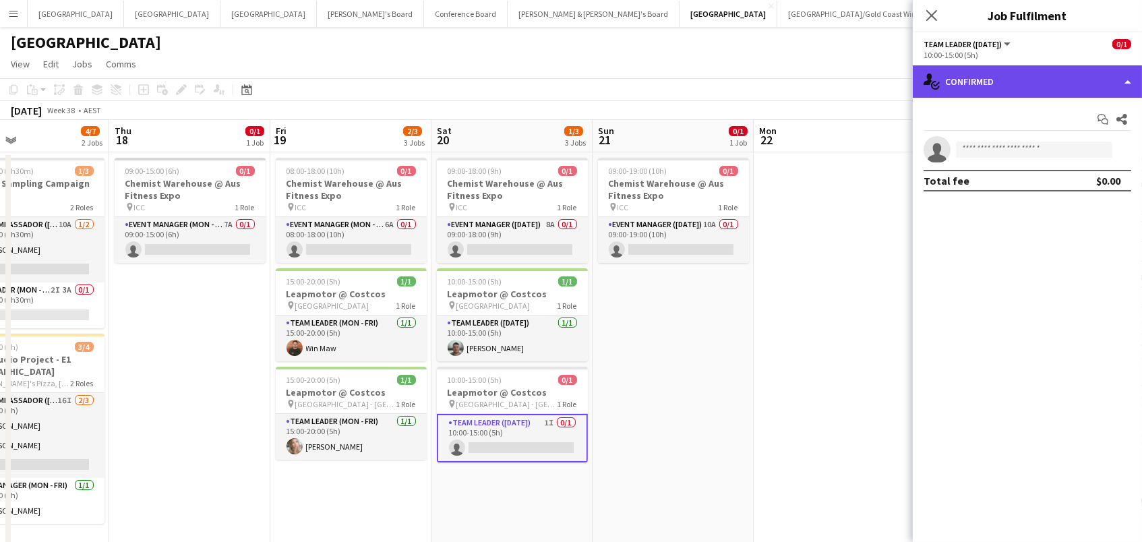
click at [1026, 91] on div "single-neutral-actions-check-2 Confirmed" at bounding box center [1027, 81] width 229 height 32
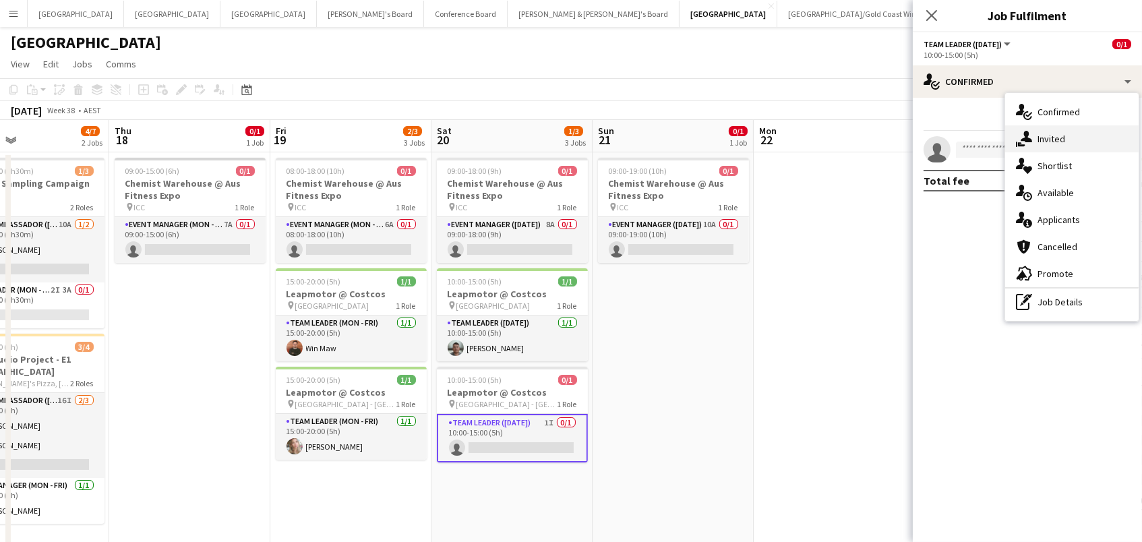
click at [1050, 136] on span "Invited" at bounding box center [1052, 139] width 28 height 12
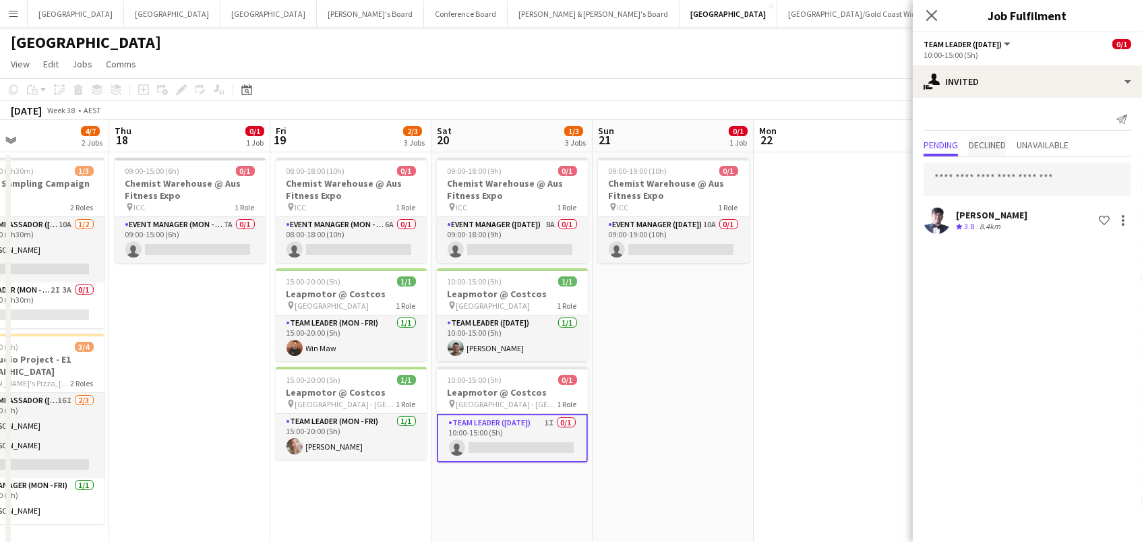
click at [1006, 146] on span "Declined" at bounding box center [987, 144] width 37 height 9
click at [950, 142] on span "Pending" at bounding box center [941, 144] width 34 height 9
click at [965, 174] on input "text" at bounding box center [1028, 179] width 208 height 34
type input "*****"
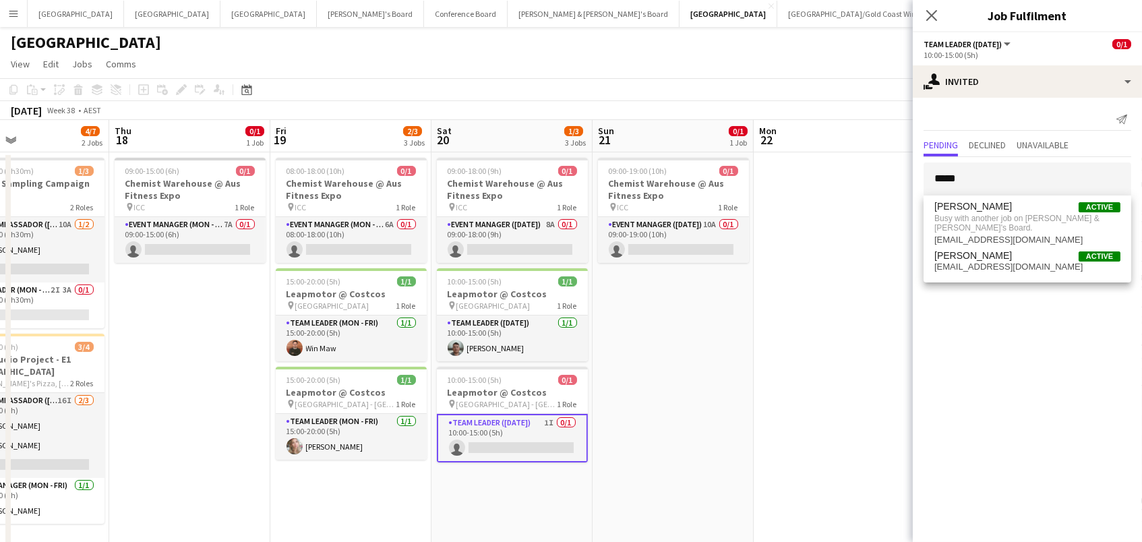
drag, startPoint x: 980, startPoint y: 183, endPoint x: 820, endPoint y: 284, distance: 189.7
click at [820, 284] on app-date-cell at bounding box center [834, 363] width 161 height 423
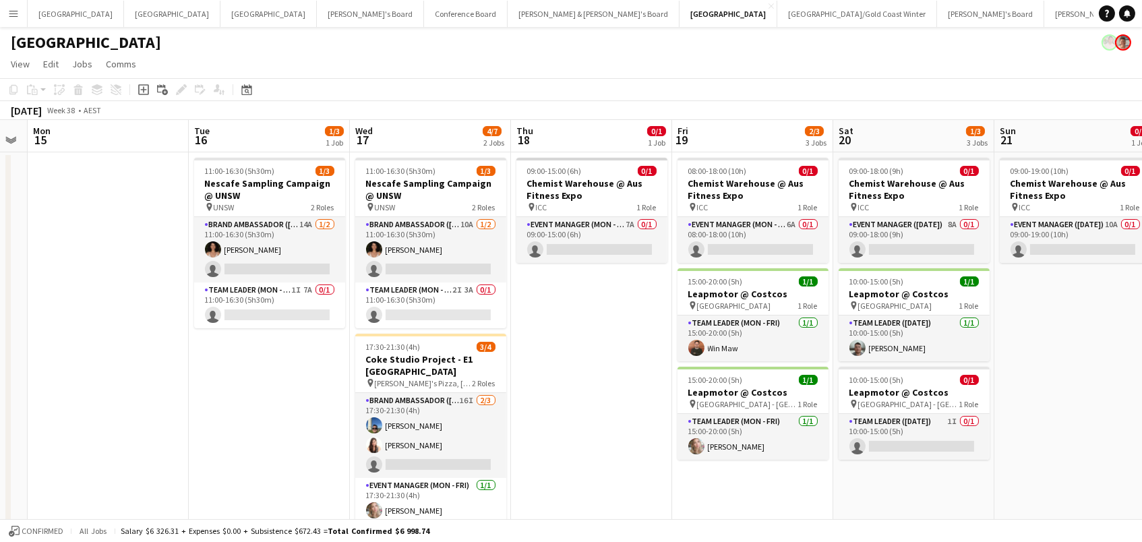
scroll to position [0, 378]
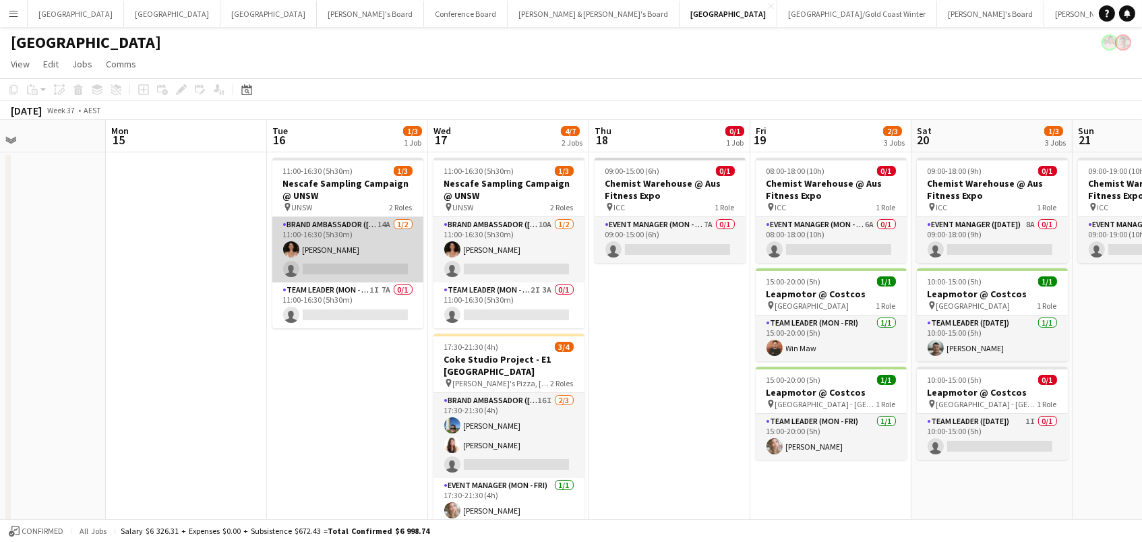
click at [421, 251] on app-card-role "Brand Ambassador (Mon - Fri) 14A [DATE] 11:00-16:30 (5h30m) [PERSON_NAME] singl…" at bounding box center [347, 249] width 151 height 65
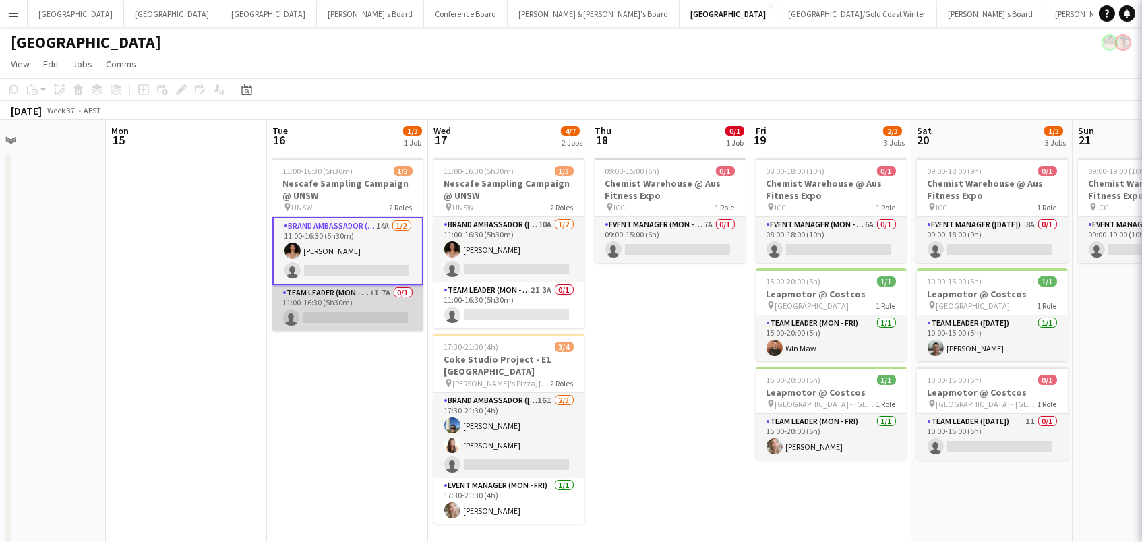
click at [396, 302] on app-card-role "Team Leader (Mon - Fri) 1I 7A 0/1 11:00-16:30 (5h30m) single-neutral-actions" at bounding box center [347, 308] width 151 height 46
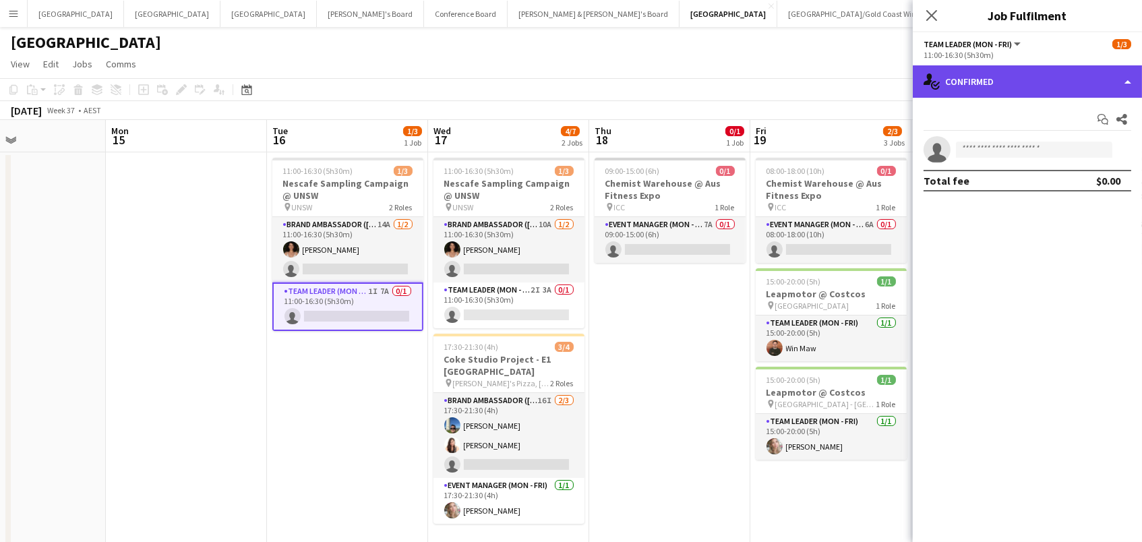
click at [1023, 78] on div "single-neutral-actions-check-2 Confirmed" at bounding box center [1027, 81] width 229 height 32
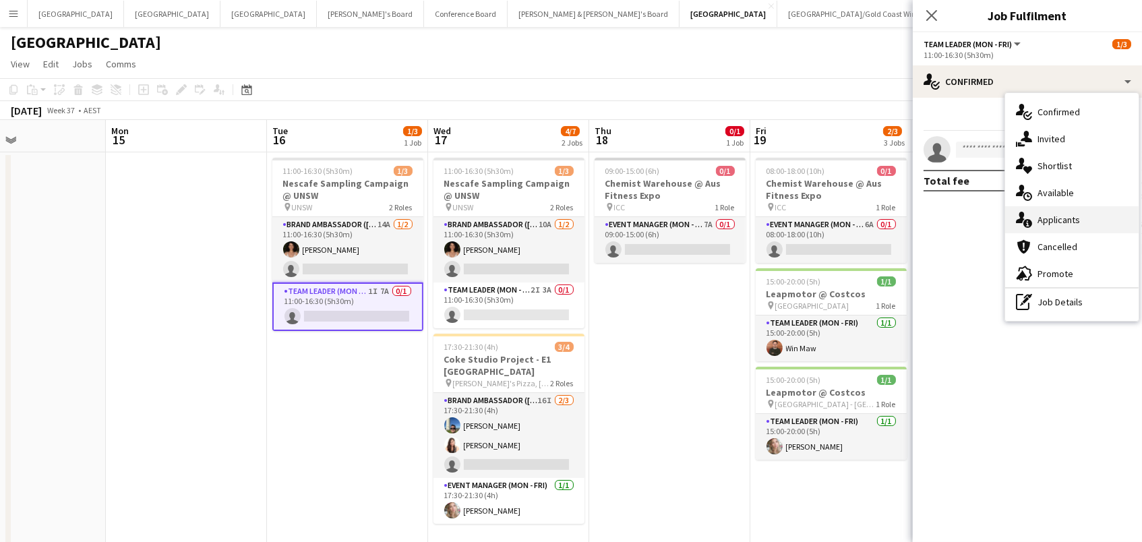
click at [1052, 216] on span "Applicants" at bounding box center [1059, 220] width 42 height 12
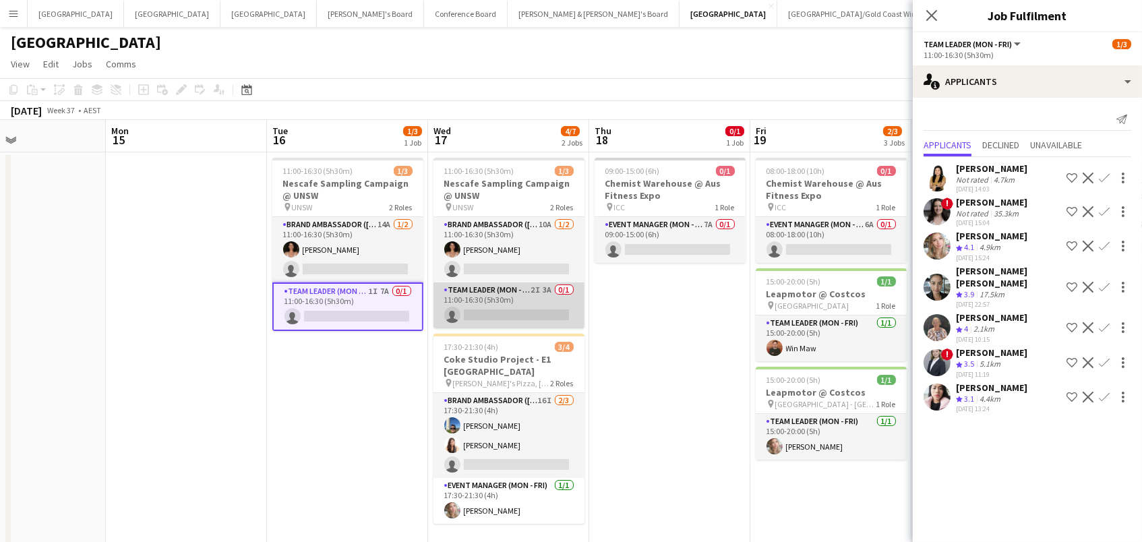
click at [533, 298] on app-card-role "Team Leader (Mon - Fri) 2I 3A 0/1 11:00-16:30 (5h30m) single-neutral-actions" at bounding box center [509, 306] width 151 height 46
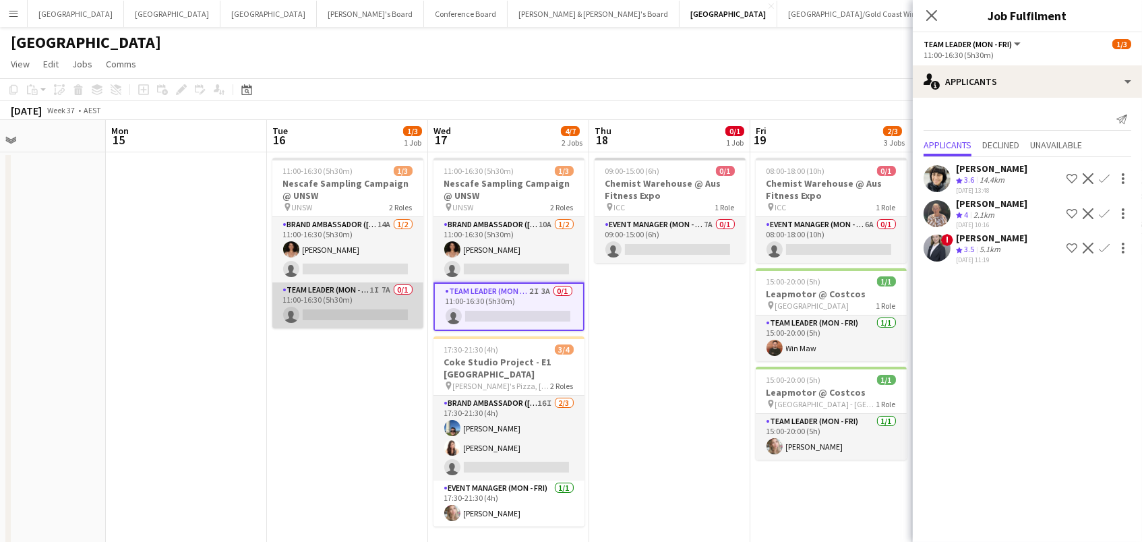
click at [405, 302] on app-card-role "Team Leader (Mon - Fri) 1I 7A 0/1 11:00-16:30 (5h30m) single-neutral-actions" at bounding box center [347, 306] width 151 height 46
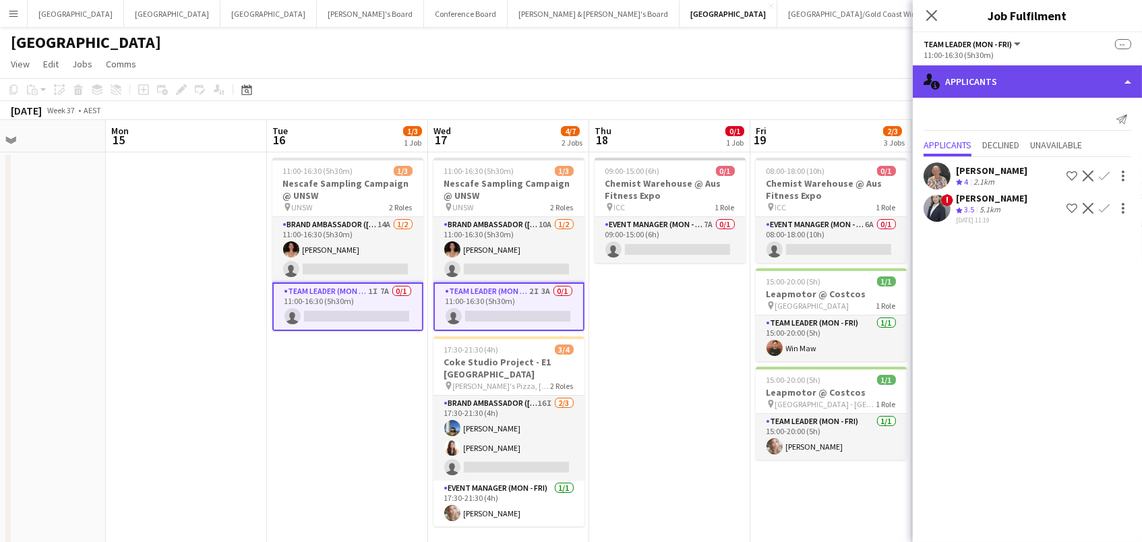
click at [1015, 88] on div "single-neutral-actions-information Applicants" at bounding box center [1027, 81] width 229 height 32
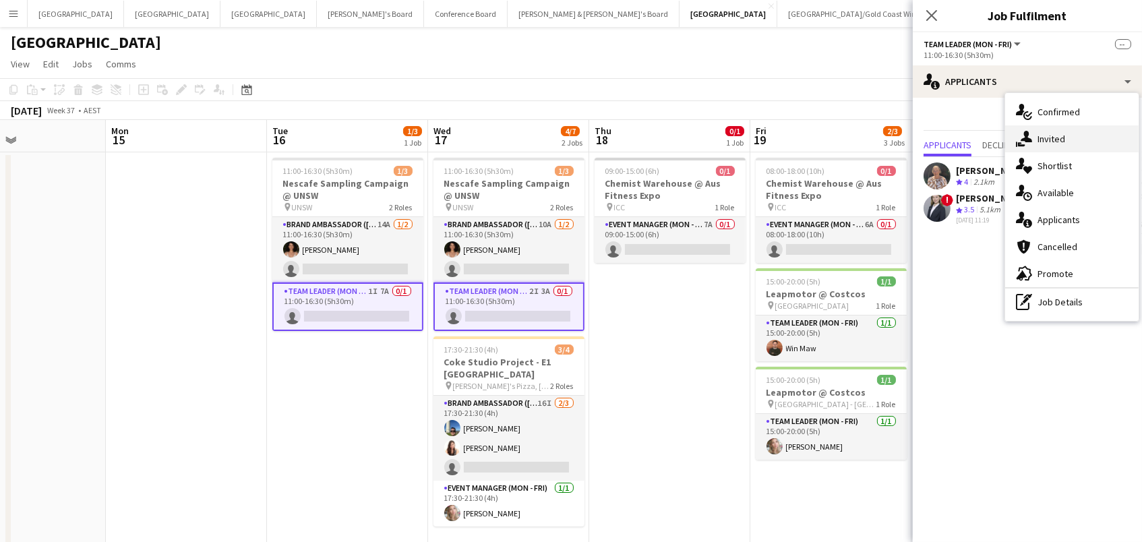
click at [1049, 143] on span "Invited" at bounding box center [1052, 139] width 28 height 12
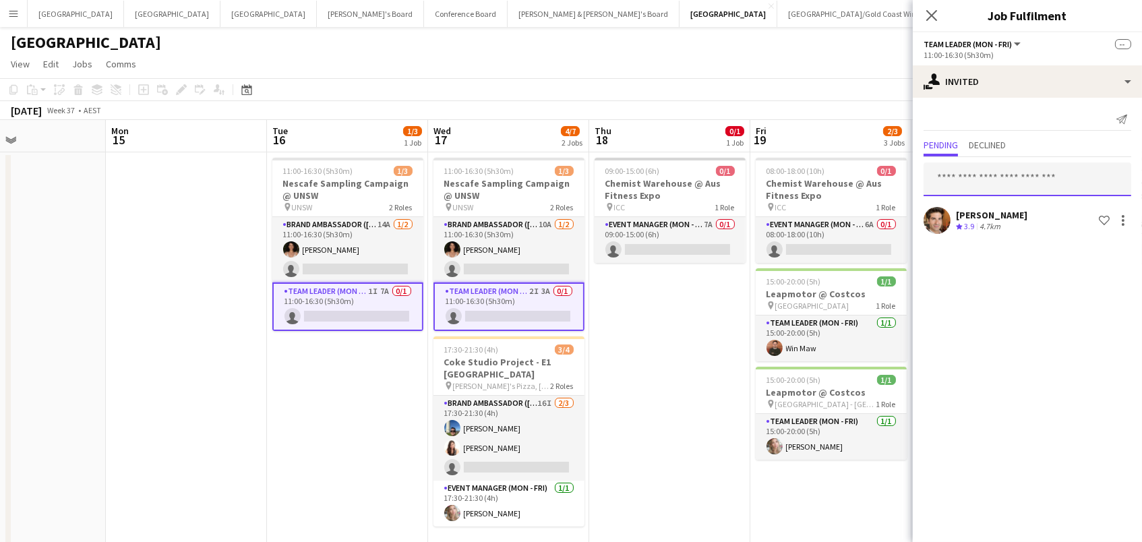
click at [983, 165] on input "text" at bounding box center [1028, 179] width 208 height 34
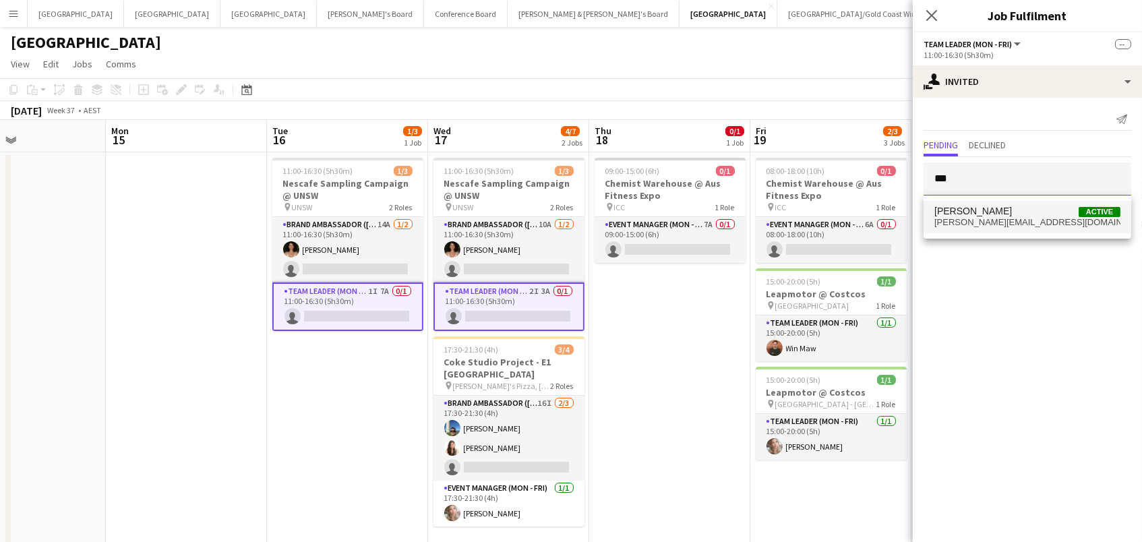
type input "***"
click at [990, 226] on span "[PERSON_NAME][EMAIL_ADDRESS][DOMAIN_NAME]" at bounding box center [1027, 222] width 186 height 11
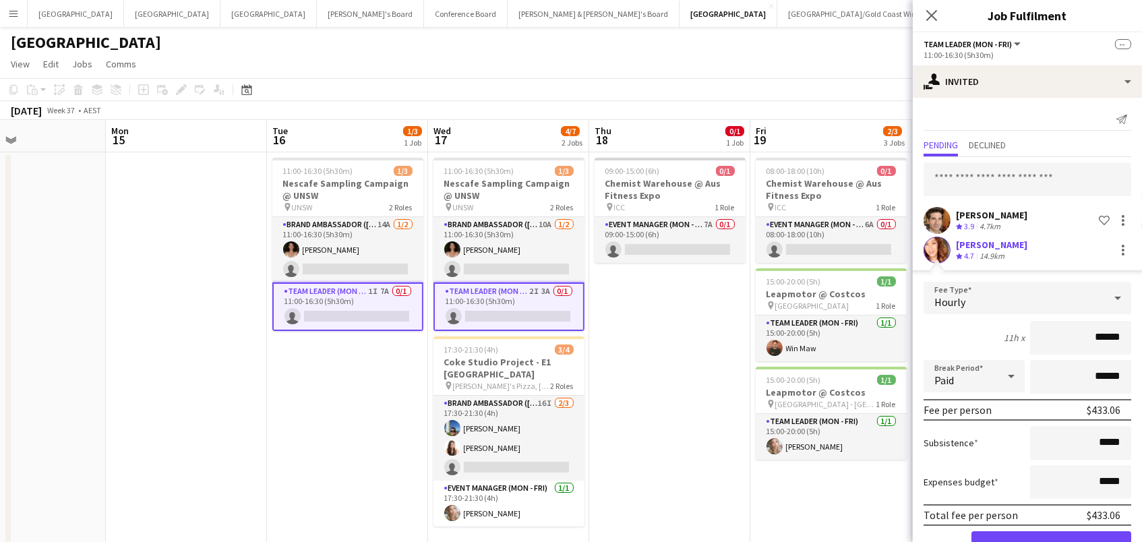
click at [1051, 541] on button "Confirm" at bounding box center [1052, 544] width 160 height 27
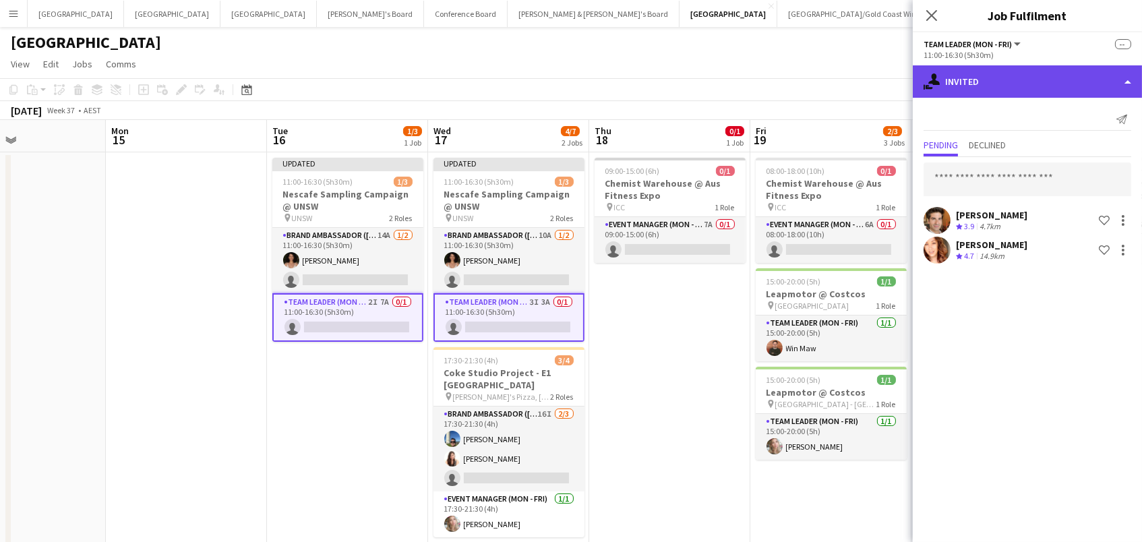
click at [977, 79] on div "single-neutral-actions-share-1 Invited" at bounding box center [1027, 81] width 229 height 32
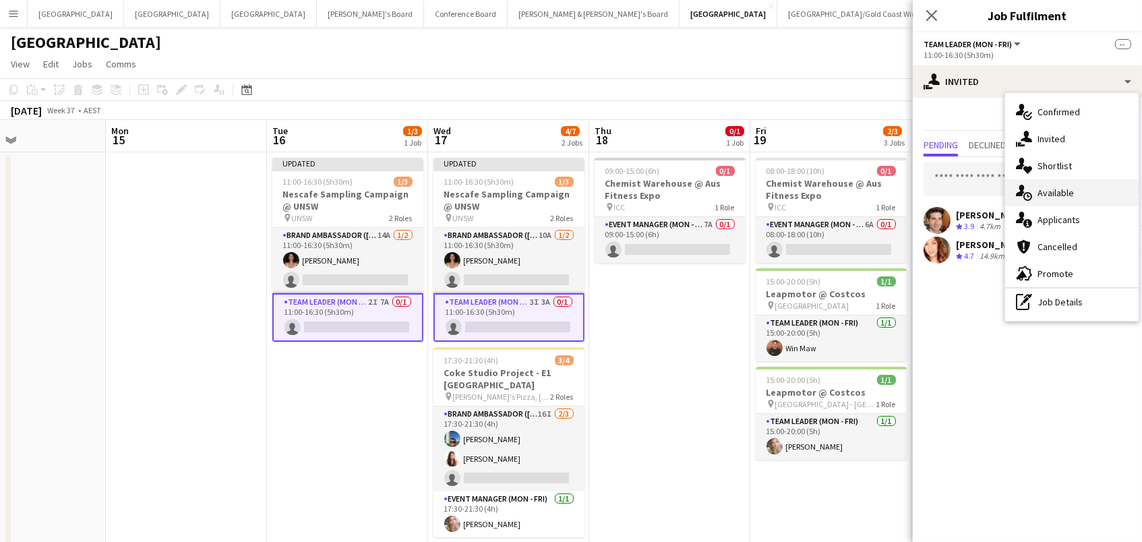
click at [1052, 201] on div "single-neutral-actions-upload Available" at bounding box center [1071, 192] width 133 height 27
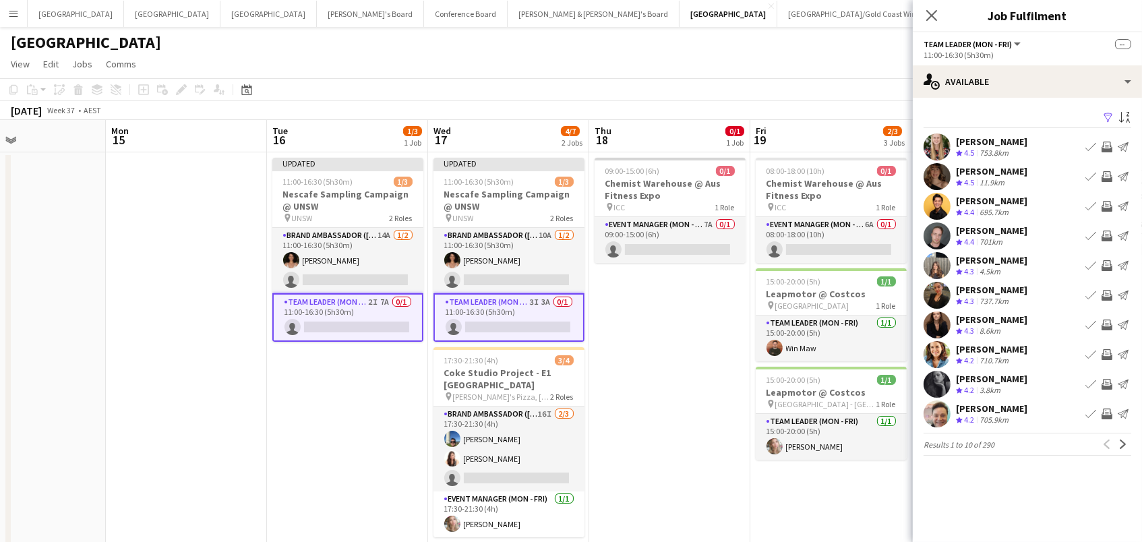
click at [1104, 119] on app-icon "Filter" at bounding box center [1108, 118] width 11 height 13
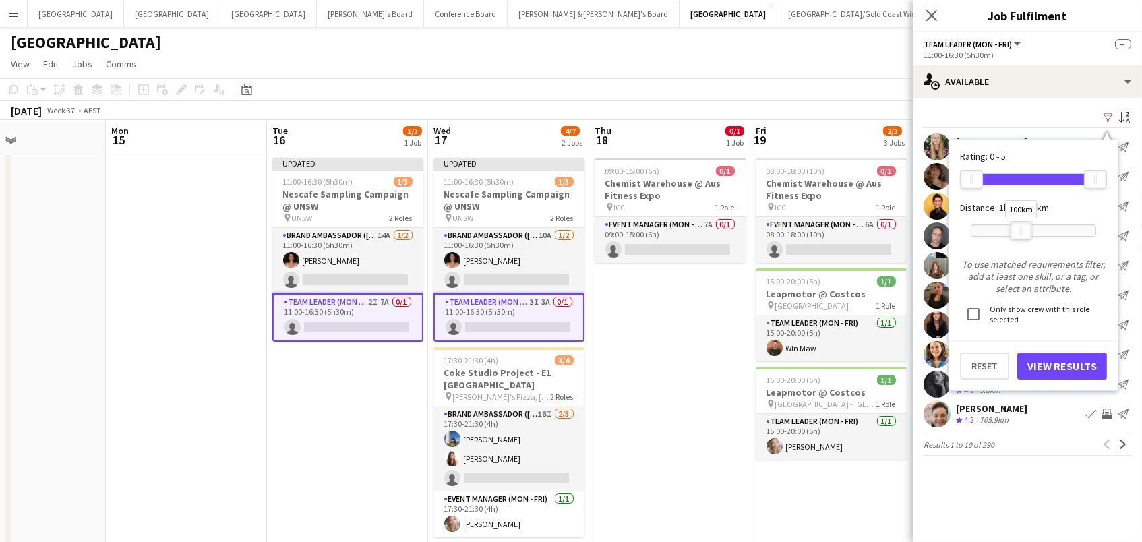
drag, startPoint x: 1096, startPoint y: 229, endPoint x: 1023, endPoint y: 231, distance: 72.9
click at [1023, 231] on div "100km" at bounding box center [1021, 230] width 23 height 19
click at [1038, 365] on button "View Results" at bounding box center [1062, 366] width 90 height 27
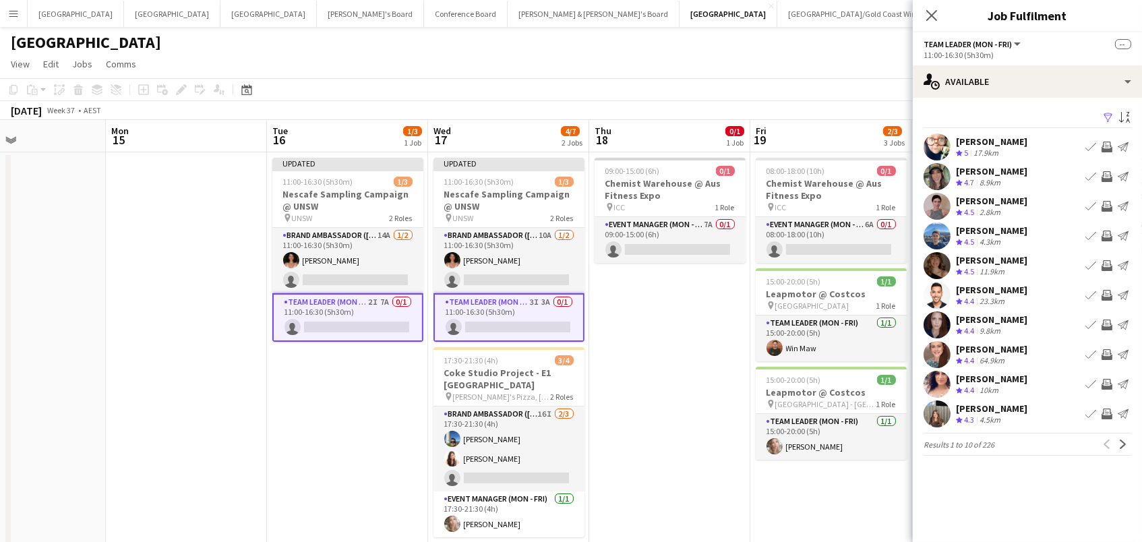
click at [1108, 203] on app-icon "Invite crew" at bounding box center [1107, 206] width 11 height 11
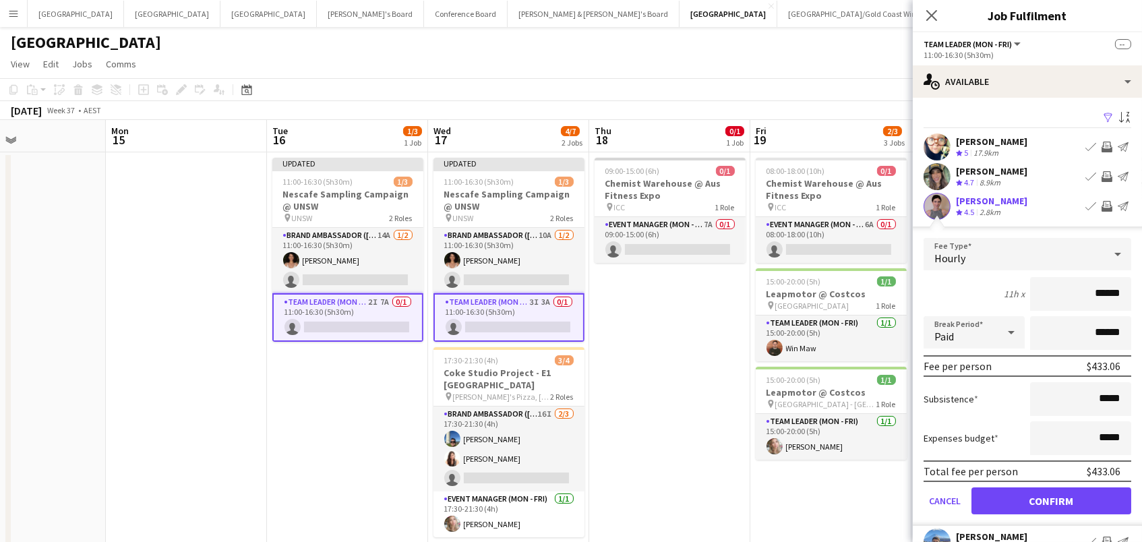
click at [1051, 499] on button "Confirm" at bounding box center [1052, 500] width 160 height 27
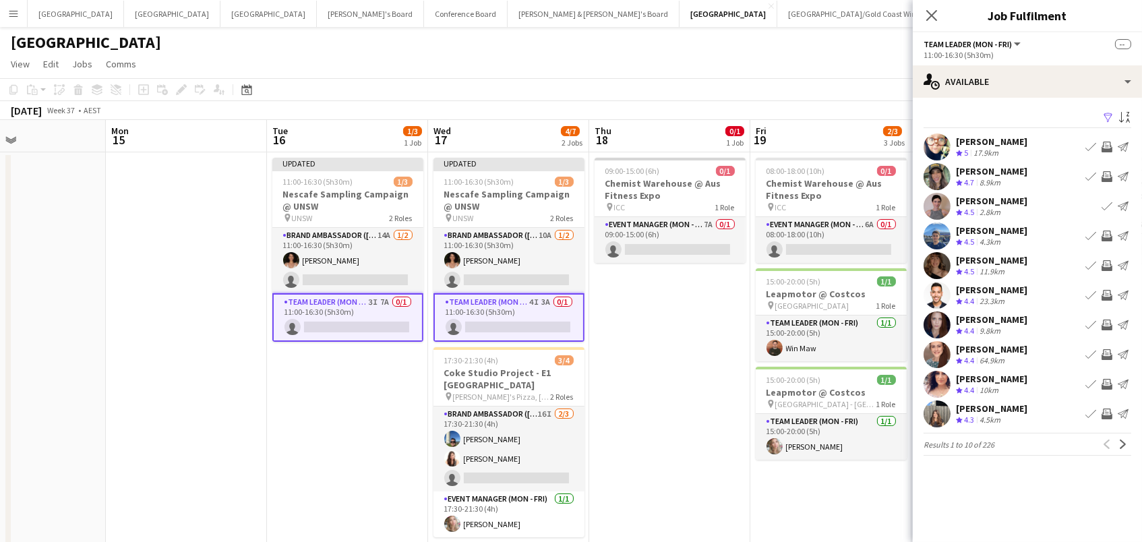
click at [1102, 353] on app-icon "Invite crew" at bounding box center [1107, 354] width 11 height 11
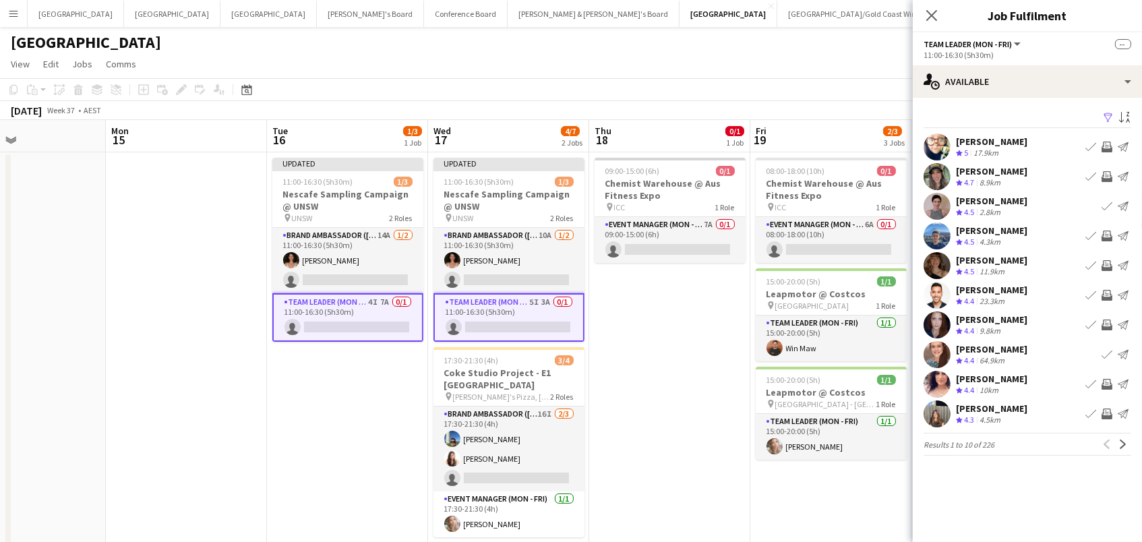
click at [1107, 382] on app-icon "Invite crew" at bounding box center [1107, 384] width 11 height 11
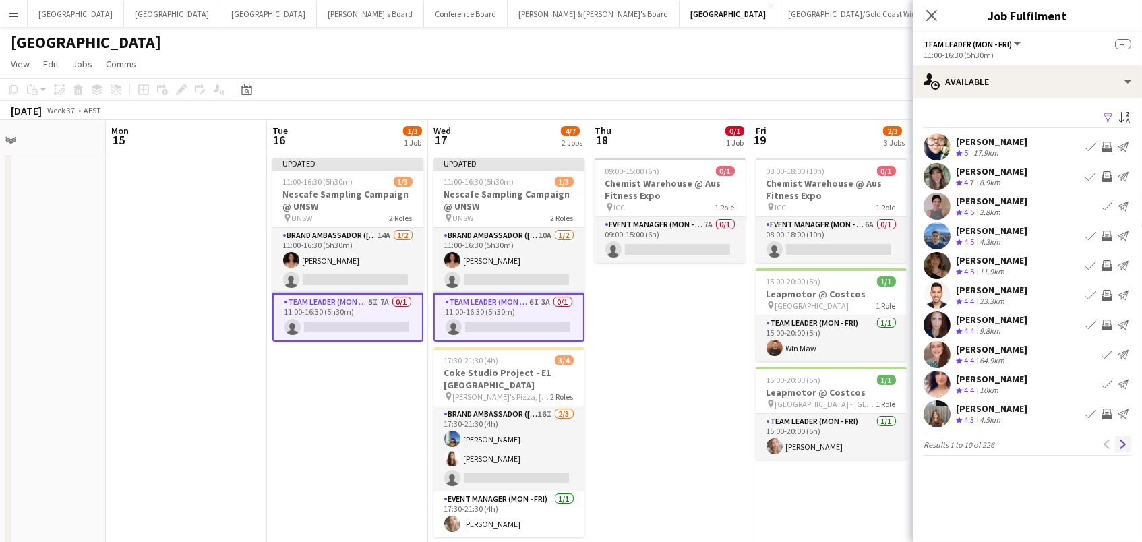
click at [1125, 444] on app-icon "Next" at bounding box center [1123, 444] width 9 height 9
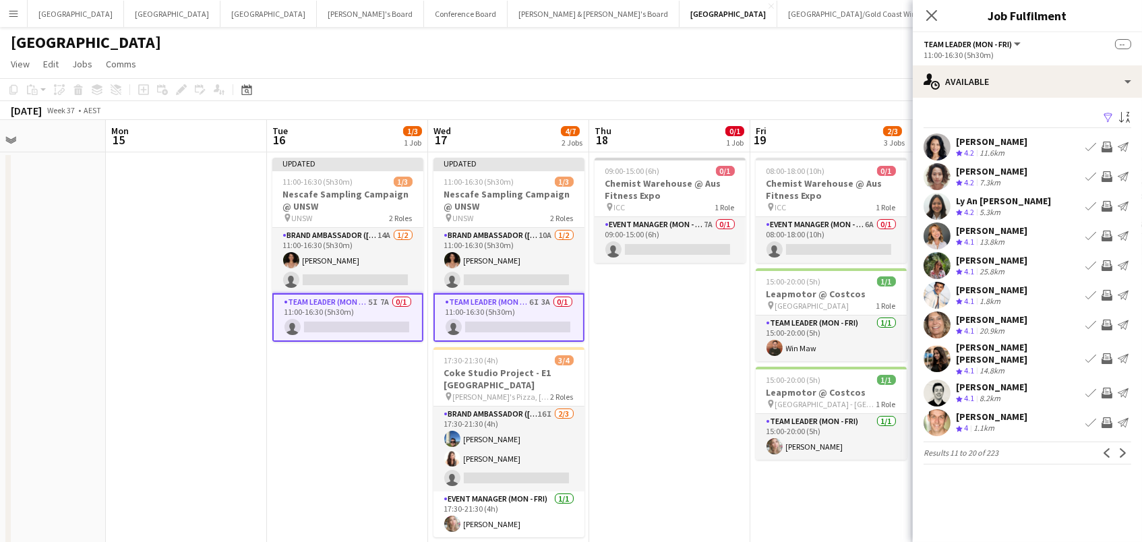
click at [1109, 417] on app-icon "Invite crew" at bounding box center [1107, 422] width 11 height 11
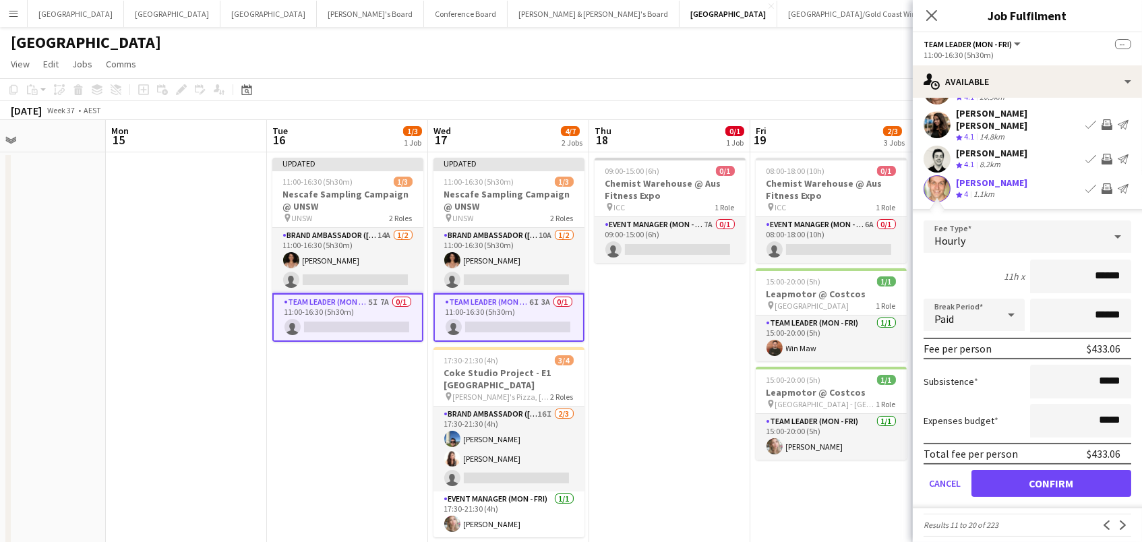
scroll to position [233, 0]
click at [1066, 471] on button "Confirm" at bounding box center [1052, 484] width 160 height 27
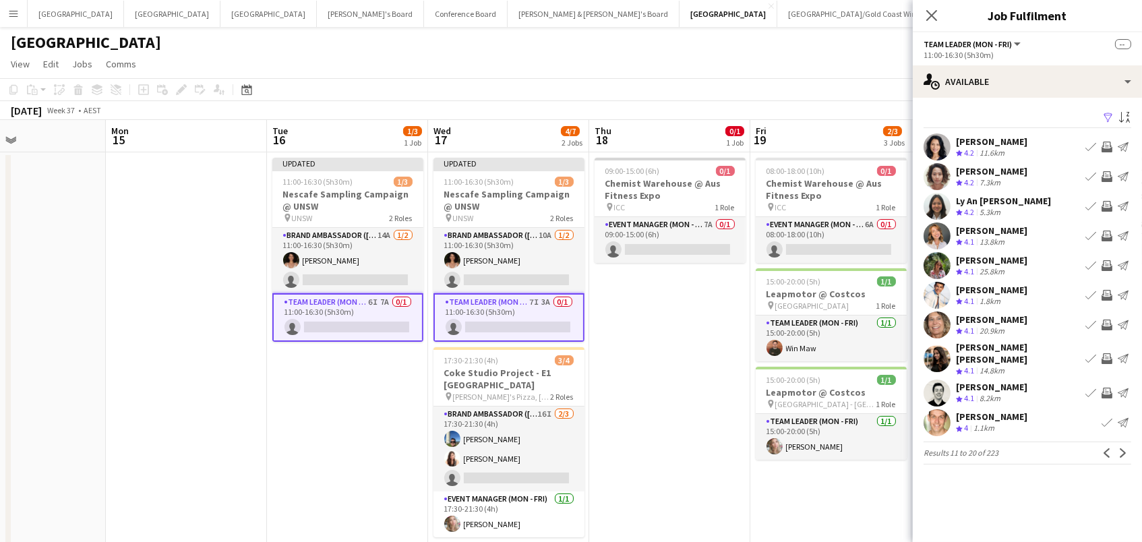
click at [691, 454] on app-date-cell "09:00-15:00 (6h) 0/1 Chemist Warehouse @ Aus Fitness Expo pin ICC 1 Role Event …" at bounding box center [669, 357] width 161 height 411
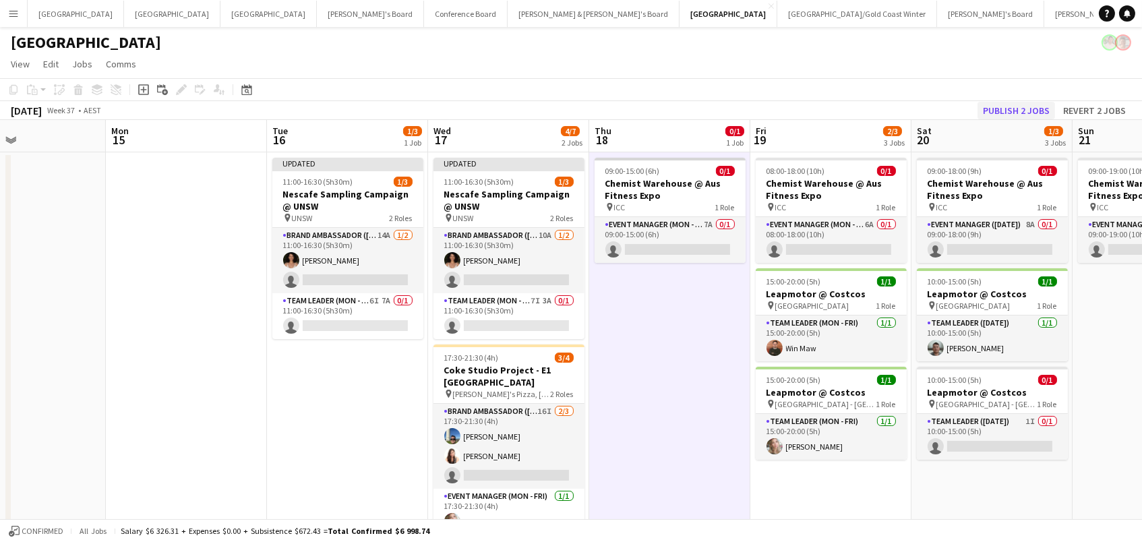
click at [1046, 105] on button "Publish 2 jobs" at bounding box center [1017, 111] width 78 height 18
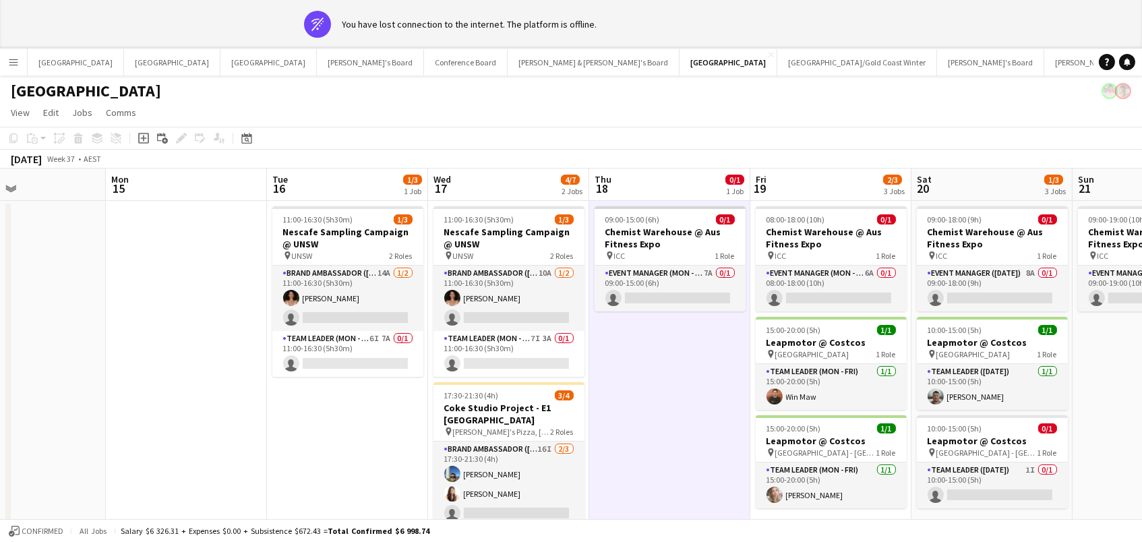
click at [654, 424] on app-date-cell "09:00-15:00 (6h) 0/1 Chemist Warehouse @ Aus Fitness Expo pin ICC 1 Role Event …" at bounding box center [669, 406] width 161 height 411
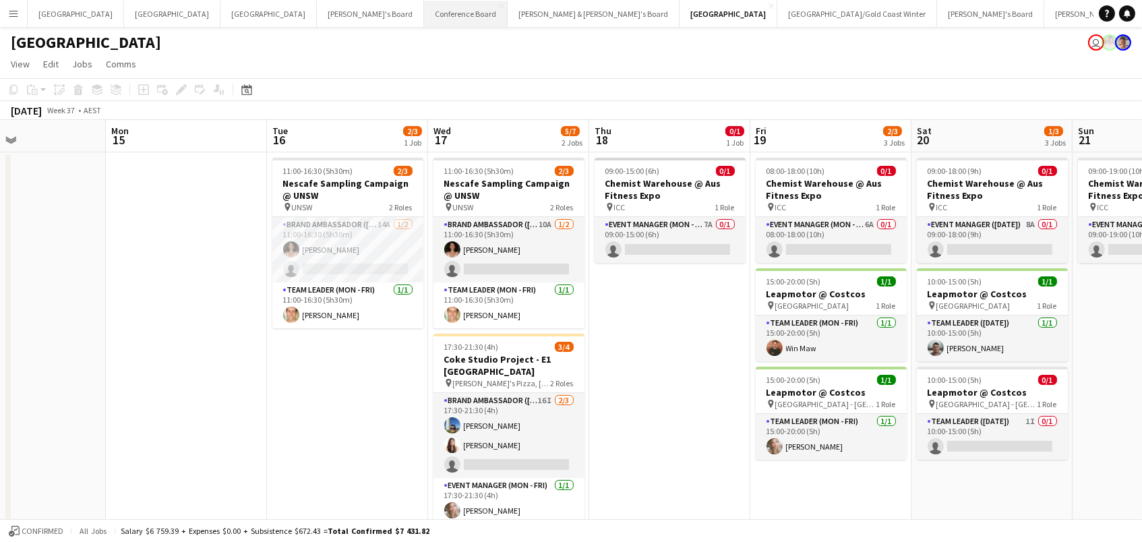
click at [424, 20] on button "Conference Board Close" at bounding box center [466, 14] width 84 height 26
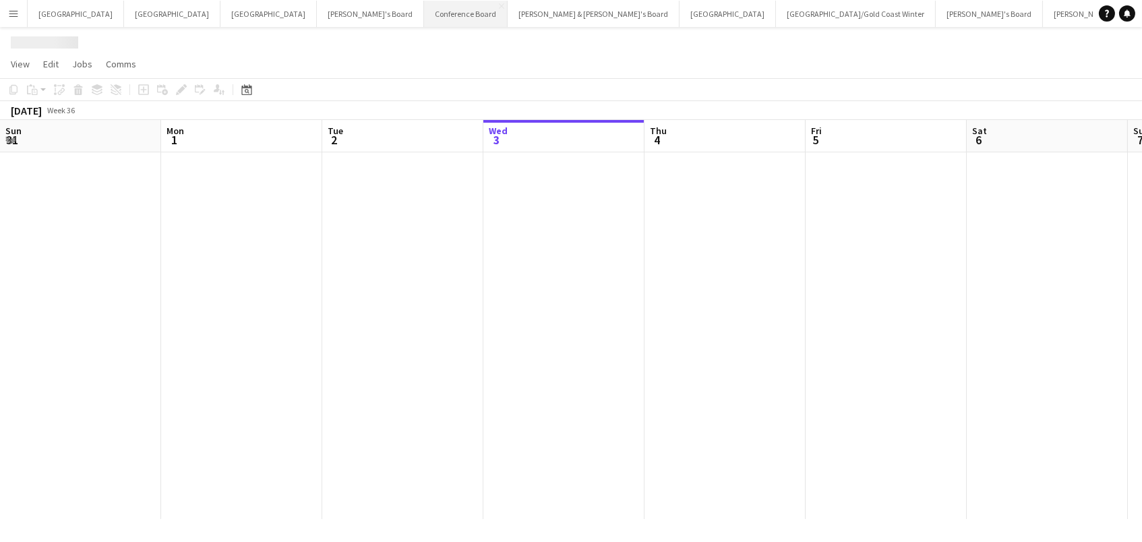
scroll to position [0, 322]
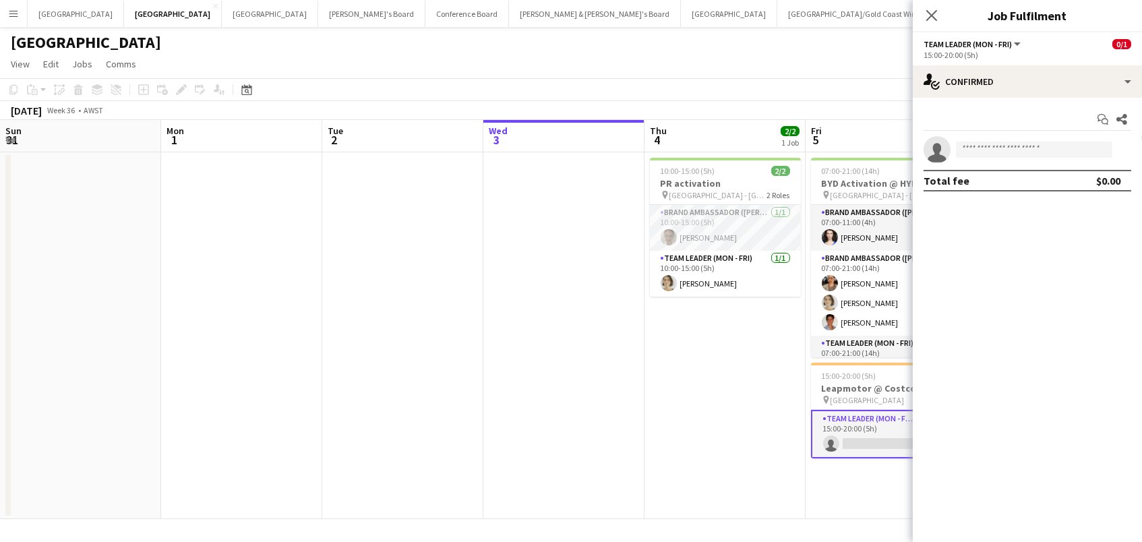
scroll to position [0, 320]
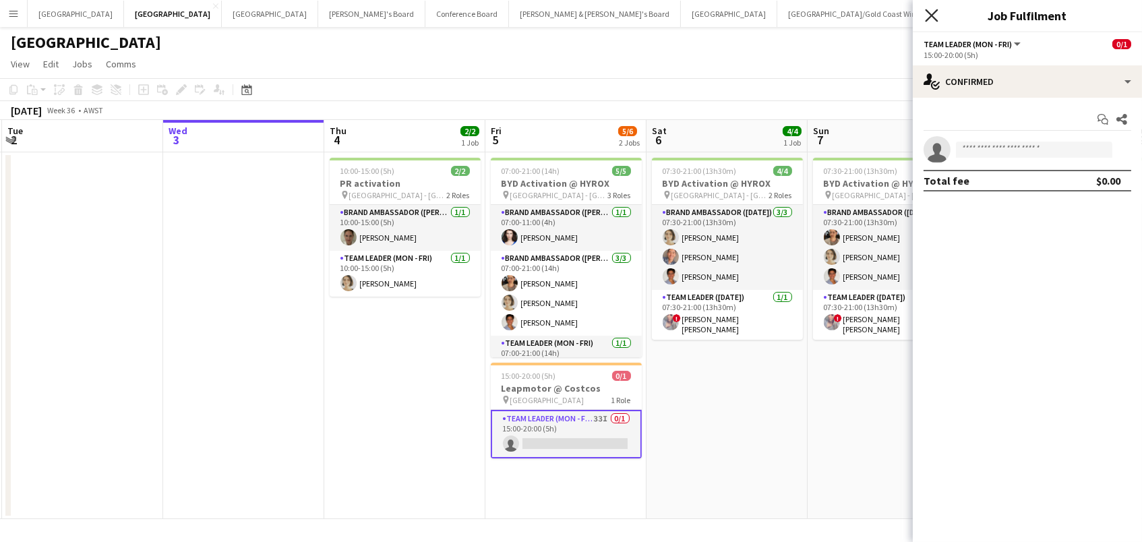
click at [932, 10] on icon "Close pop-in" at bounding box center [931, 15] width 13 height 13
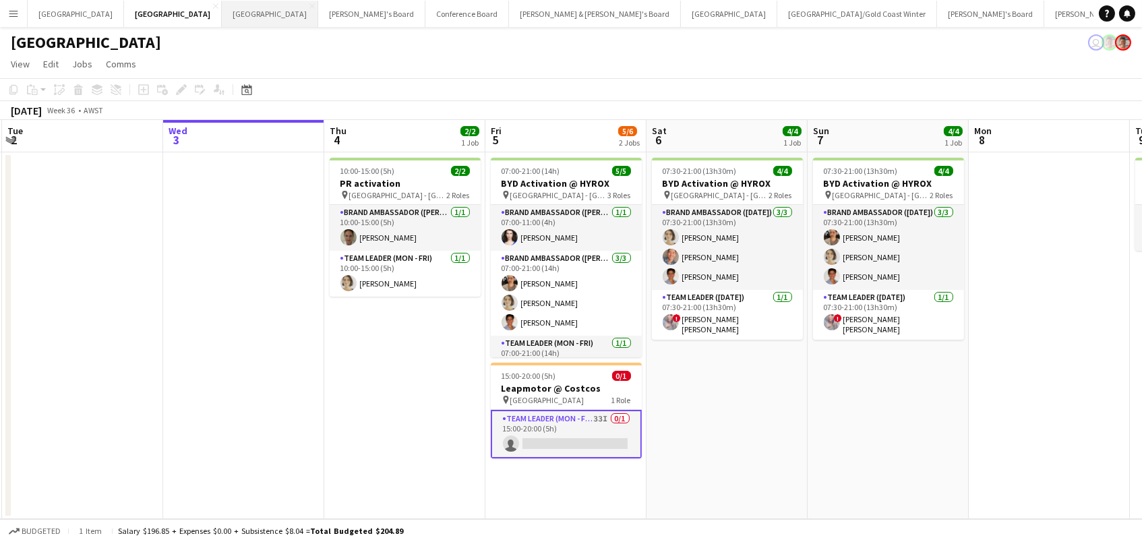
click at [222, 22] on button "Melbourne Close" at bounding box center [270, 14] width 96 height 26
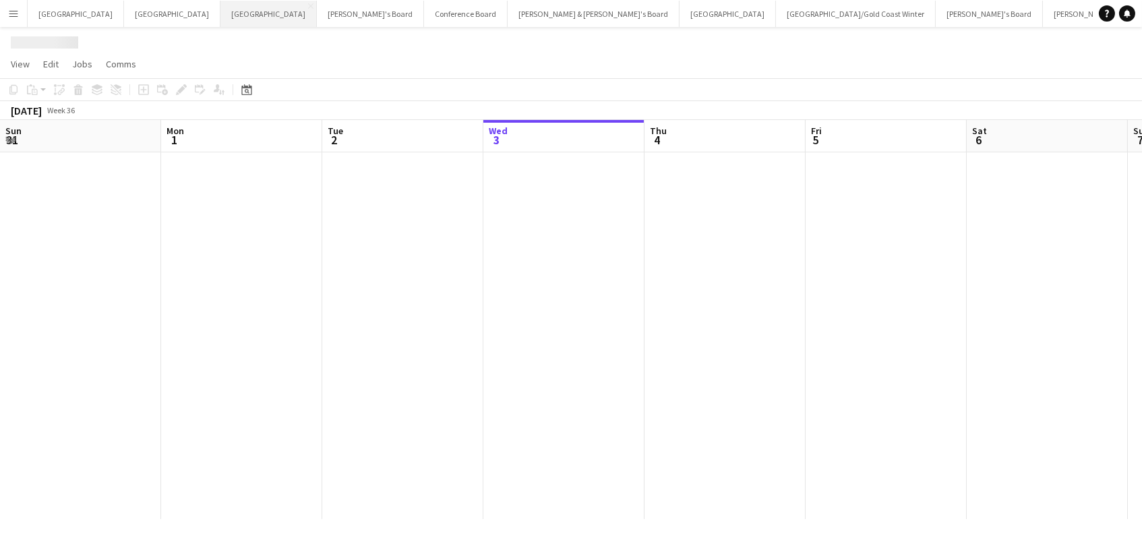
scroll to position [0, 322]
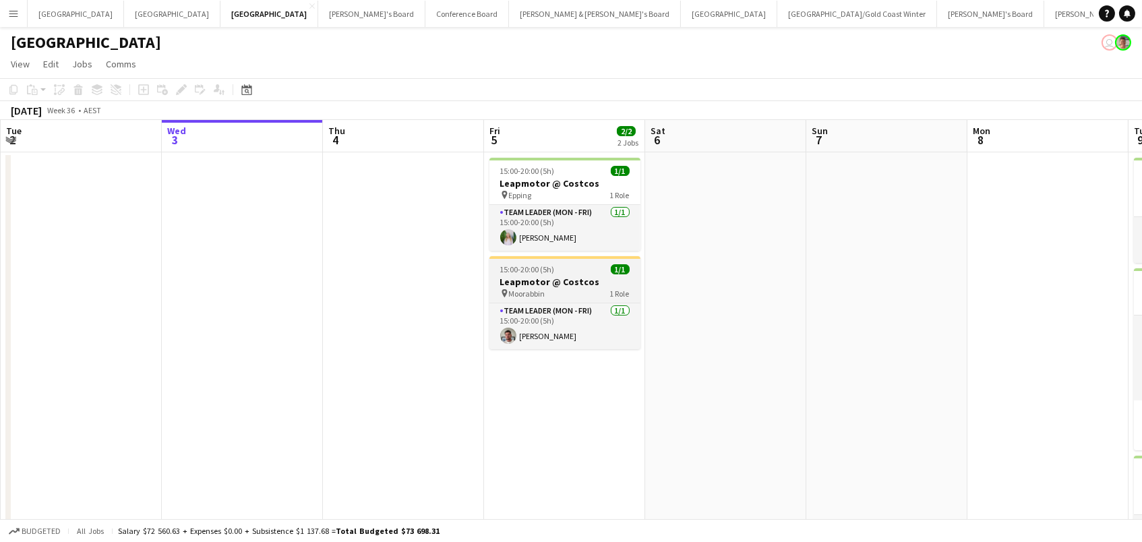
click at [518, 273] on span "15:00-20:00 (5h)" at bounding box center [527, 269] width 55 height 10
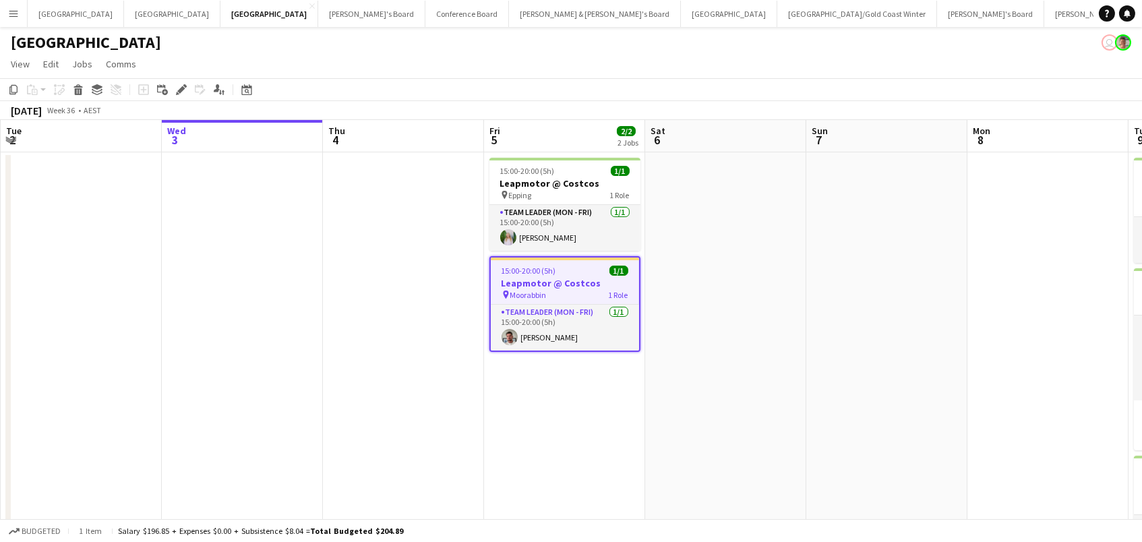
scroll to position [0, 321]
click at [178, 88] on icon at bounding box center [180, 89] width 7 height 7
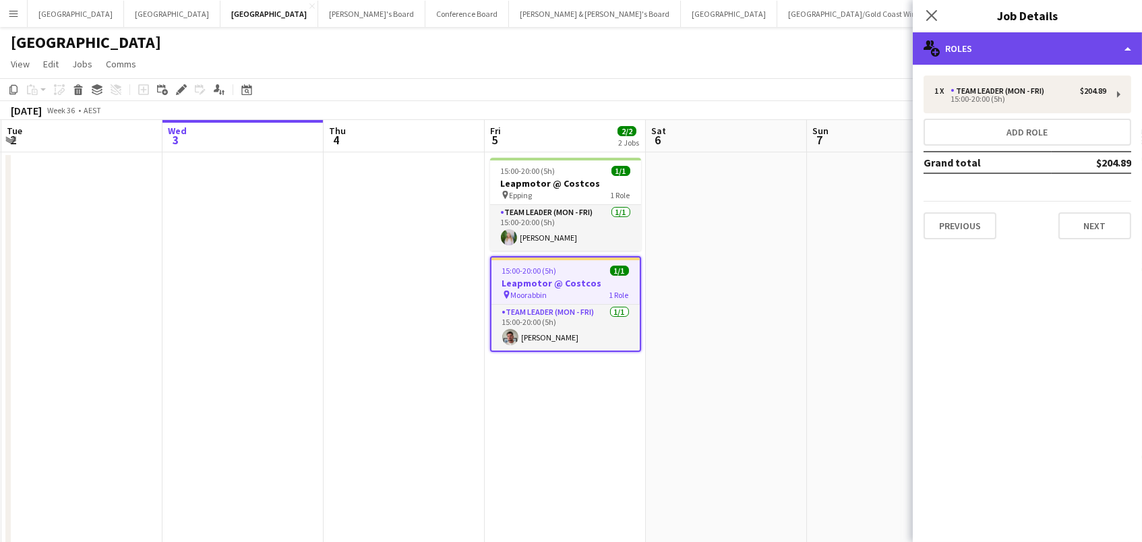
click at [1014, 55] on div "multiple-users-add Roles" at bounding box center [1027, 48] width 229 height 32
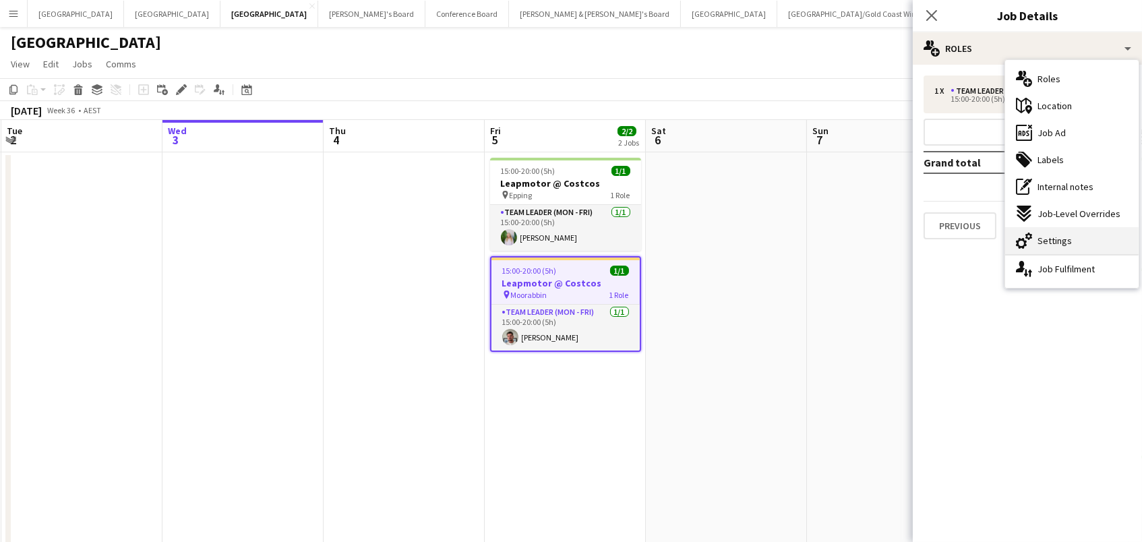
click at [1094, 237] on div "cog-double-3 Settings" at bounding box center [1071, 240] width 133 height 27
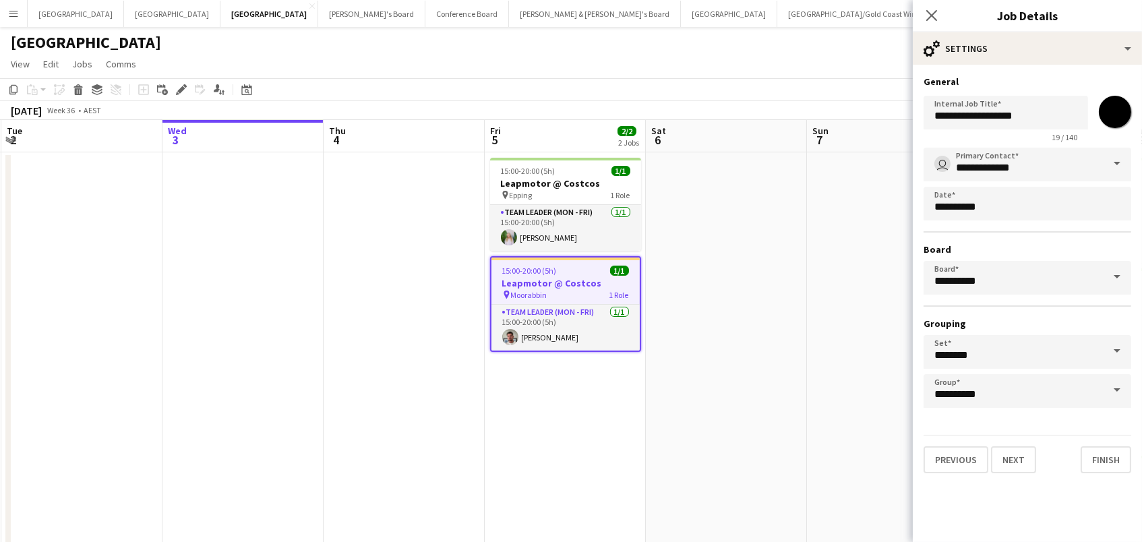
click at [1120, 110] on input "*******" at bounding box center [1115, 112] width 49 height 49
type input "*******"
click at [774, 280] on app-date-cell at bounding box center [726, 422] width 161 height 540
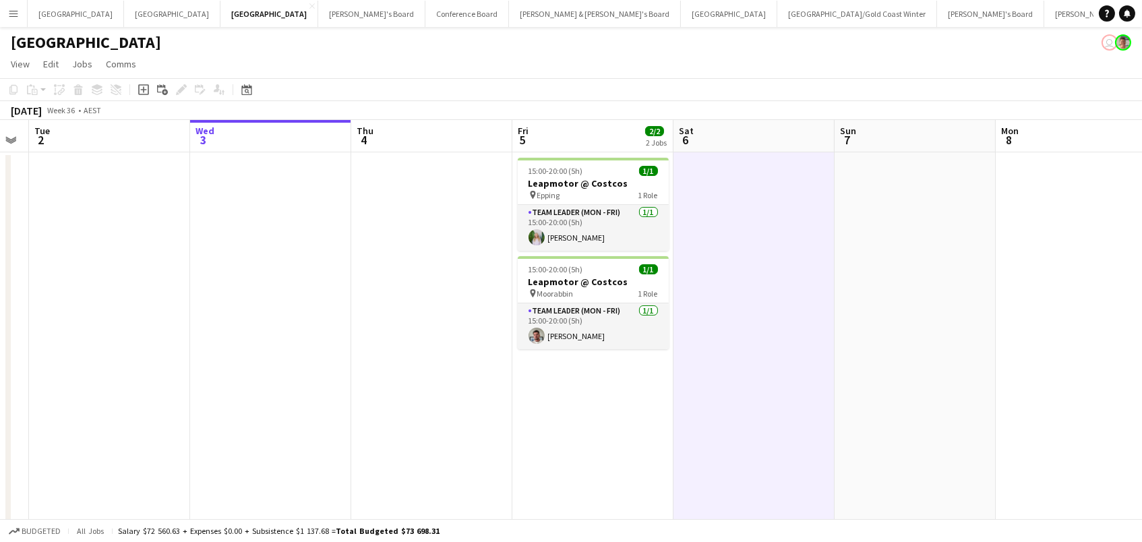
scroll to position [0, 386]
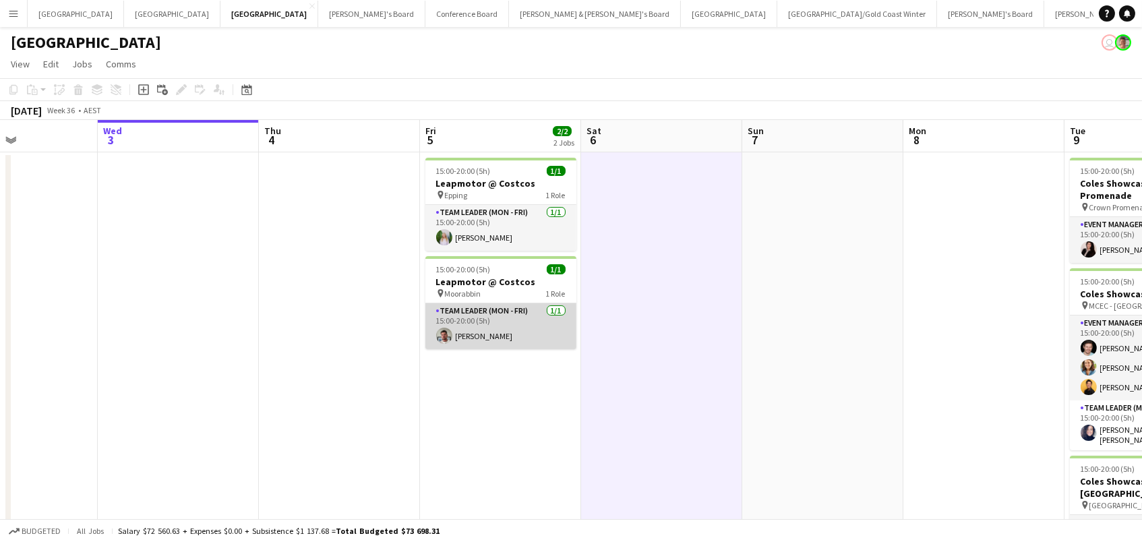
click at [481, 322] on app-card-role "Team Leader (Mon - Fri) 1/1 15:00-20:00 (5h) Evan Michalak" at bounding box center [500, 326] width 151 height 46
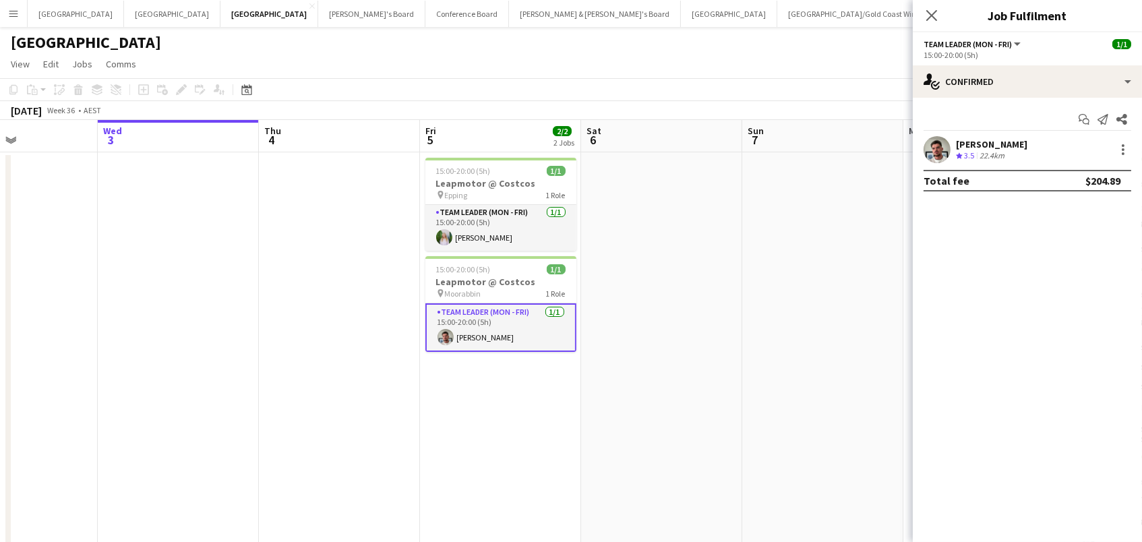
click at [970, 140] on div "Evan Michalak" at bounding box center [991, 144] width 71 height 12
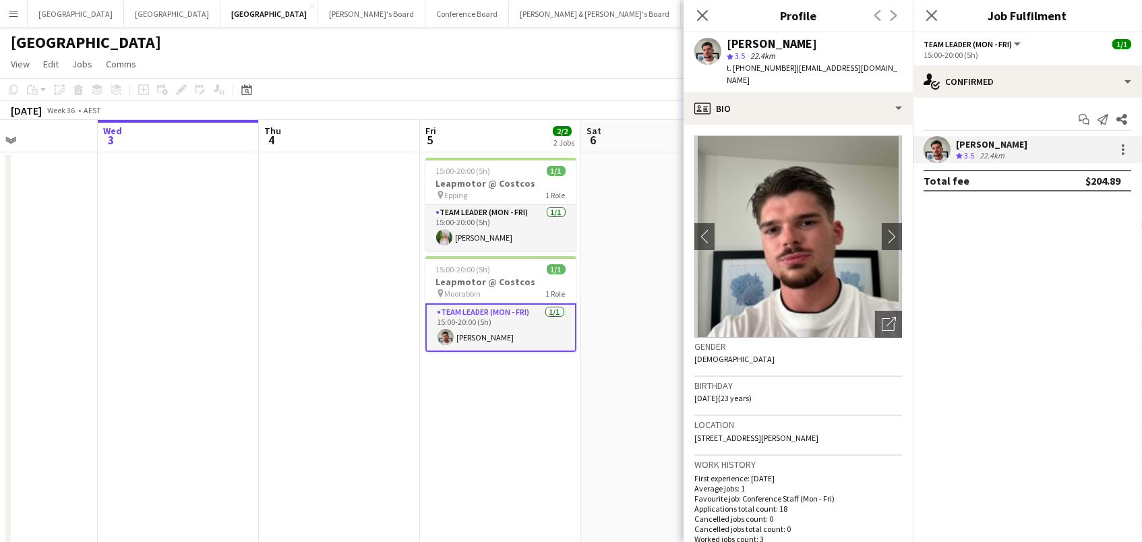
drag, startPoint x: 808, startPoint y: 47, endPoint x: 725, endPoint y: 47, distance: 83.6
click at [725, 47] on div "Evan Michalak star 3.5 22.4km t. +610447981627 | evmichal1909@gmail.com" at bounding box center [798, 62] width 229 height 60
copy div "Evan Michalak"
click at [751, 65] on span "t. +610447981627" at bounding box center [762, 68] width 70 height 10
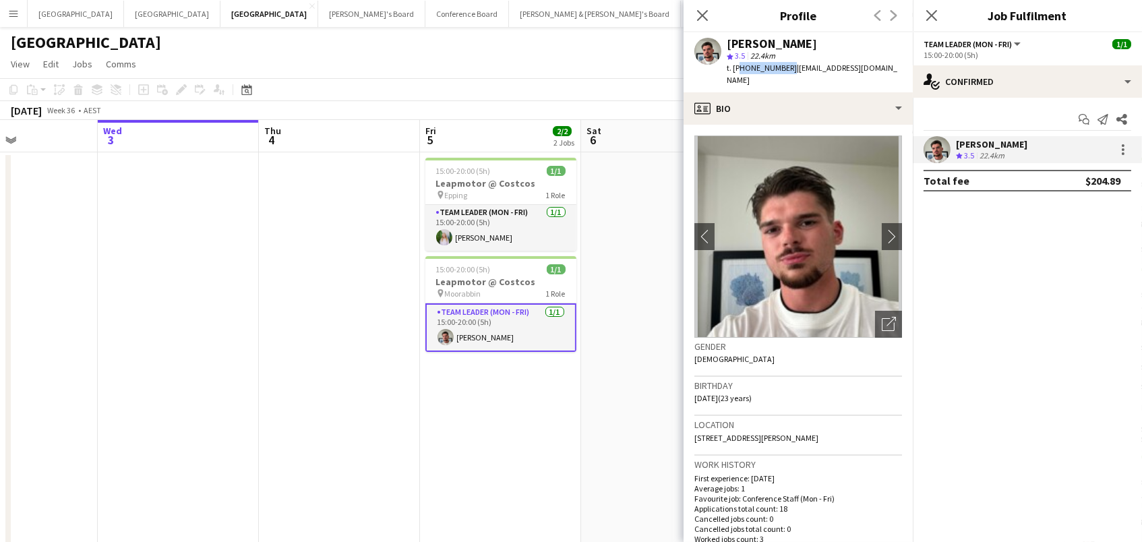
copy span "610447981627"
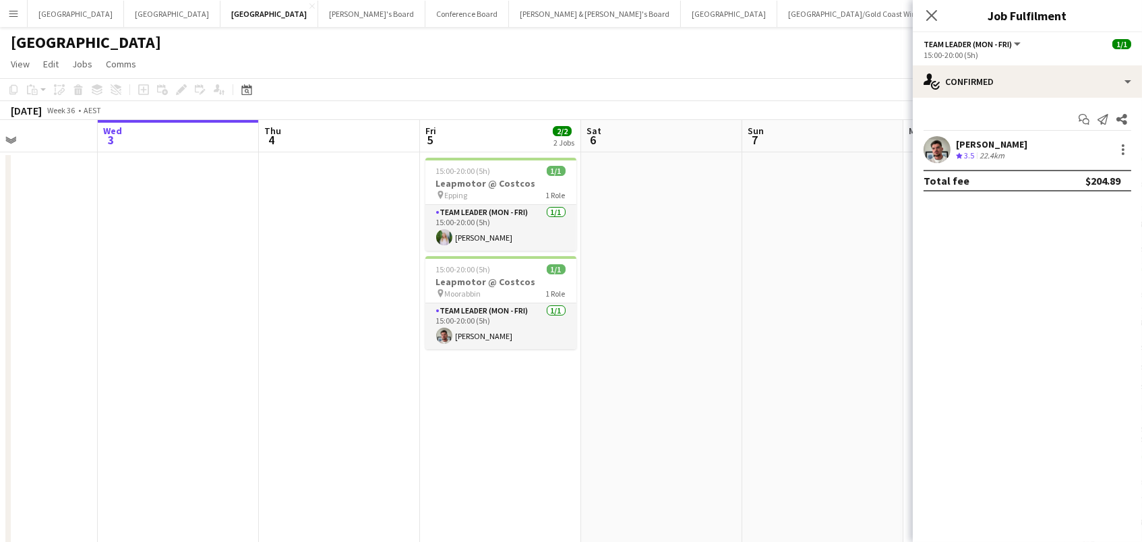
click at [931, 28] on div "Close pop-in" at bounding box center [932, 15] width 38 height 31
click at [931, 20] on icon "Close pop-in" at bounding box center [931, 15] width 13 height 13
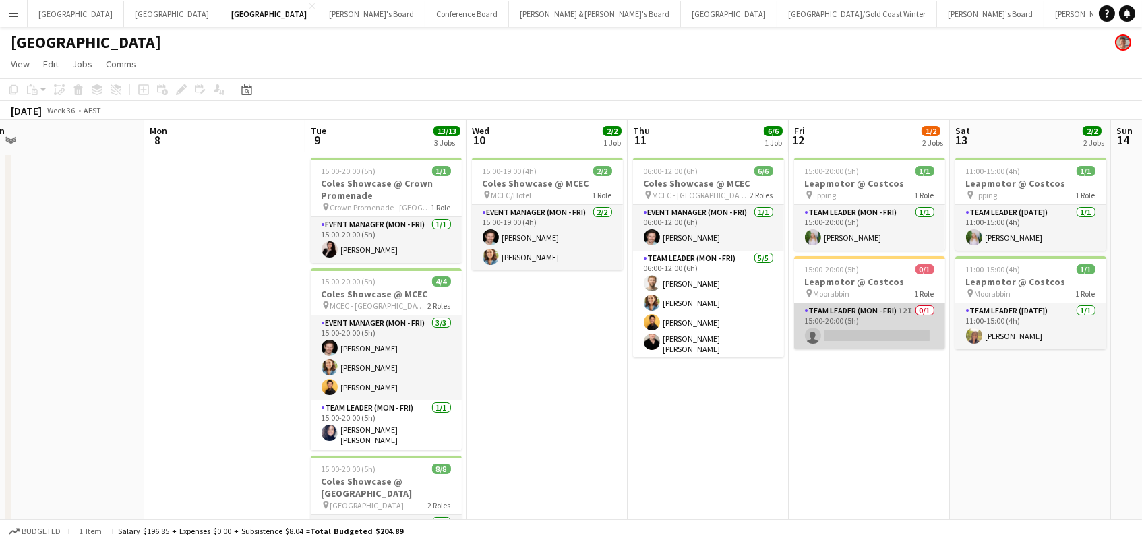
scroll to position [0, 502]
click at [864, 333] on app-card-role "Team Leader (Mon - Fri) 12I 0/1 15:00-20:00 (5h) single-neutral-actions" at bounding box center [868, 326] width 151 height 46
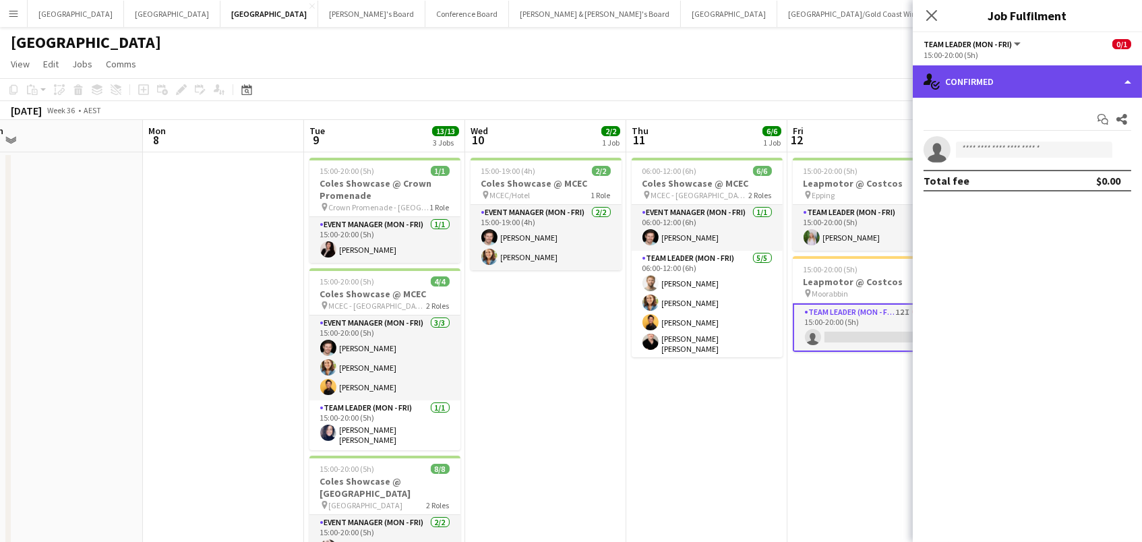
click at [982, 83] on div "single-neutral-actions-check-2 Confirmed" at bounding box center [1027, 81] width 229 height 32
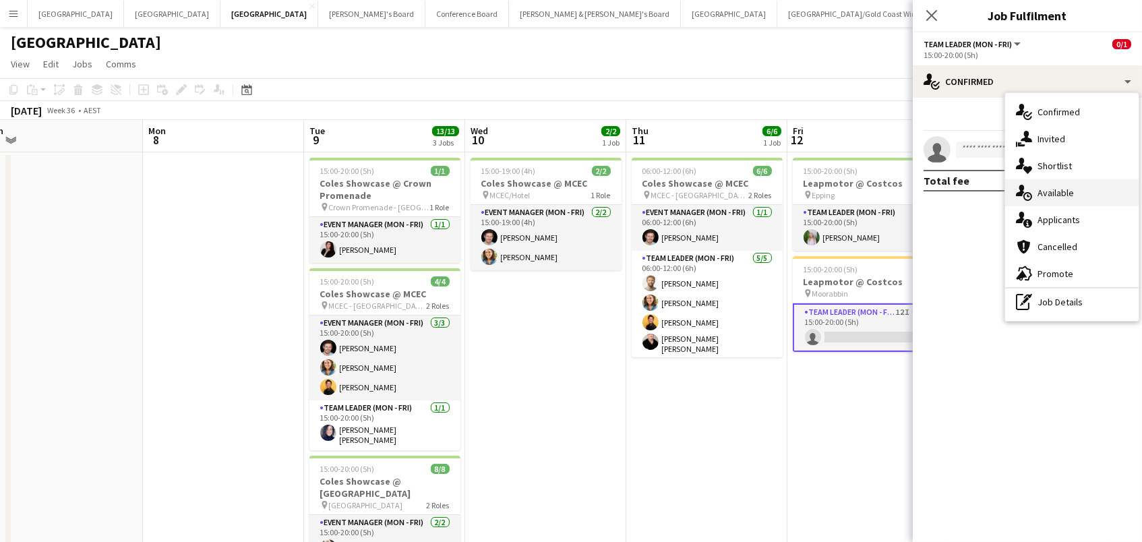
click at [1057, 203] on div "single-neutral-actions-upload Available" at bounding box center [1071, 192] width 133 height 27
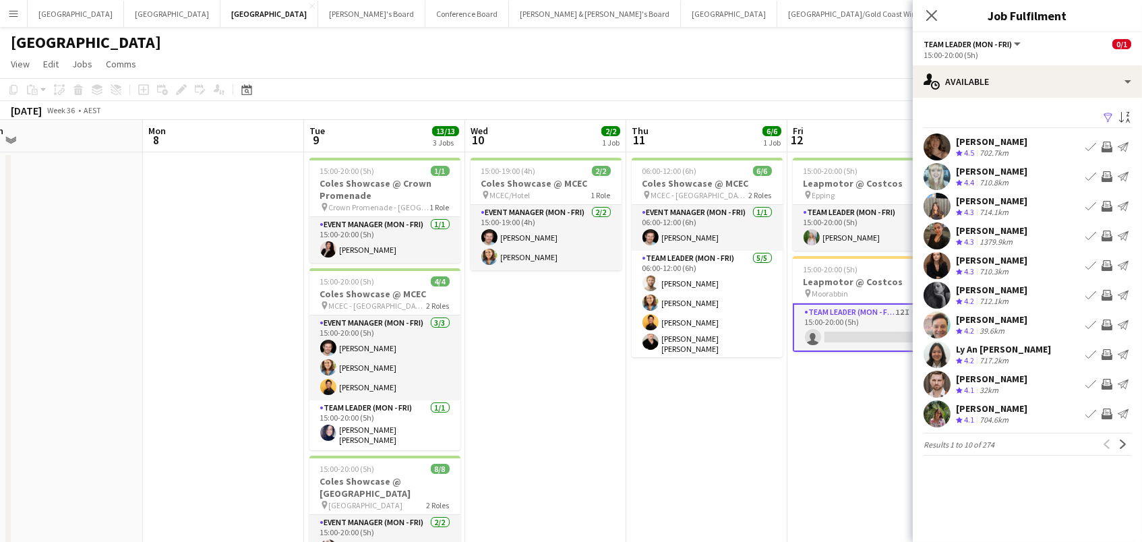
click at [1111, 118] on app-icon "Filter" at bounding box center [1108, 118] width 11 height 13
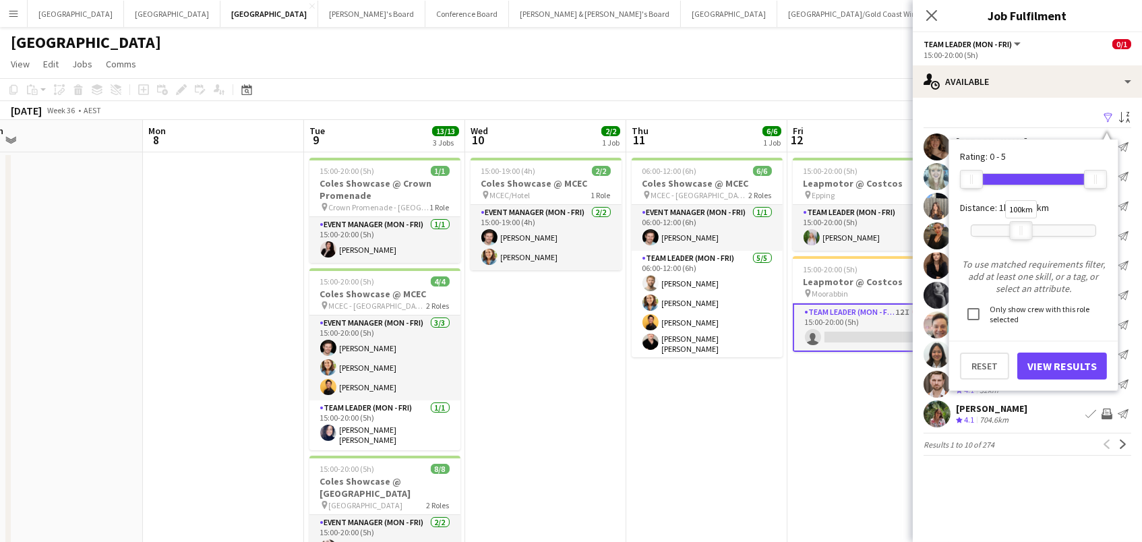
drag, startPoint x: 1096, startPoint y: 228, endPoint x: 1023, endPoint y: 225, distance: 72.2
click at [1023, 225] on div at bounding box center [1022, 231] width 22 height 18
click at [1032, 358] on button "View Results" at bounding box center [1062, 366] width 90 height 27
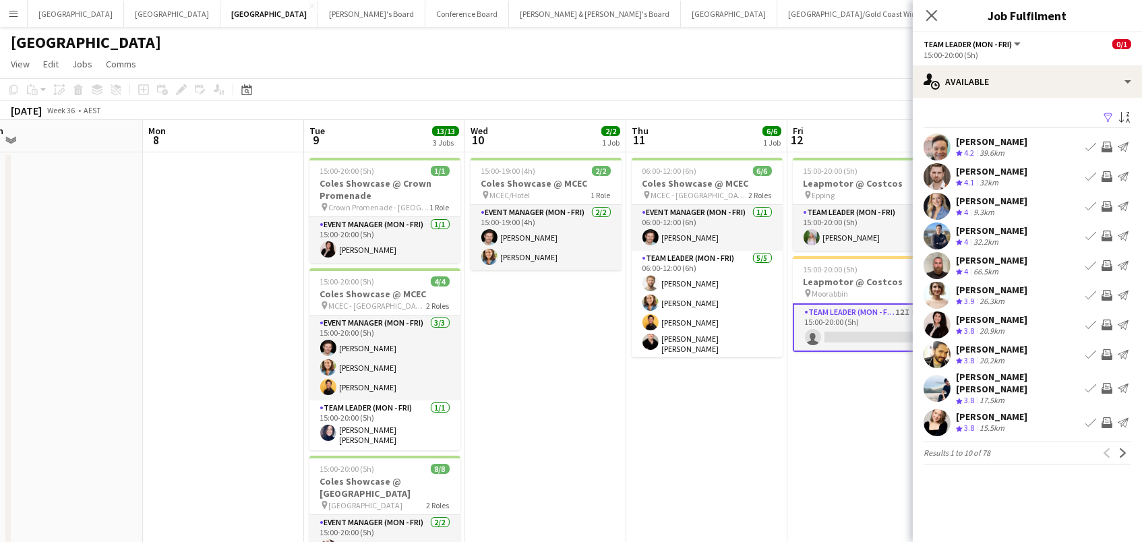
click at [776, 65] on app-page-menu "View Day view expanded Day view collapsed Month view Date picker Jump to today …" at bounding box center [571, 66] width 1142 height 26
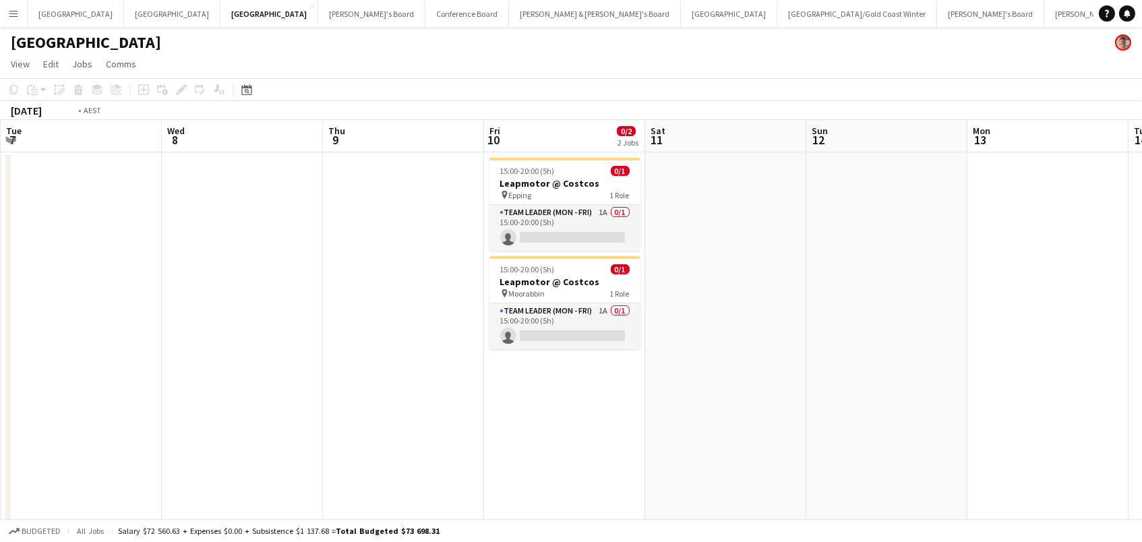
scroll to position [0, 322]
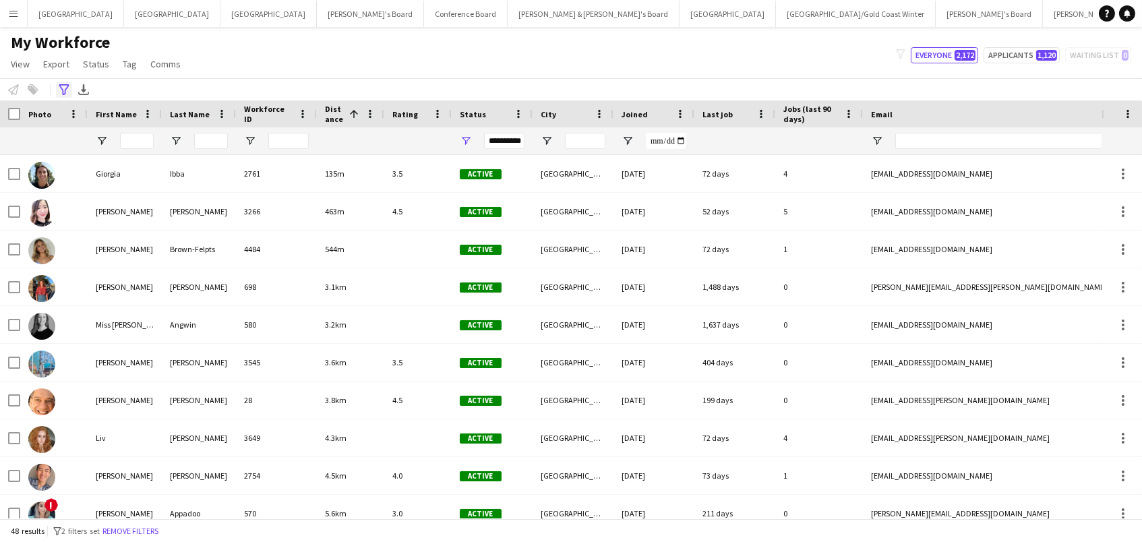
click at [59, 92] on icon "Advanced filters" at bounding box center [64, 89] width 11 height 11
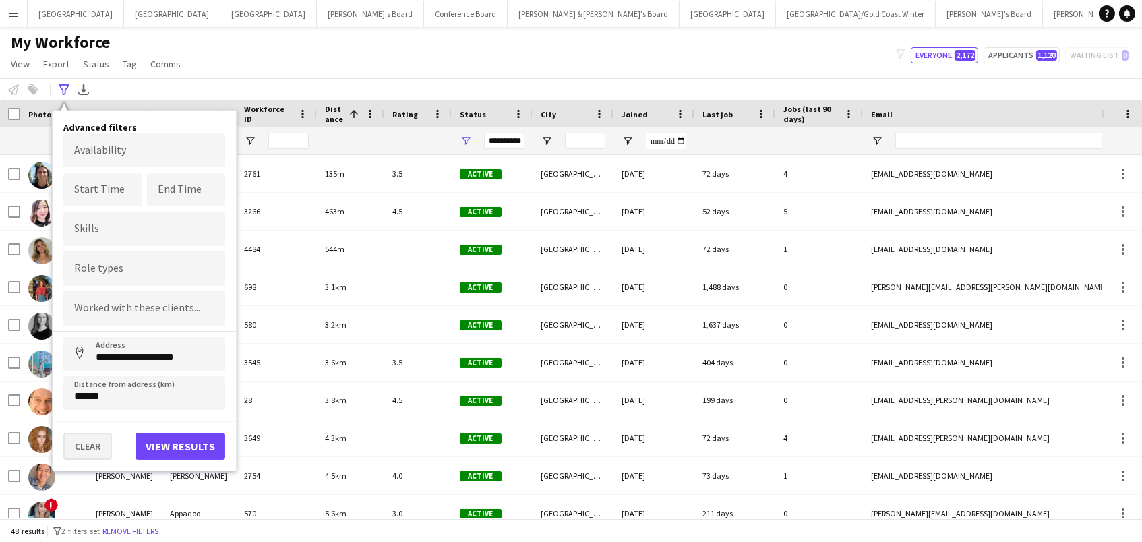
click at [90, 438] on button "Clear" at bounding box center [87, 446] width 49 height 27
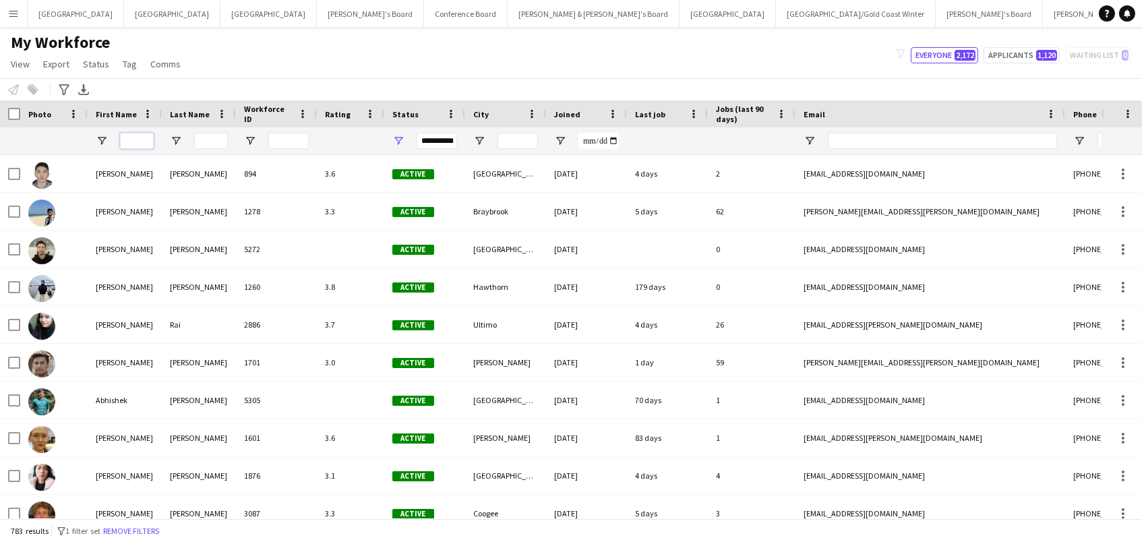
click at [131, 137] on input "First Name Filter Input" at bounding box center [137, 141] width 34 height 16
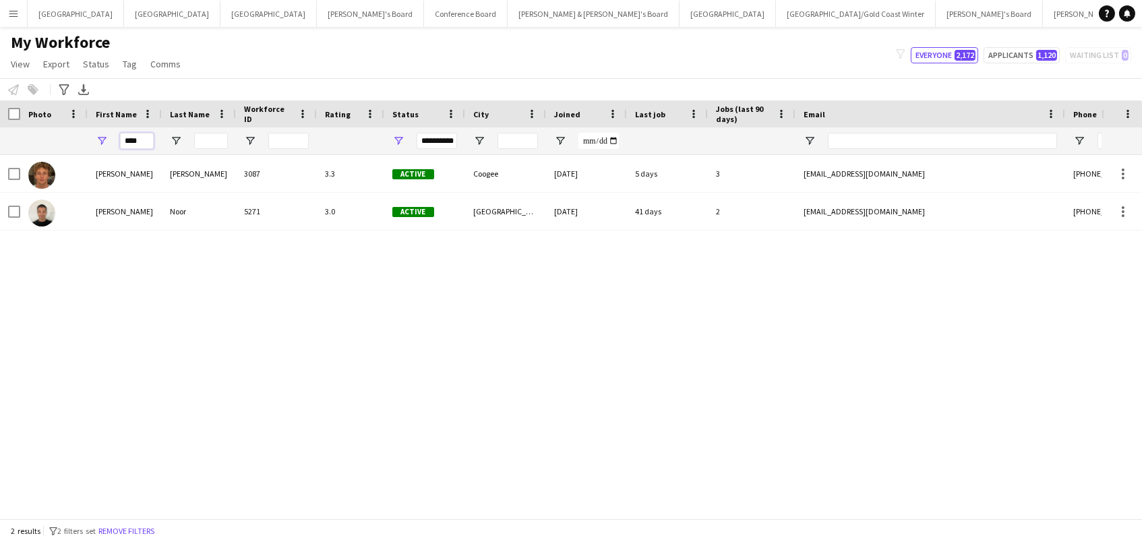
type input "****"
drag, startPoint x: 174, startPoint y: 153, endPoint x: 101, endPoint y: 140, distance: 73.9
click at [101, 140] on span "Open Filter Menu" at bounding box center [102, 141] width 12 height 12
type input "****"
click at [62, 84] on icon "Advanced filters" at bounding box center [64, 89] width 11 height 11
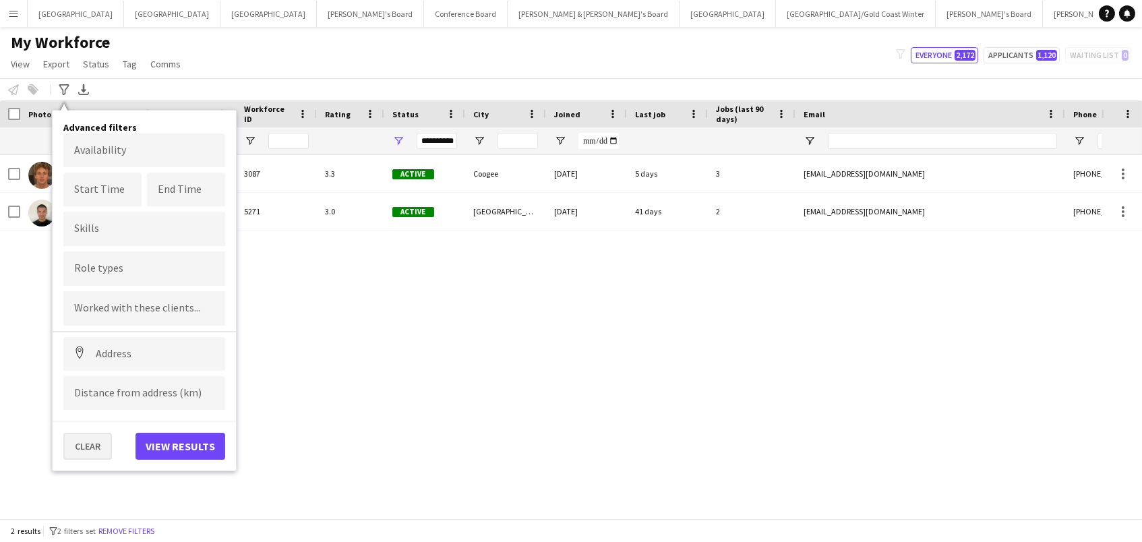
click at [88, 444] on button "Clear" at bounding box center [87, 446] width 49 height 27
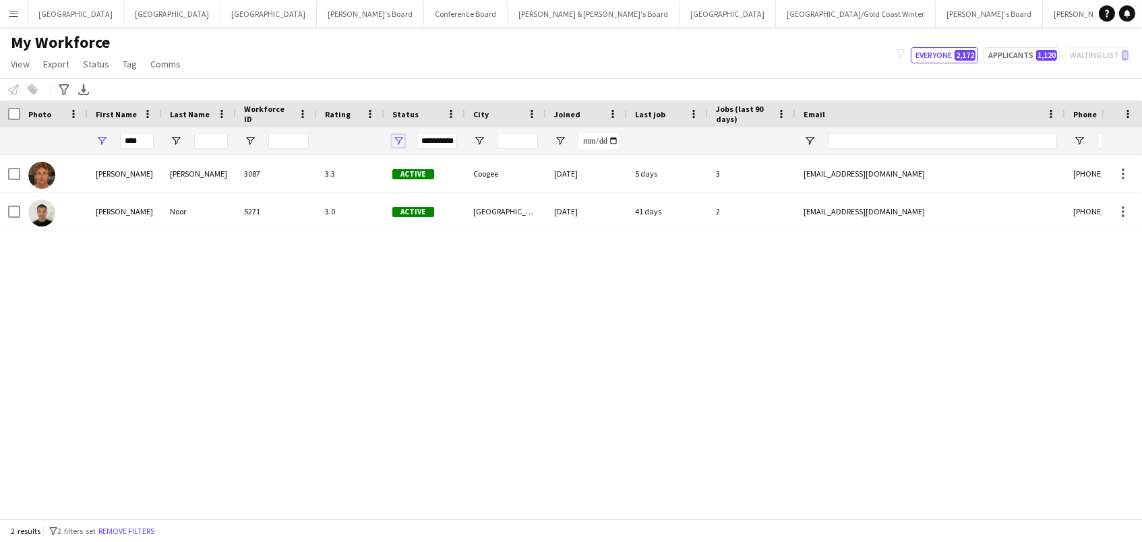
click at [394, 142] on span "Open Filter Menu" at bounding box center [398, 141] width 12 height 12
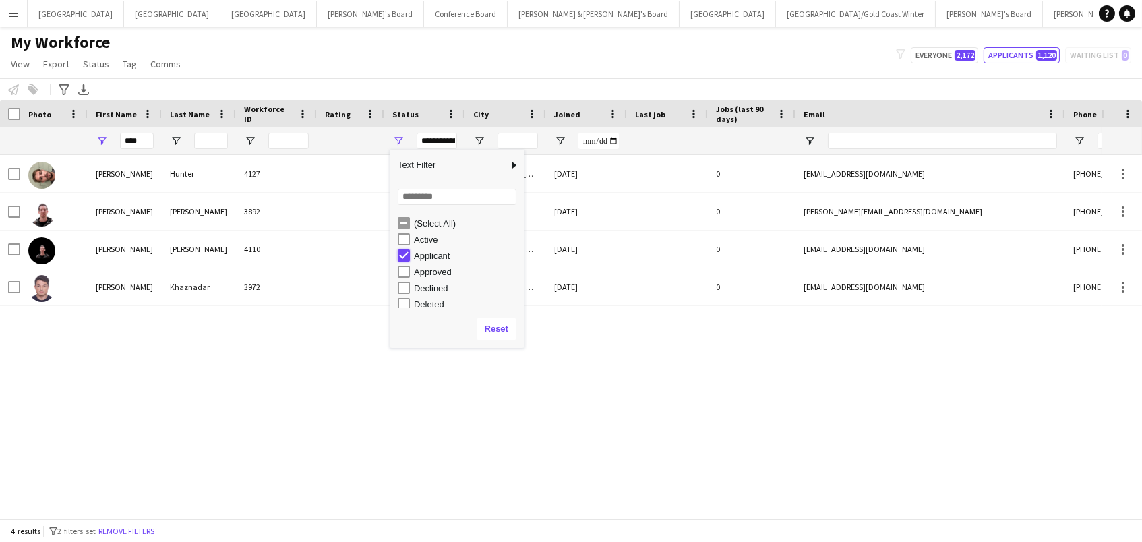
type input "***"
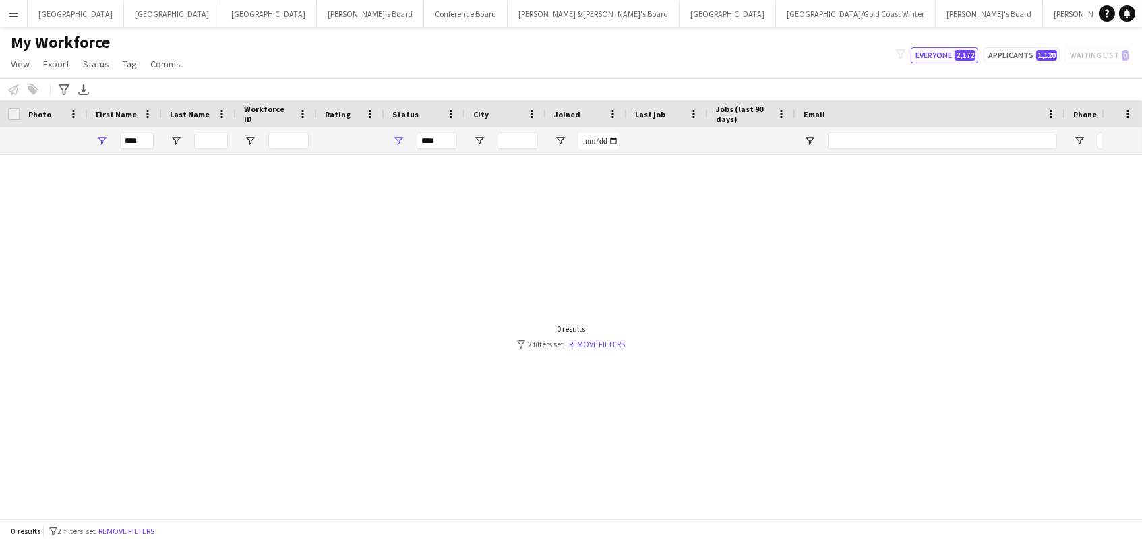
click at [146, 150] on div "****" at bounding box center [137, 140] width 34 height 27
click at [148, 141] on input "****" at bounding box center [137, 141] width 34 height 16
drag, startPoint x: 145, startPoint y: 138, endPoint x: 1, endPoint y: 102, distance: 148.8
click at [1, 102] on div "Workforce Details Photo First Name ***" at bounding box center [731, 127] width 1462 height 55
click at [218, 143] on input "Last Name Filter Input" at bounding box center [211, 141] width 34 height 16
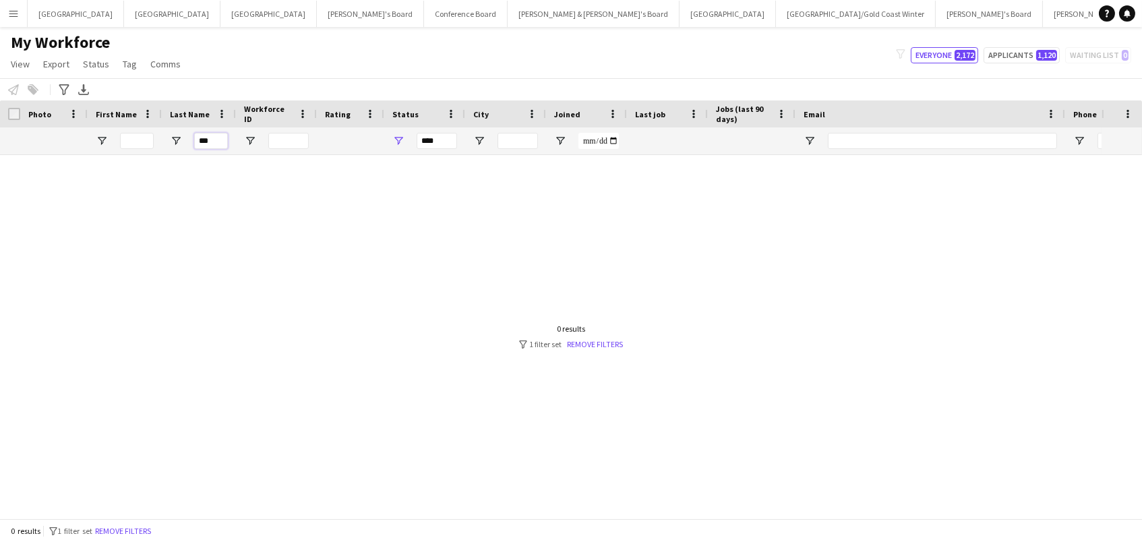
type input "****"
drag, startPoint x: 212, startPoint y: 142, endPoint x: 29, endPoint y: 136, distance: 183.5
click at [29, 136] on div "**** ***" at bounding box center [731, 140] width 1462 height 27
click at [593, 343] on link "Remove filters" at bounding box center [596, 344] width 56 height 10
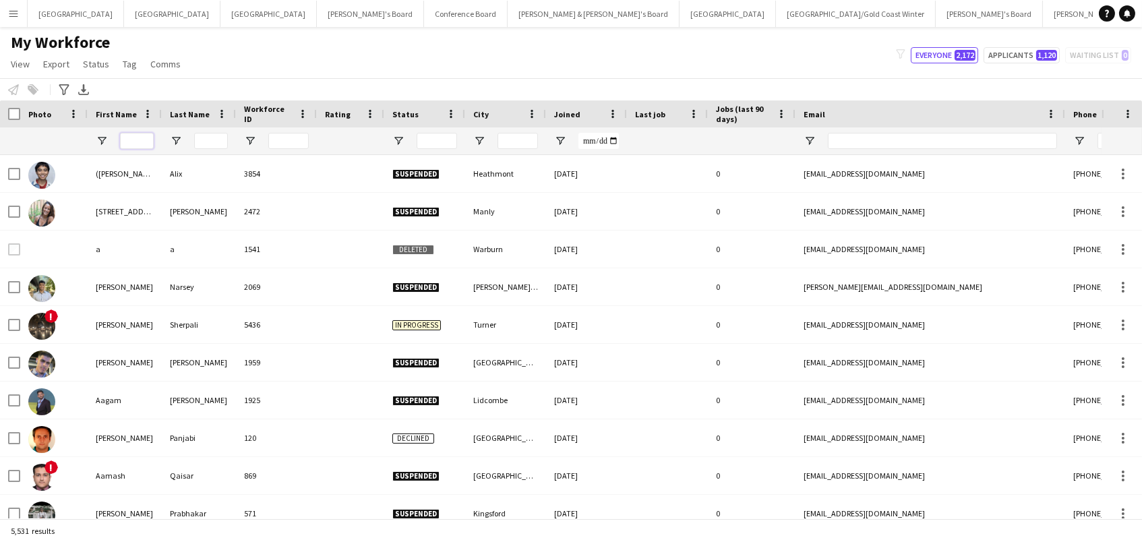
click at [129, 140] on input "First Name Filter Input" at bounding box center [137, 141] width 34 height 16
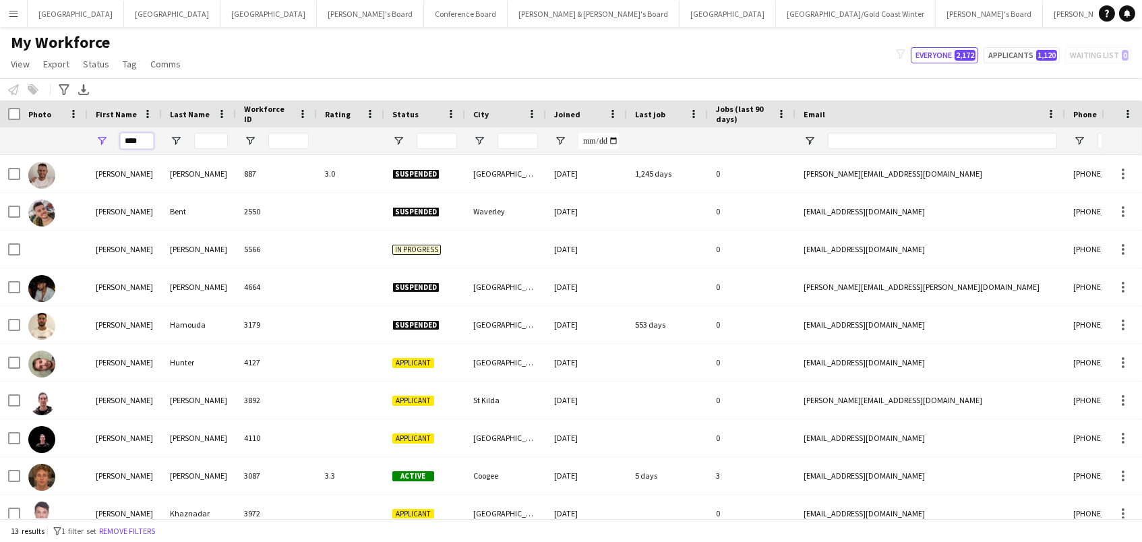
type input "****"
drag, startPoint x: 129, startPoint y: 140, endPoint x: 214, endPoint y: 250, distance: 139.4
click at [214, 250] on div "Fitzpatrick" at bounding box center [199, 249] width 74 height 37
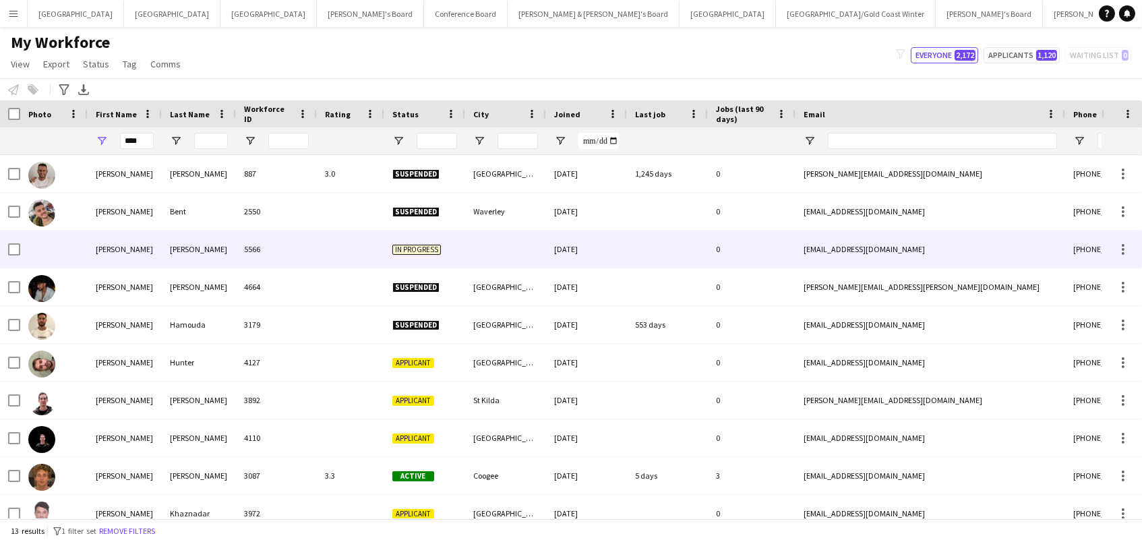
click at [835, 249] on div "fitzyphoto@gmail.com" at bounding box center [931, 249] width 270 height 37
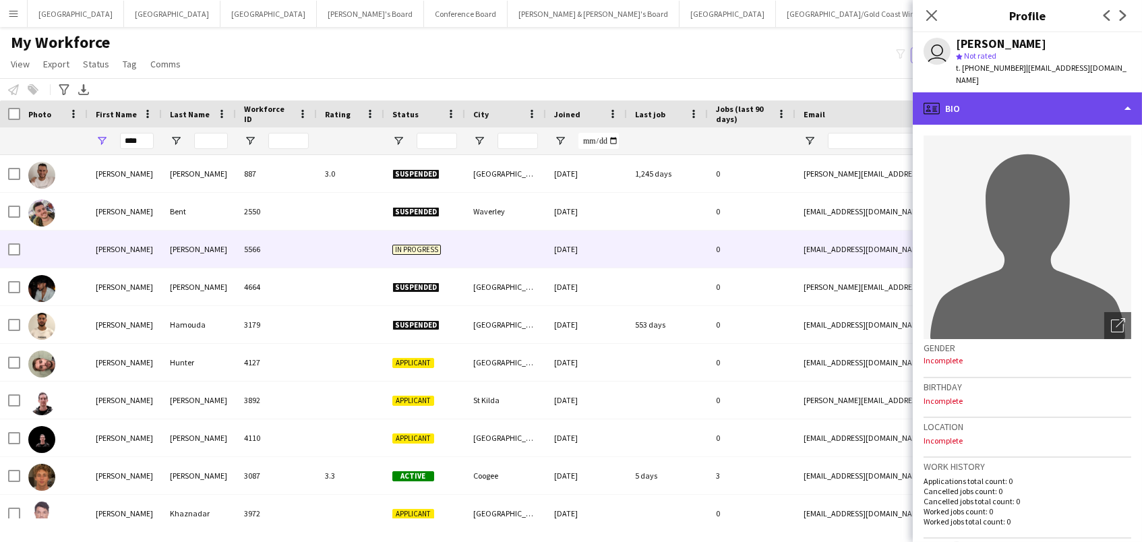
click at [1077, 92] on div "profile Bio" at bounding box center [1027, 108] width 229 height 32
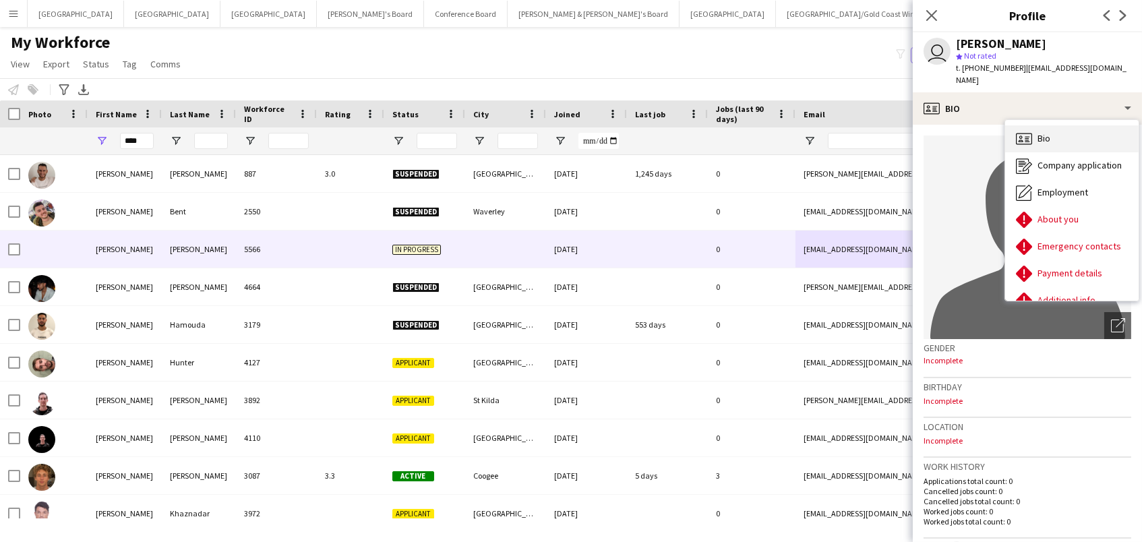
click at [1070, 125] on div "Bio Bio" at bounding box center [1071, 138] width 133 height 27
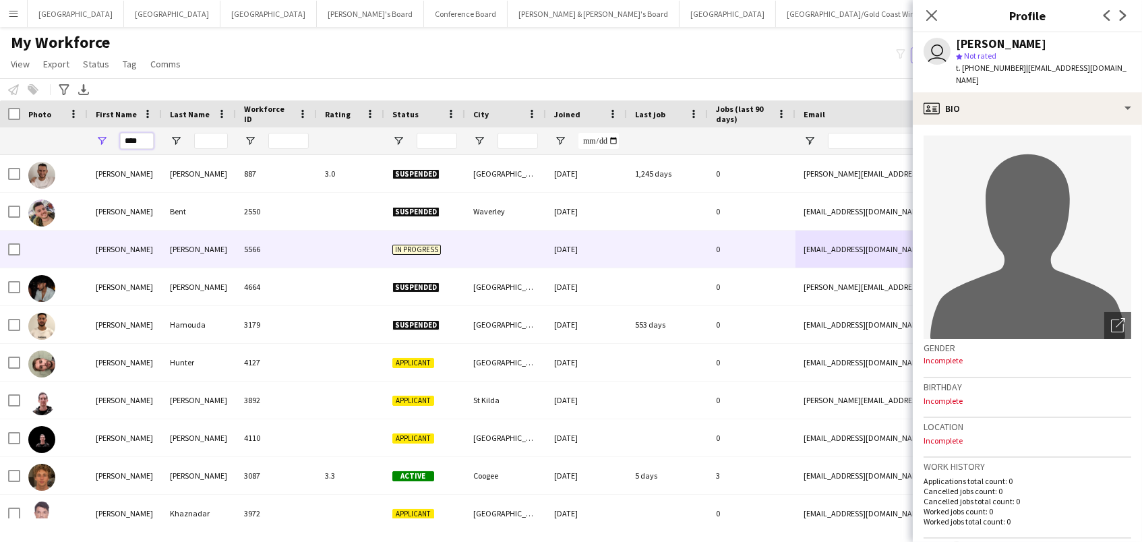
drag, startPoint x: 147, startPoint y: 145, endPoint x: 30, endPoint y: 134, distance: 117.1
click at [30, 134] on div "****" at bounding box center [731, 140] width 1462 height 27
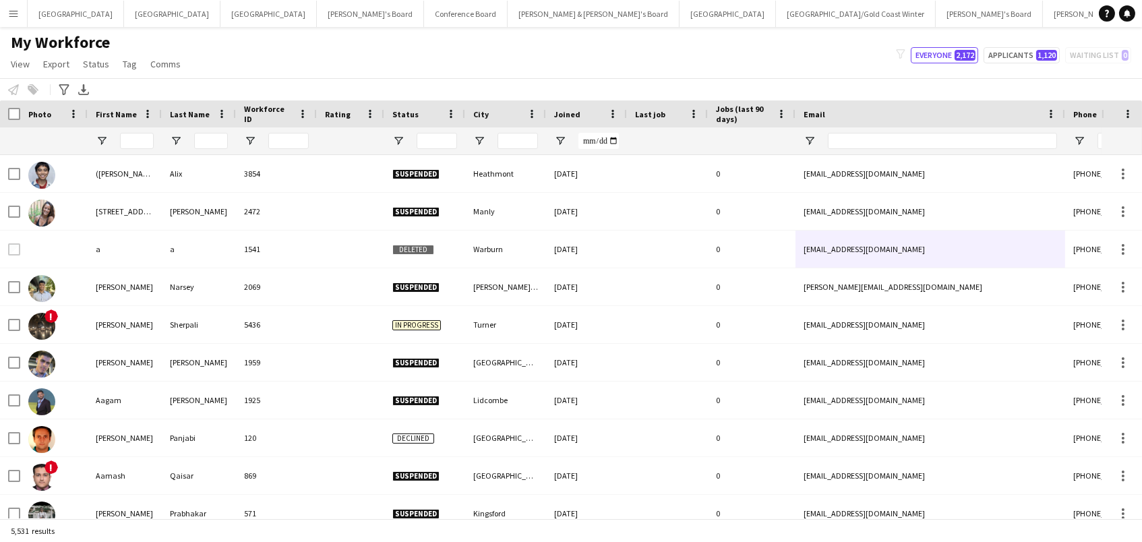
click at [390, 136] on div at bounding box center [424, 140] width 81 height 27
click at [396, 140] on span "Open Filter Menu" at bounding box center [398, 141] width 12 height 12
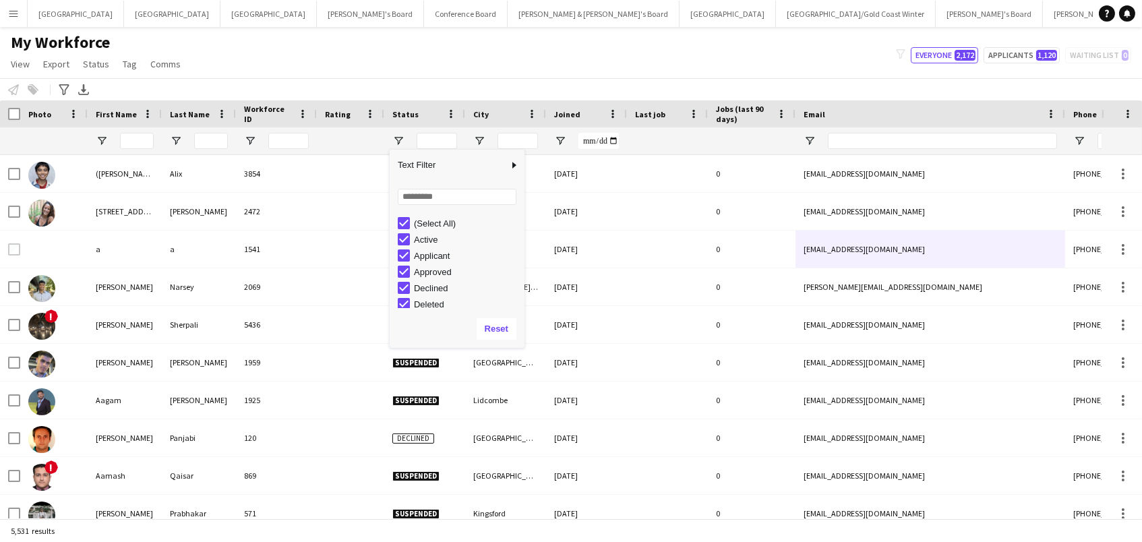
click at [410, 227] on div "(Select All)" at bounding box center [461, 223] width 127 height 16
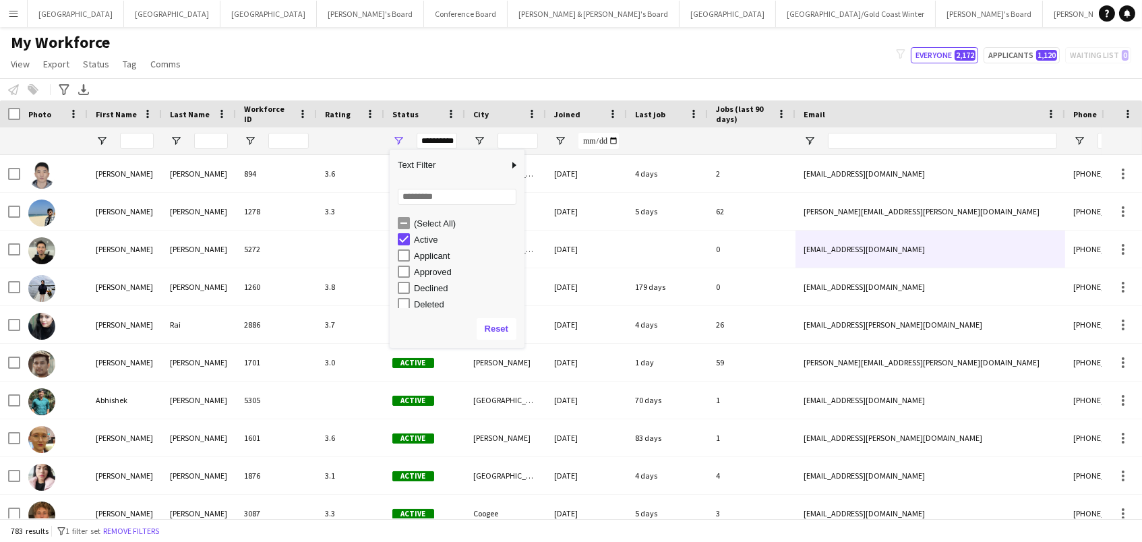
click at [402, 60] on div "My Workforce View Views Default view New view Update view Delete view Edit name…" at bounding box center [571, 55] width 1142 height 46
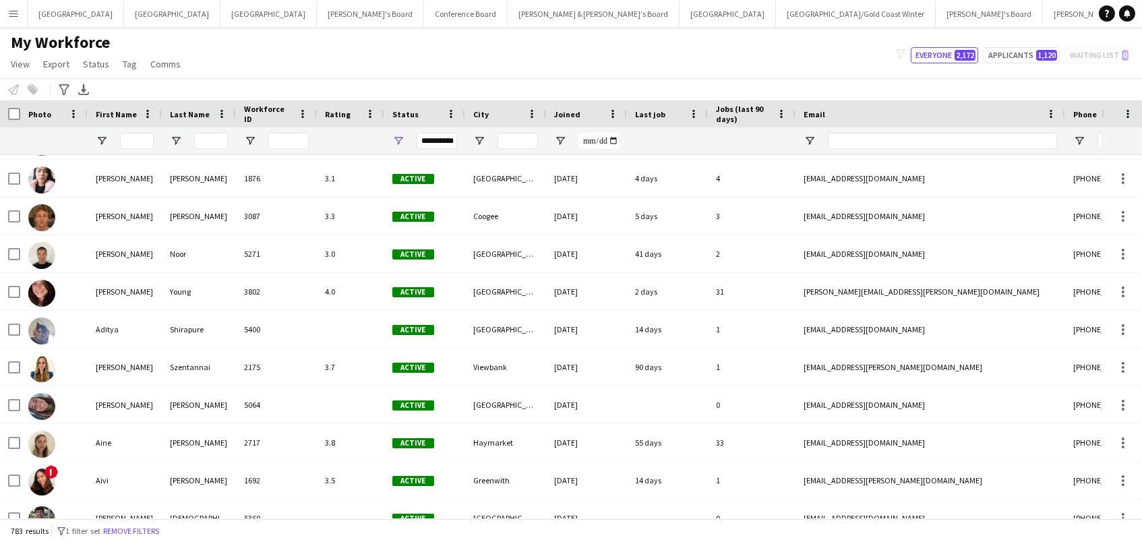
click at [399, 132] on div "**********" at bounding box center [424, 140] width 81 height 27
click at [399, 141] on span "Open Filter Menu" at bounding box center [398, 141] width 12 height 12
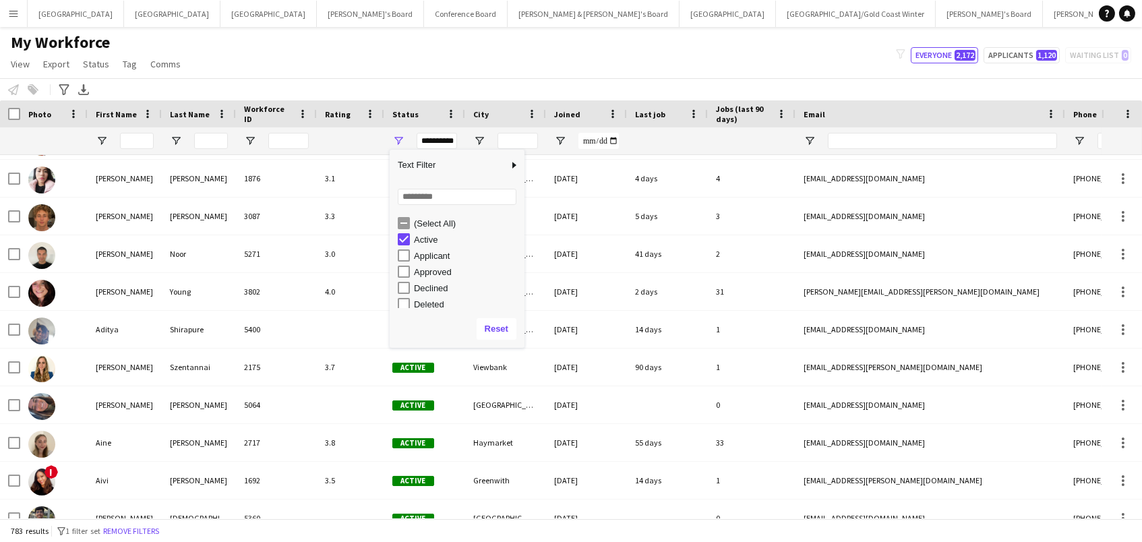
click at [399, 245] on div "Active" at bounding box center [461, 239] width 127 height 16
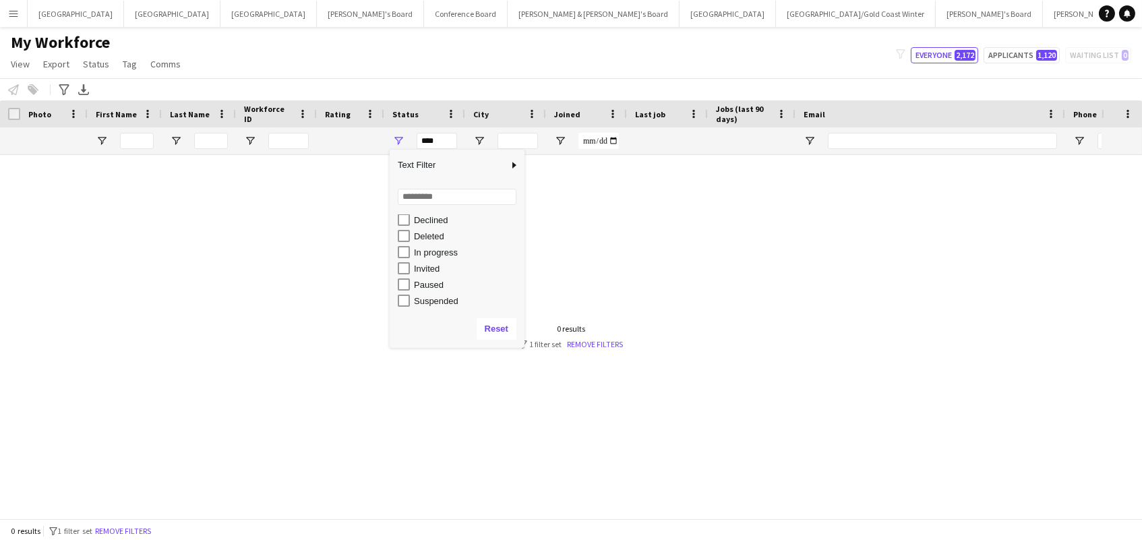
scroll to position [70, 0]
type input "**********"
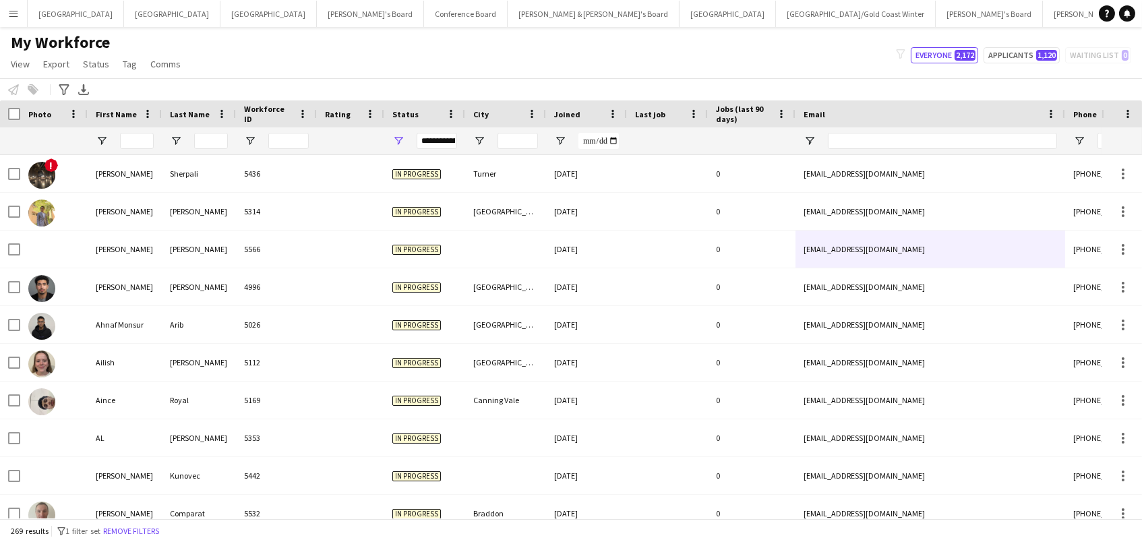
click at [367, 79] on div "Notify workforce Add to tag Select at least one crew to tag him or her. Advance…" at bounding box center [571, 89] width 1142 height 22
click at [398, 136] on span "Open Filter Menu" at bounding box center [398, 141] width 12 height 12
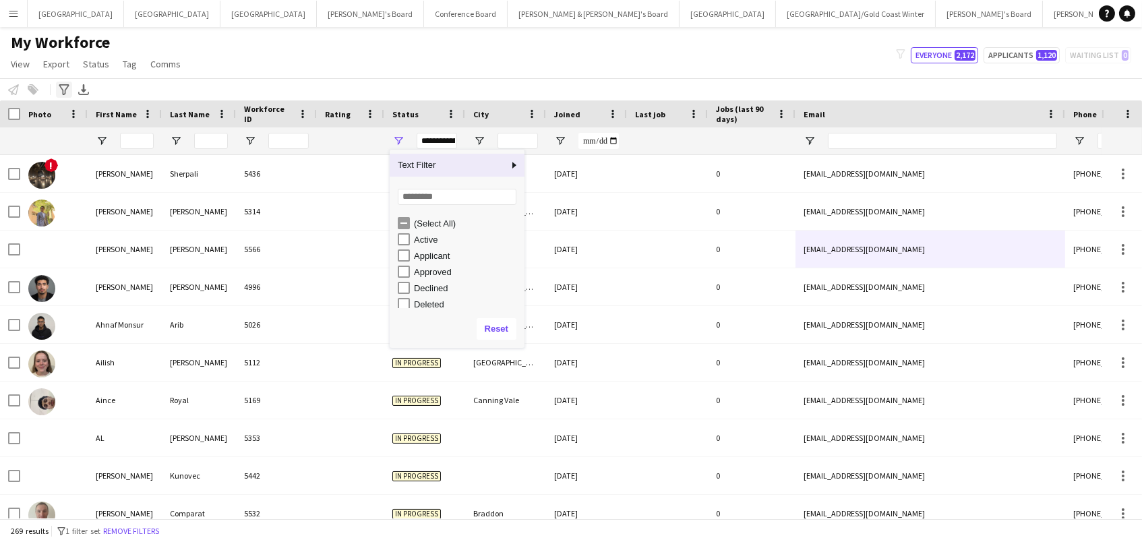
click at [61, 90] on icon "Advanced filters" at bounding box center [64, 89] width 11 height 11
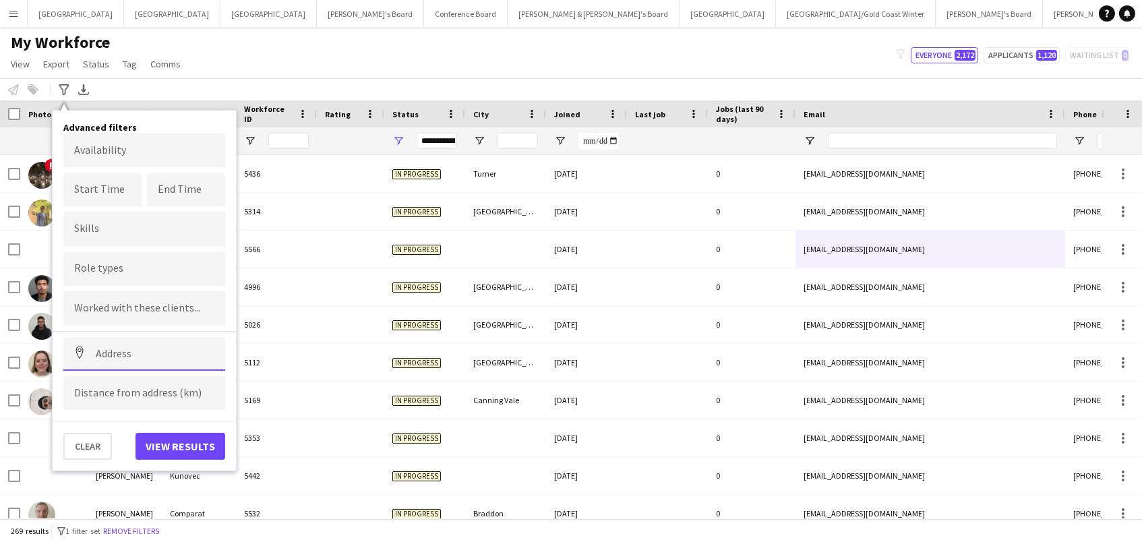
click at [172, 357] on input at bounding box center [144, 354] width 162 height 34
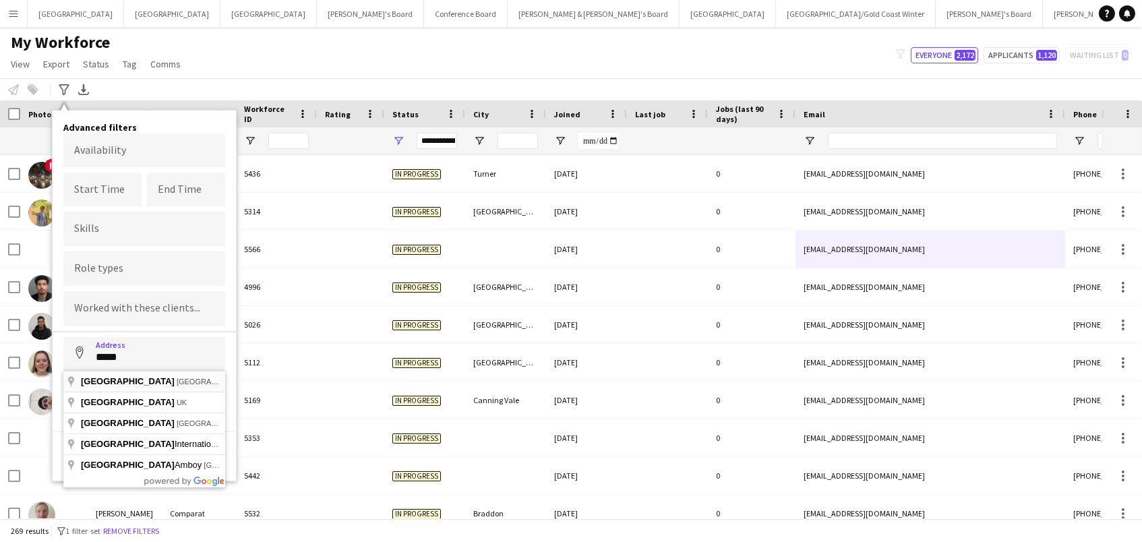
type input "**********"
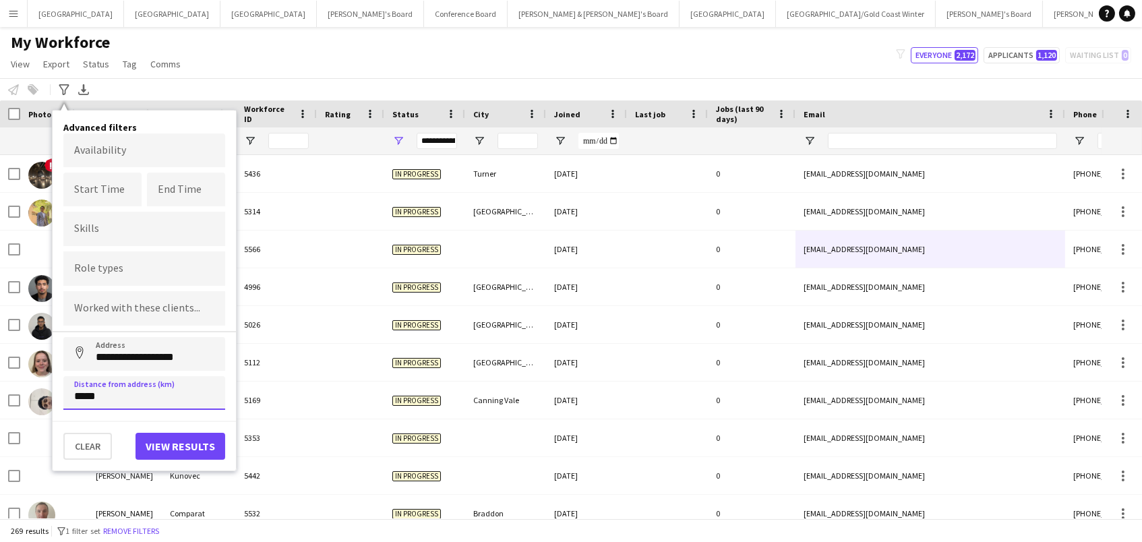
type input "******"
click at [80, 353] on button "Address" at bounding box center [79, 353] width 32 height 32
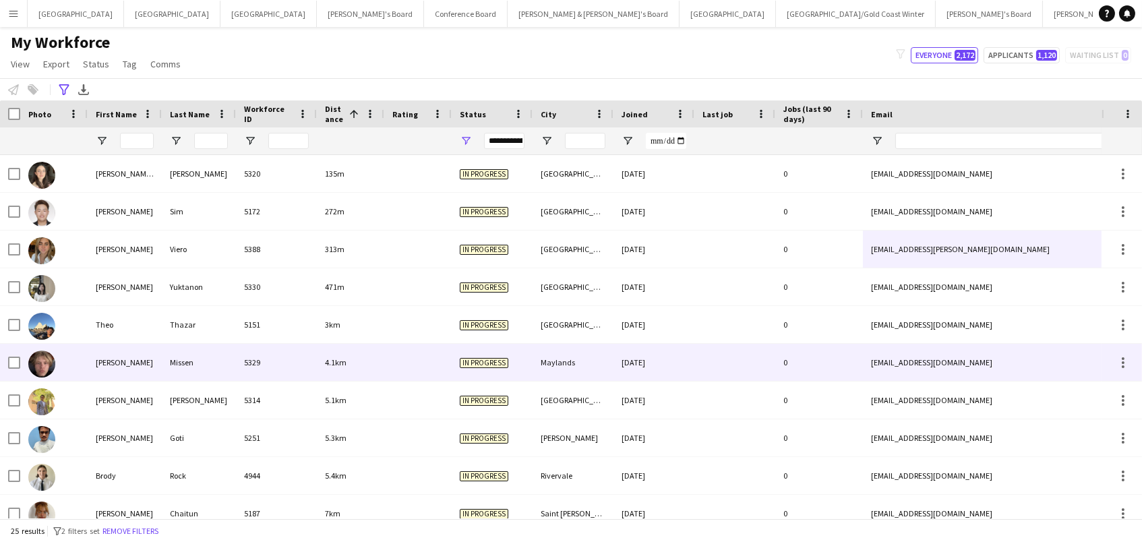
scroll to position [0, 0]
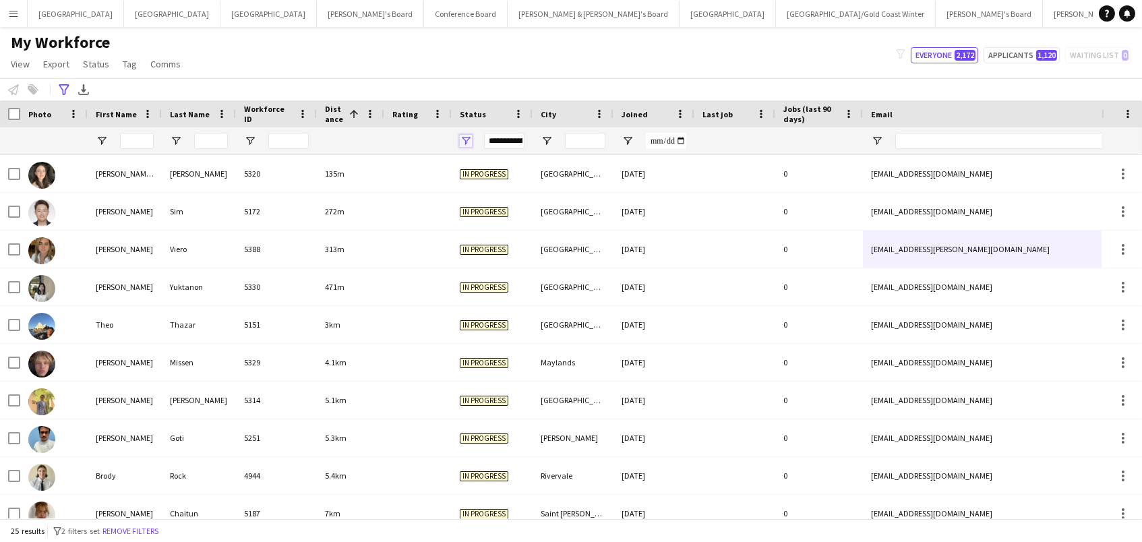
click at [463, 136] on span "Open Filter Menu" at bounding box center [466, 141] width 12 height 12
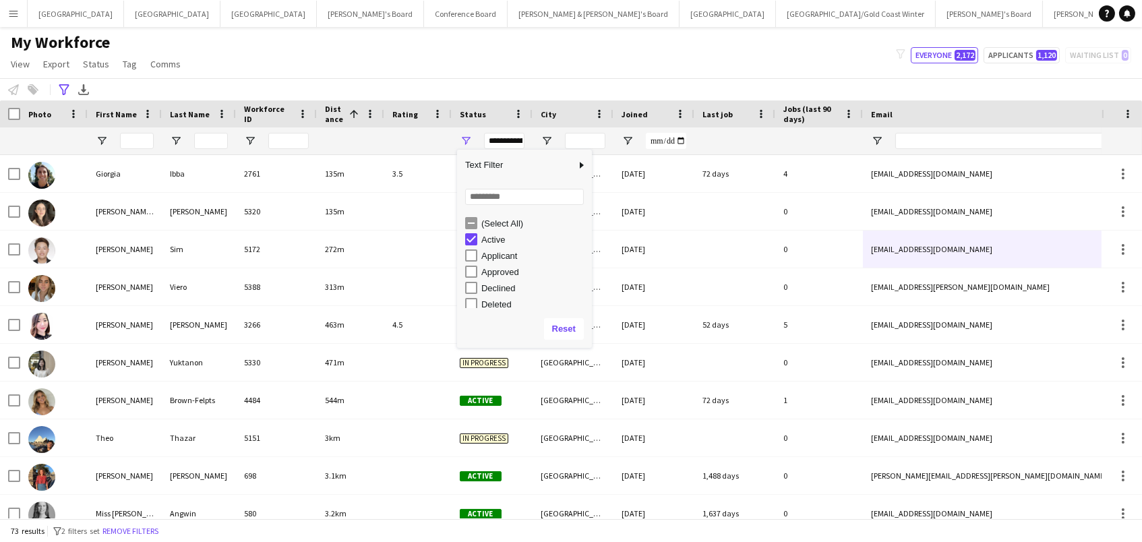
click at [406, 69] on div "My Workforce View Views Default view New view Update view Delete view Edit name…" at bounding box center [571, 55] width 1142 height 46
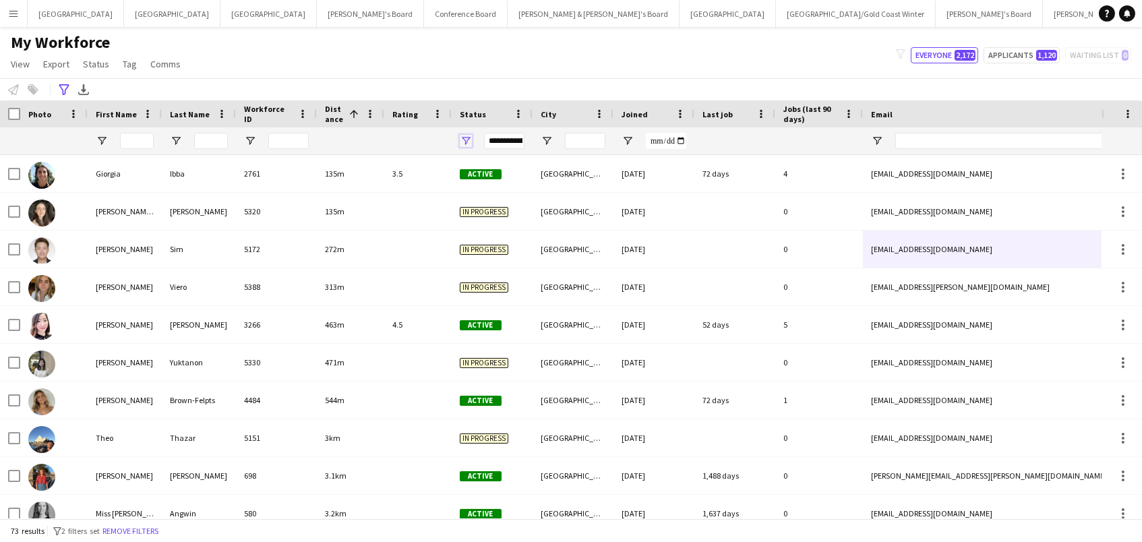
click at [461, 141] on span "Open Filter Menu" at bounding box center [466, 141] width 12 height 12
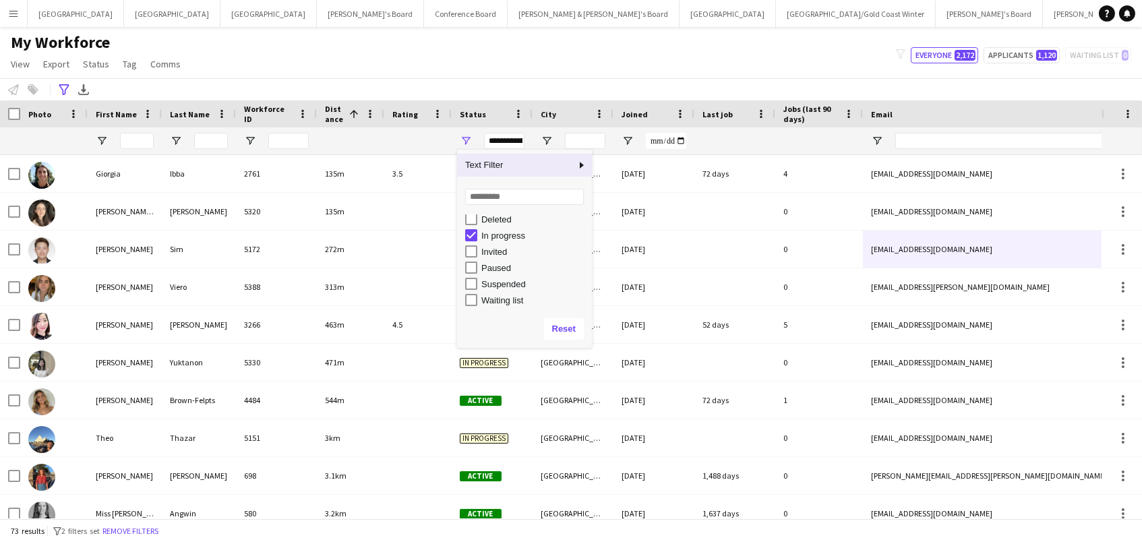
scroll to position [84, 0]
type input "**********"
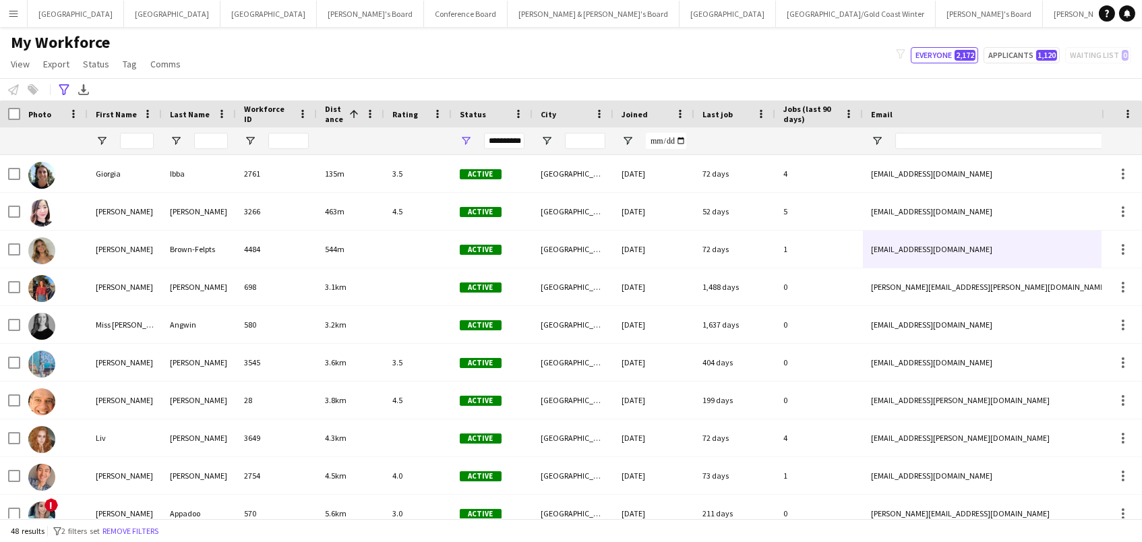
click at [428, 78] on div "**********" at bounding box center [571, 89] width 1142 height 22
